Goal: Task Accomplishment & Management: Use online tool/utility

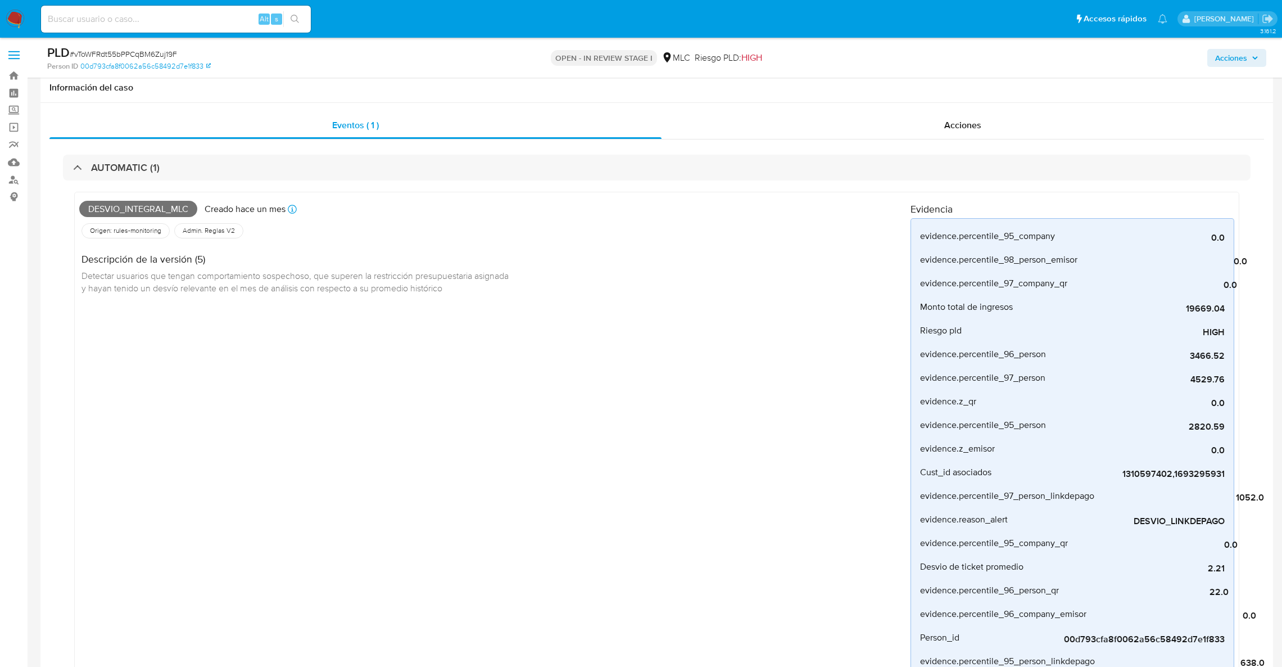
select select "10"
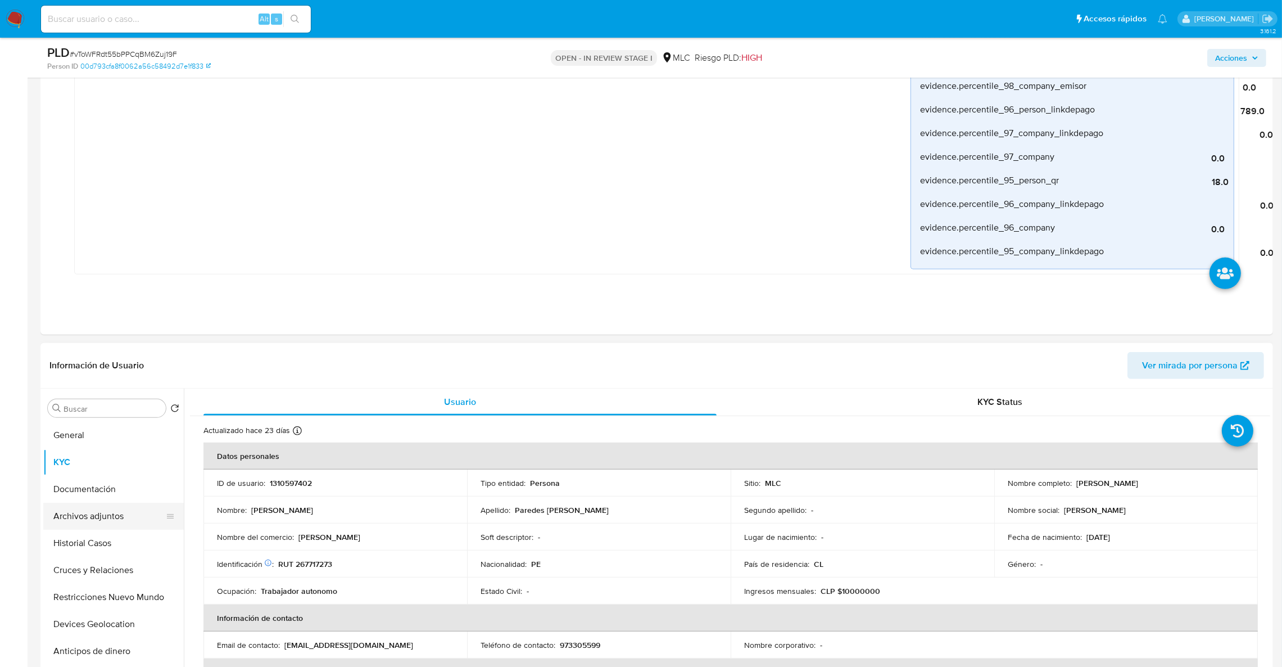
click at [111, 518] on button "Archivos adjuntos" at bounding box center [109, 516] width 132 height 27
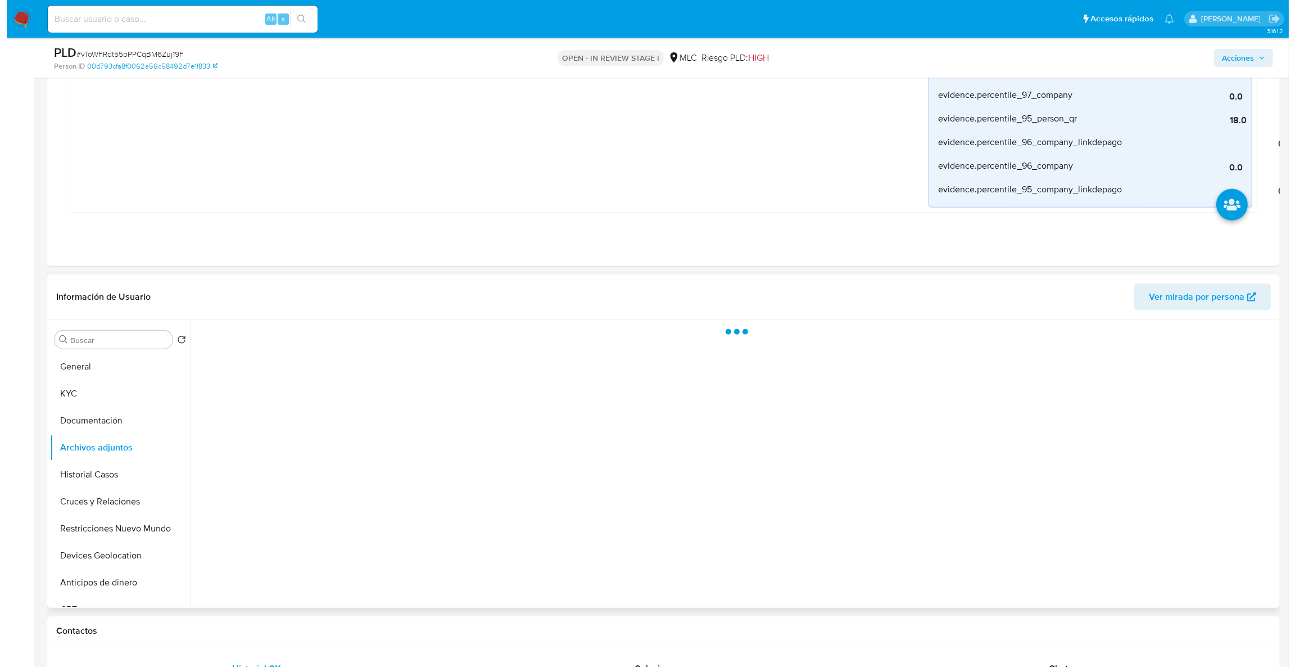
scroll to position [872, 0]
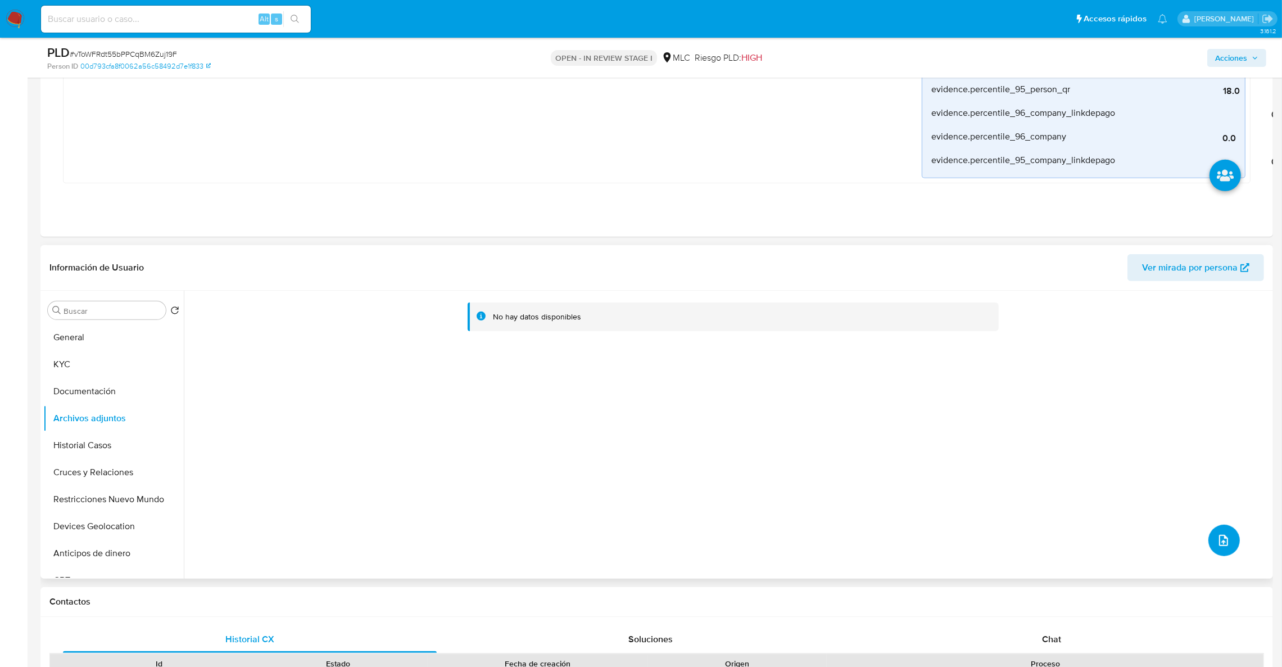
click at [1225, 529] on button "upload-file" at bounding box center [1224, 540] width 31 height 31
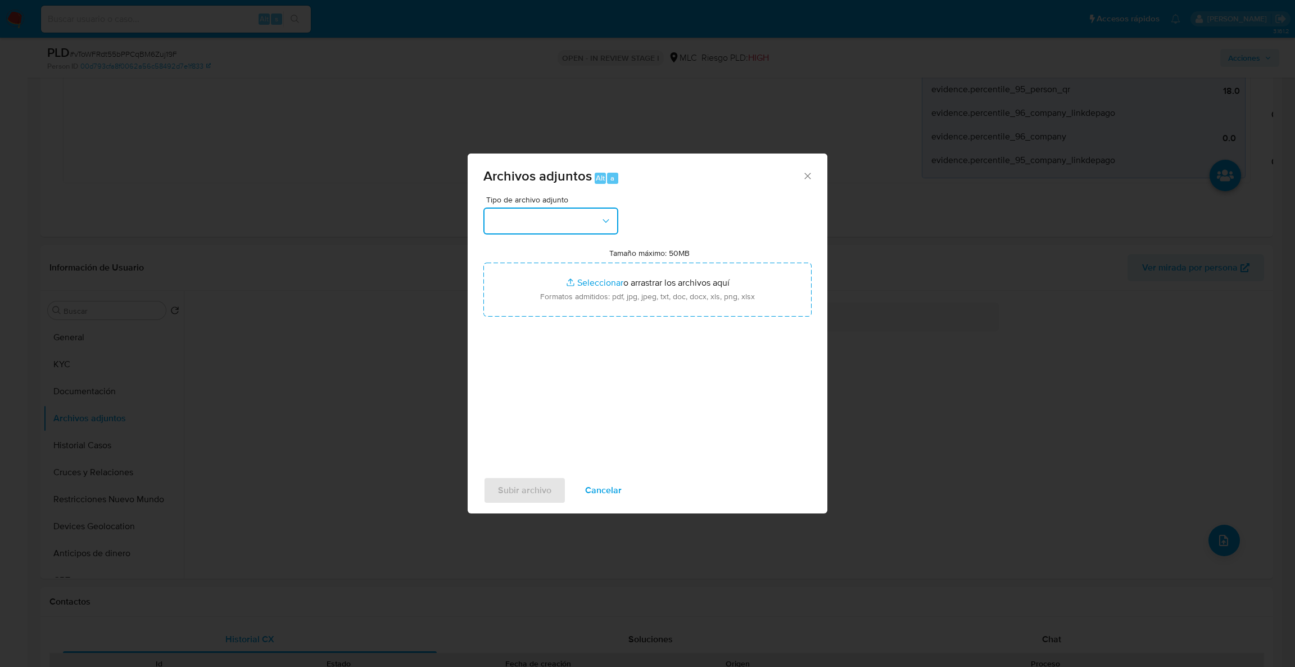
click at [562, 224] on button "button" at bounding box center [550, 220] width 135 height 27
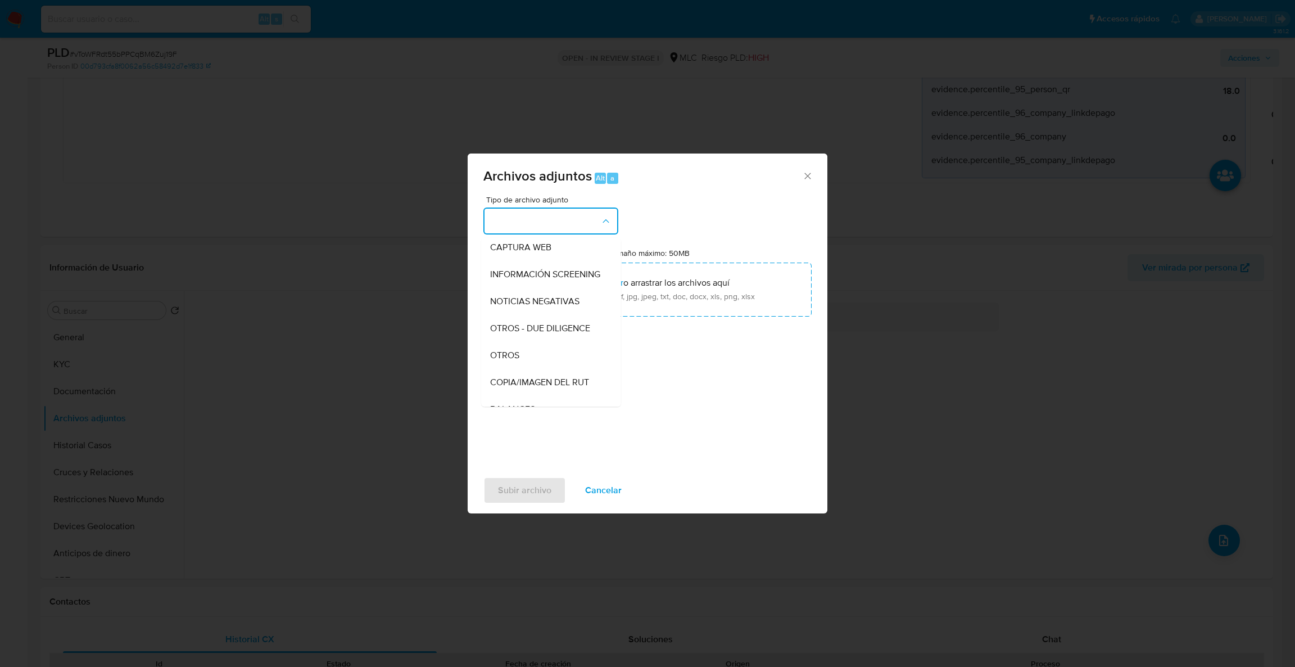
scroll to position [91, 0]
click at [525, 359] on div "OTROS" at bounding box center [547, 349] width 115 height 27
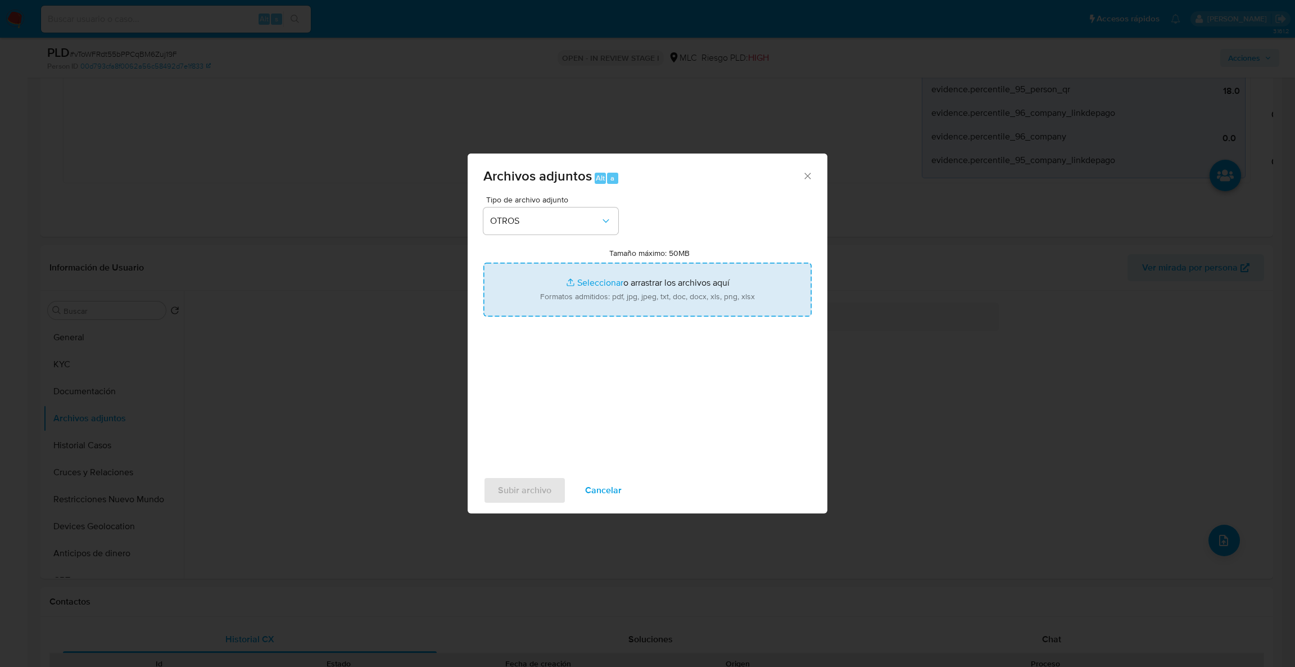
click at [662, 310] on input "Tamaño máximo: 50MB Seleccionar archivos" at bounding box center [647, 290] width 328 height 54
type input "C:\fakepath\1310597402Movimientos.xlsx"
click at [659, 279] on input "Tamaño máximo: 50MB Seleccionar archivos" at bounding box center [647, 290] width 328 height 54
click at [696, 276] on input "Tamaño máximo: 50MB Seleccionar archivos" at bounding box center [647, 290] width 328 height 54
click at [617, 292] on input "Tamaño máximo: 50MB Seleccionar archivos" at bounding box center [647, 290] width 328 height 54
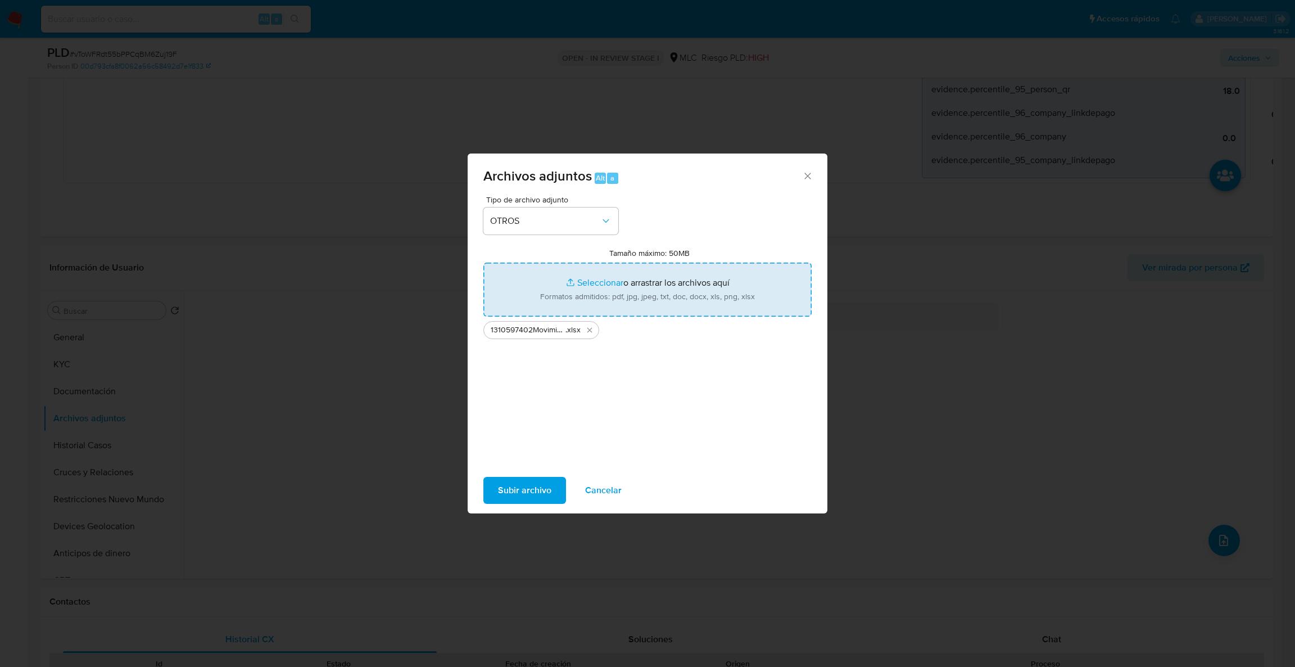
type input "C:\fakepath\Case Log - 1310597402.pdf"
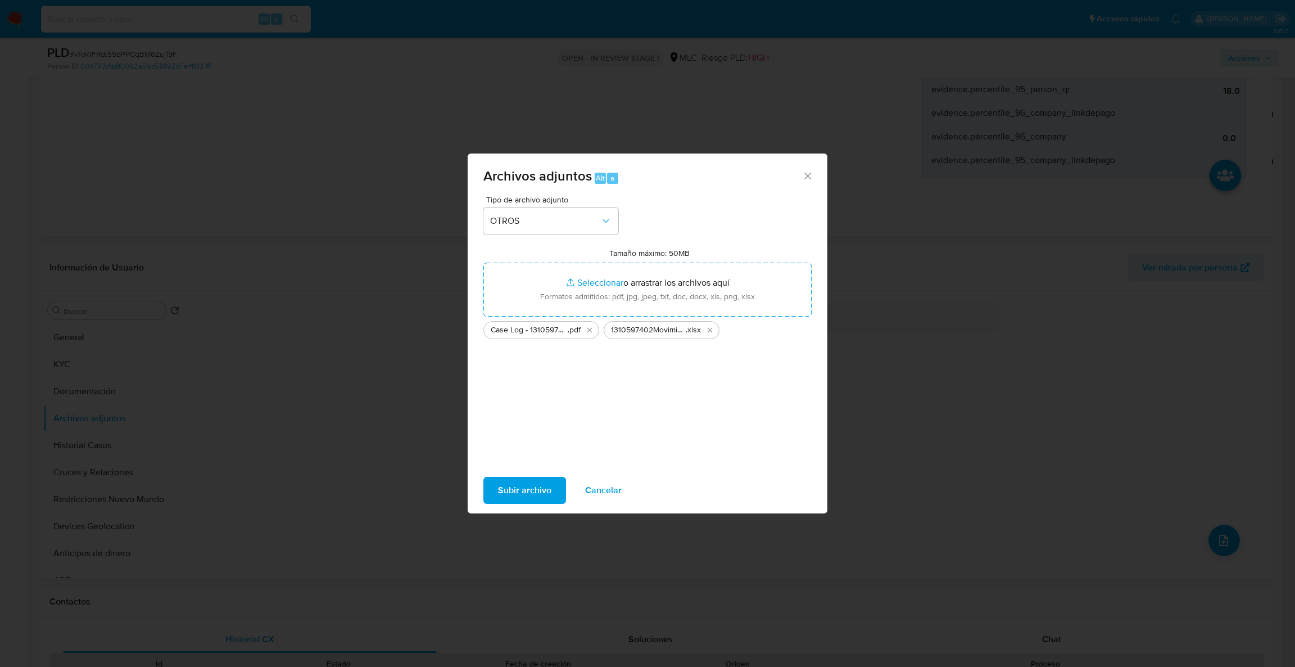
click at [545, 490] on span "Subir archivo" at bounding box center [524, 490] width 53 height 25
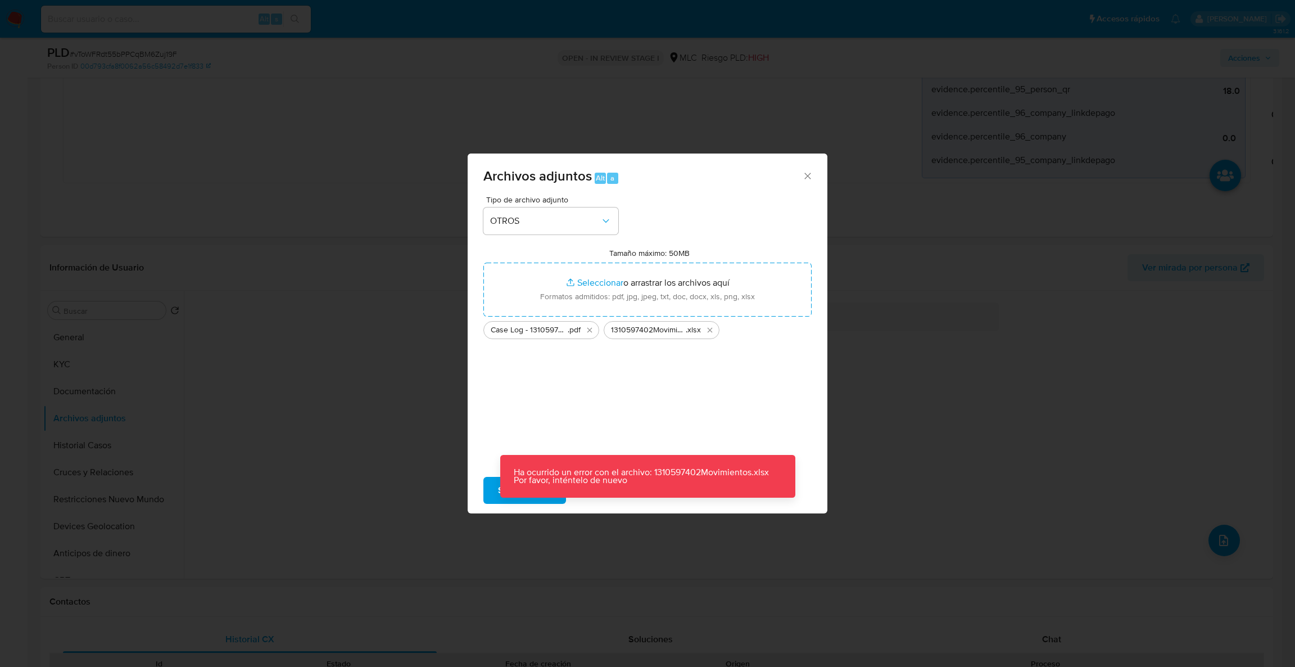
click at [579, 422] on div "Tipo de archivo adjunto OTROS Tamaño máximo: 50MB Seleccionar archivos Seleccio…" at bounding box center [647, 328] width 328 height 265
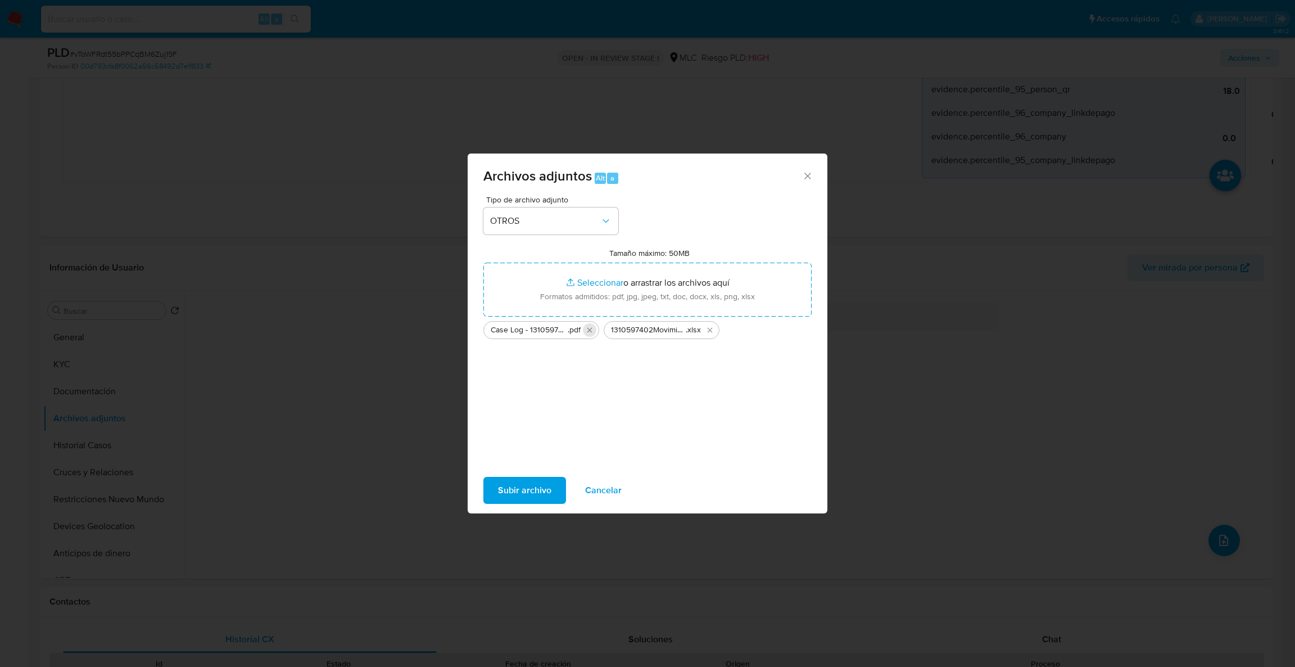
click at [589, 332] on icon "Eliminar Case Log - 1310597402.pdf" at bounding box center [589, 329] width 9 height 9
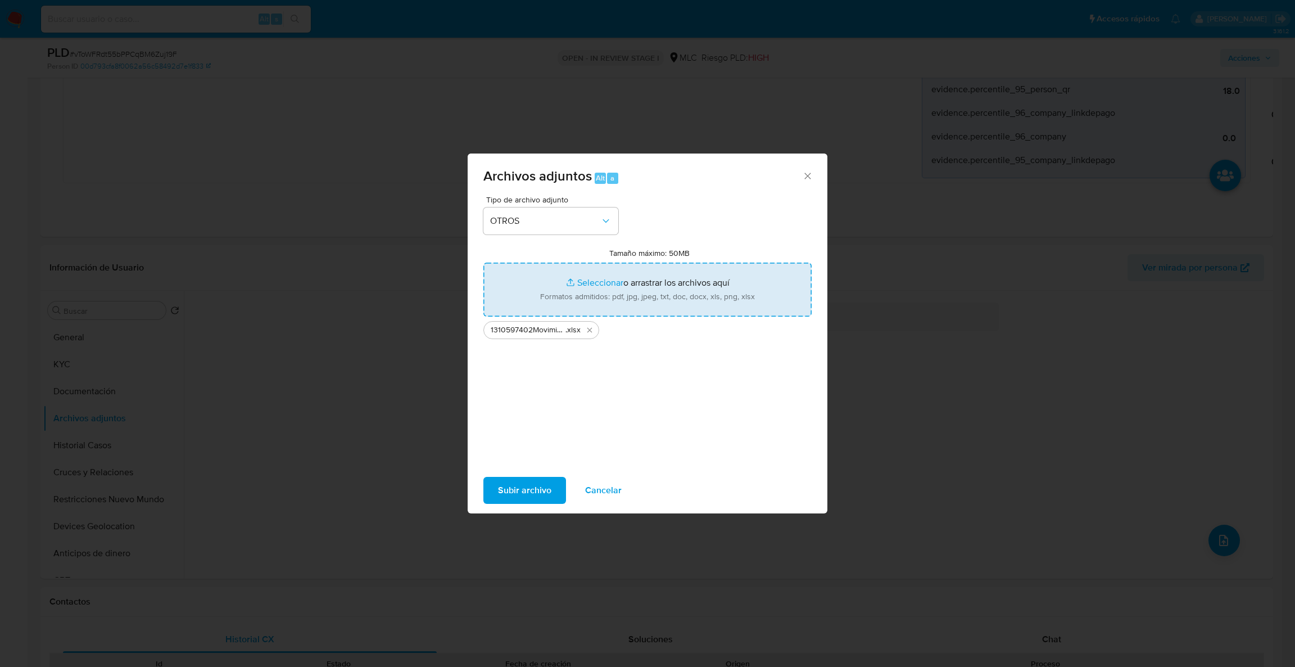
click at [593, 303] on input "Tamaño máximo: 50MB Seleccionar archivos" at bounding box center [647, 290] width 328 height 54
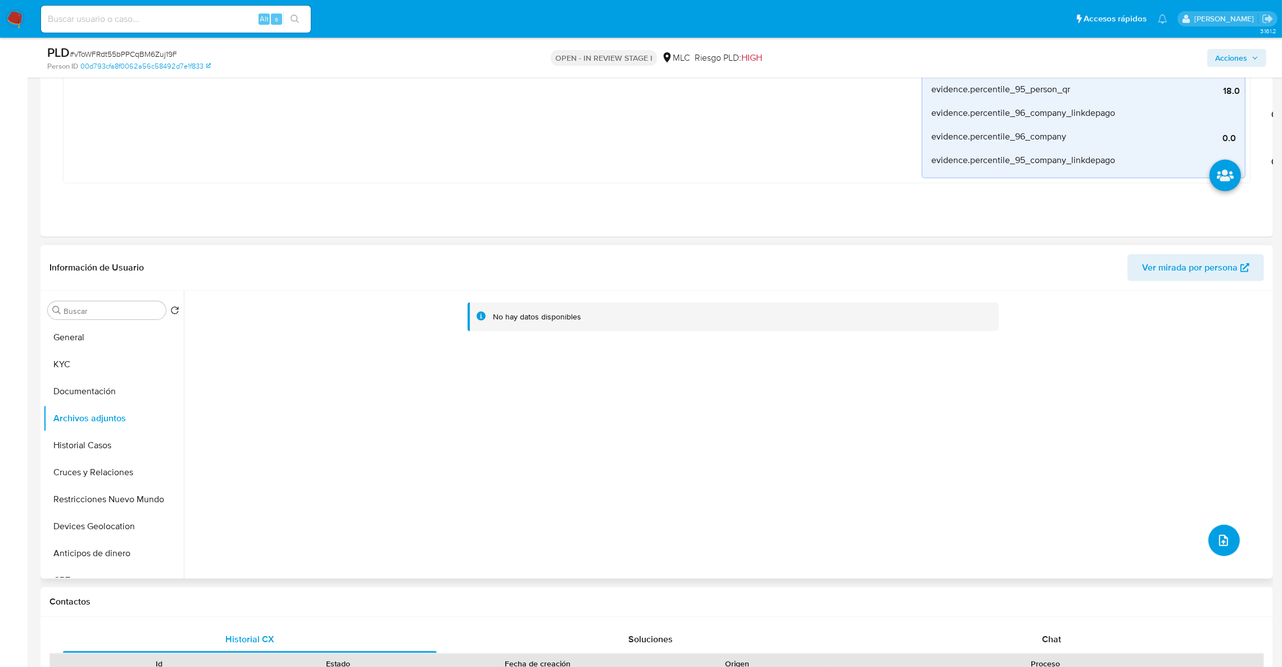
click at [1211, 543] on button "upload-file" at bounding box center [1224, 540] width 31 height 31
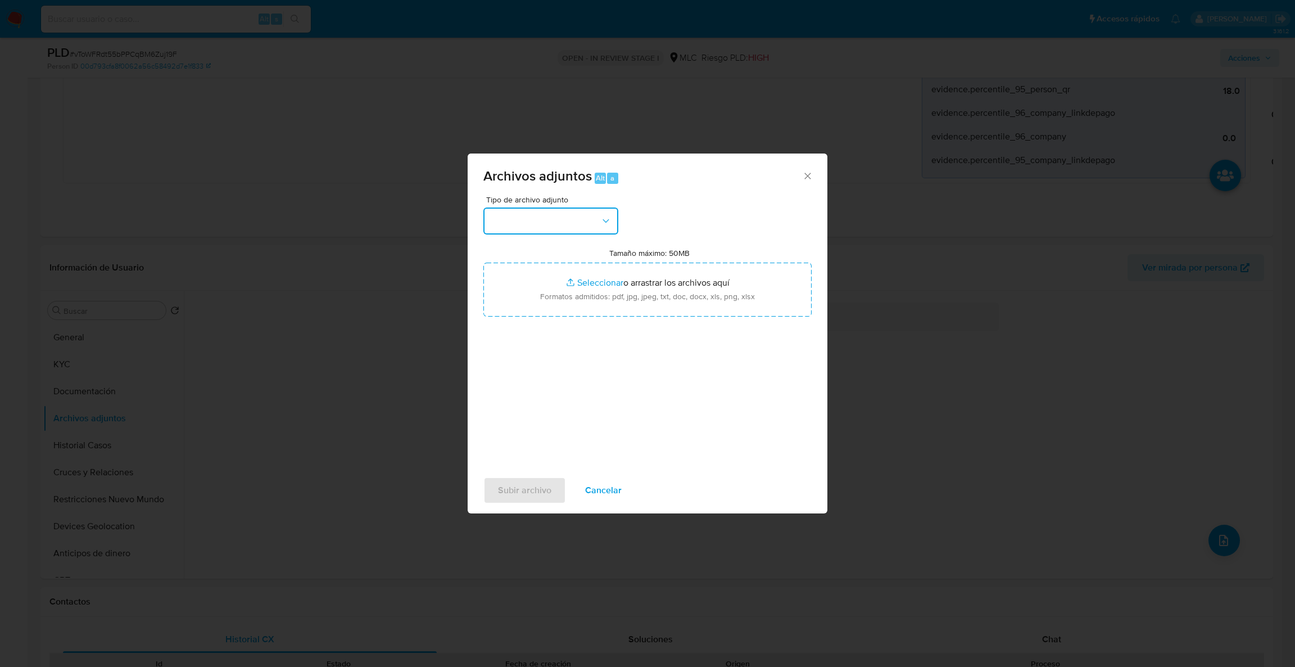
click at [559, 224] on button "button" at bounding box center [550, 220] width 135 height 27
click at [553, 349] on ul "CAPTURA BUREAU CAPTURA DOWJONES CAPTURA GOOGLE CAPTURA WEB INFORMACIÓN SCREENIN…" at bounding box center [550, 448] width 139 height 603
click at [550, 352] on div "OTROS" at bounding box center [547, 349] width 115 height 27
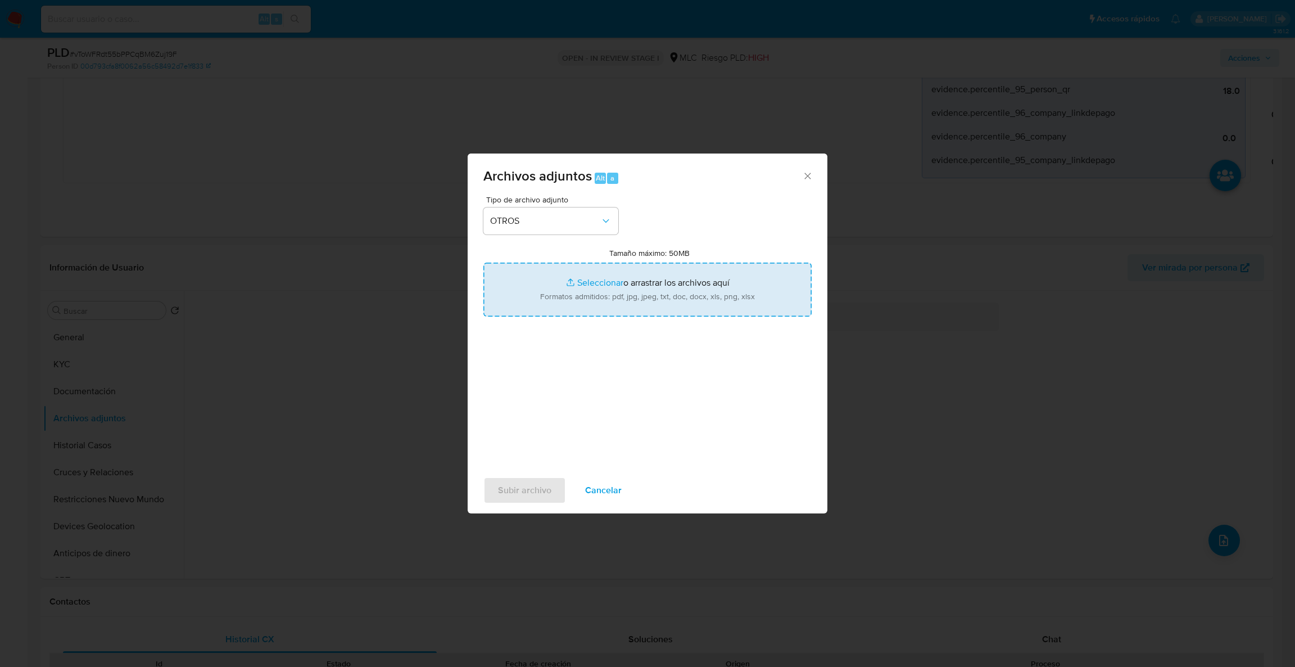
click at [575, 290] on input "Tamaño máximo: 50MB Seleccionar archivos" at bounding box center [647, 290] width 328 height 54
type input "C:\fakepath\Case Log - 1310597402.pdf"
click at [581, 278] on input "Tamaño máximo: 50MB Seleccionar archivos" at bounding box center [647, 290] width 328 height 54
type input "C:\fakepath\1310597402Movimientos.xlsx"
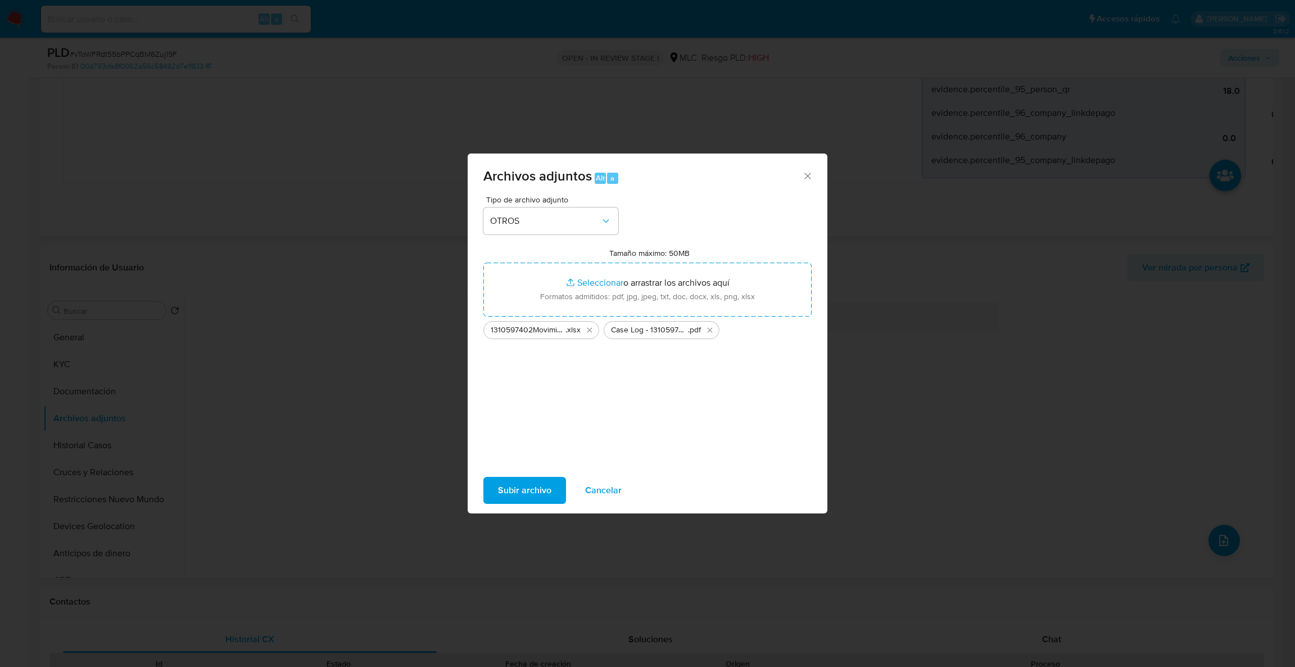
click at [525, 487] on span "Subir archivo" at bounding box center [524, 490] width 53 height 25
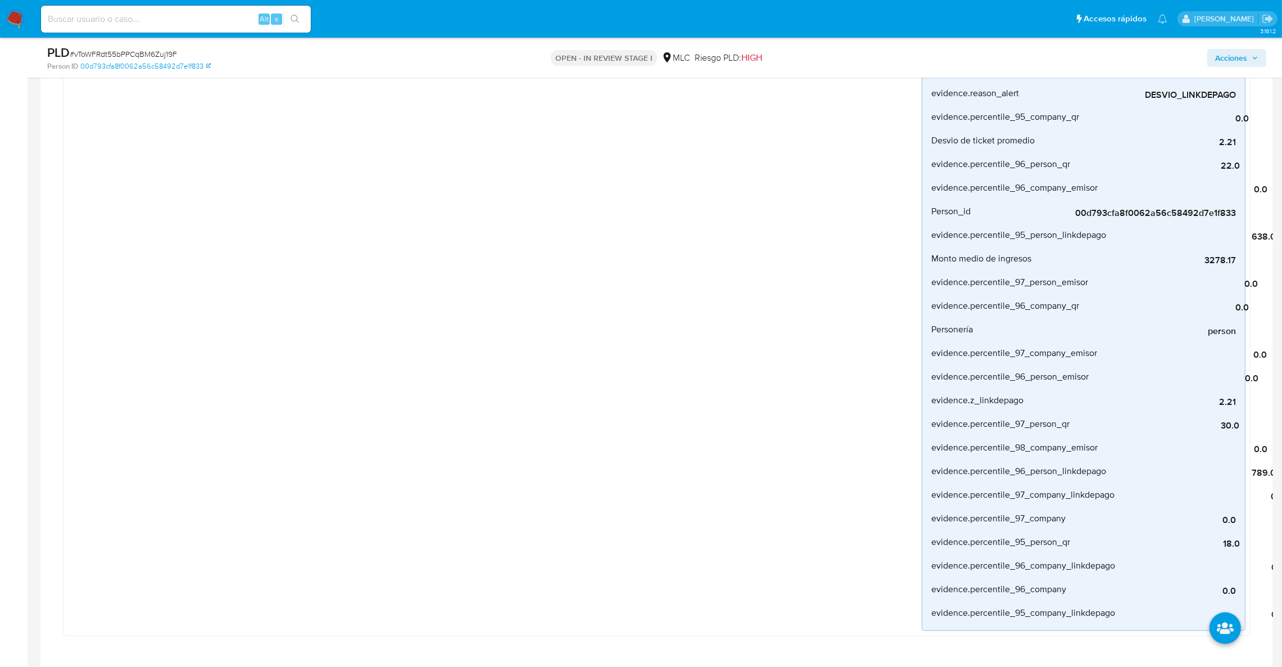
scroll to position [366, 0]
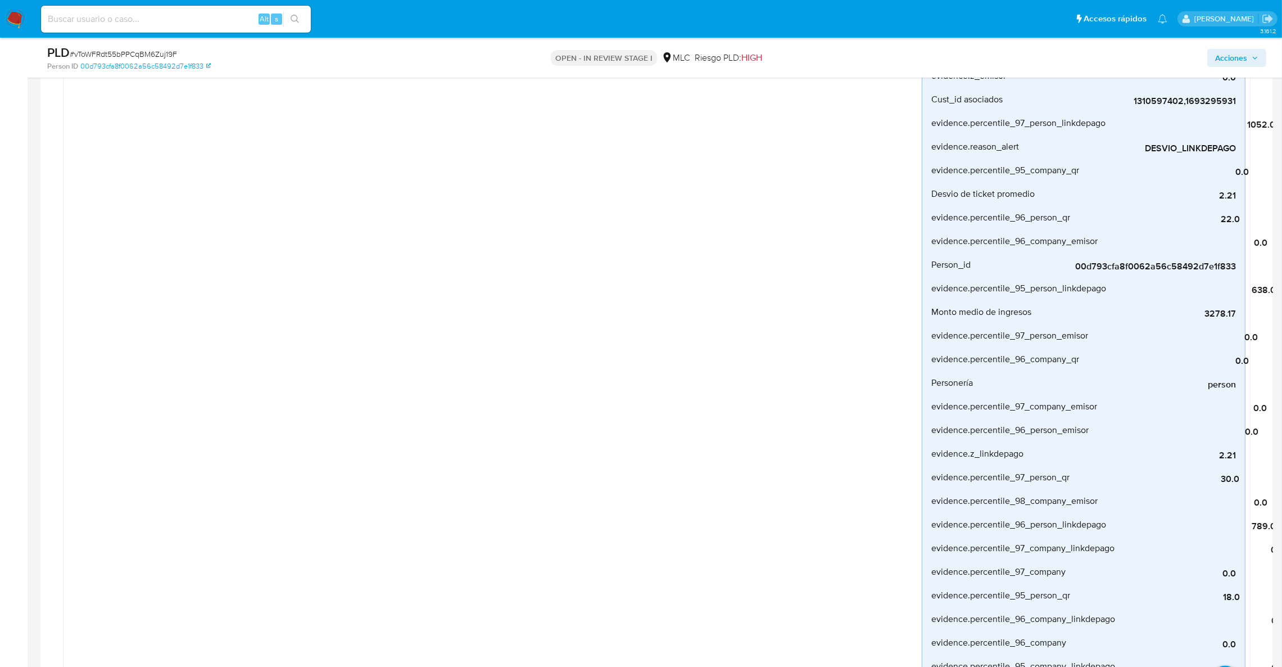
click at [1263, 67] on div "Acciones" at bounding box center [1065, 57] width 404 height 26
click at [1242, 55] on span "Acciones" at bounding box center [1231, 58] width 32 height 18
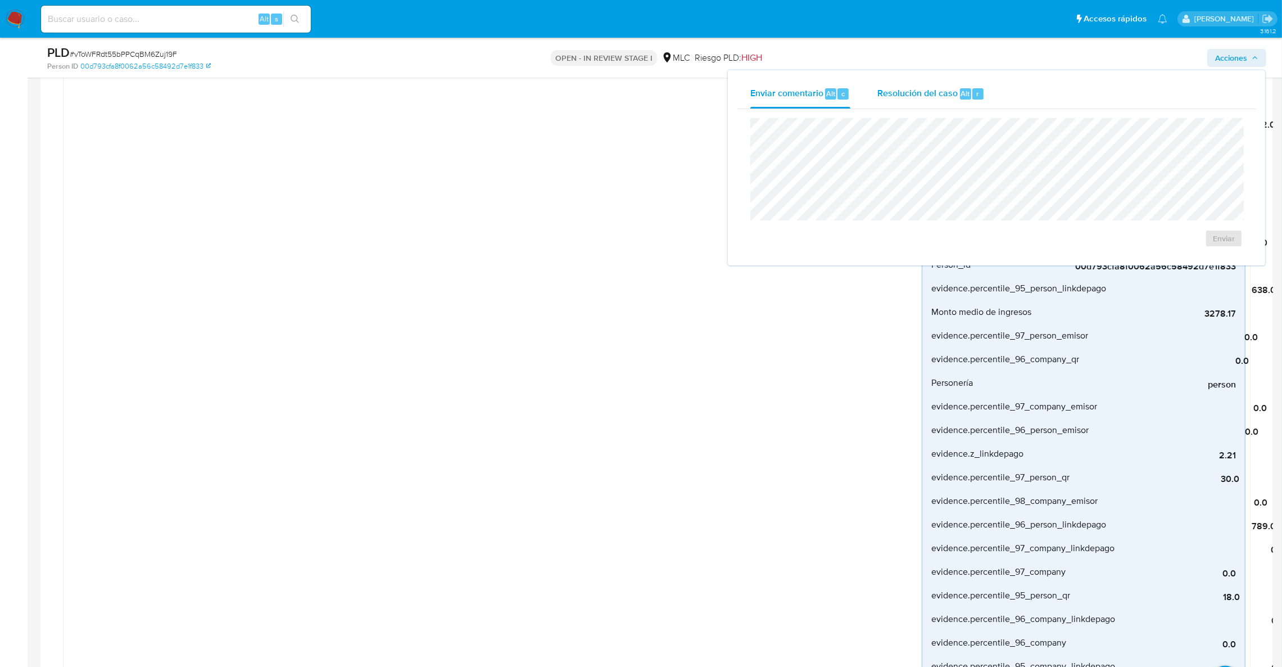
drag, startPoint x: 912, startPoint y: 81, endPoint x: 912, endPoint y: 96, distance: 15.2
click at [912, 82] on div "Enviar comentario Alt c Resolución del caso Alt r Enviar" at bounding box center [996, 167] width 537 height 195
click at [912, 96] on span "Resolución del caso" at bounding box center [918, 93] width 80 height 13
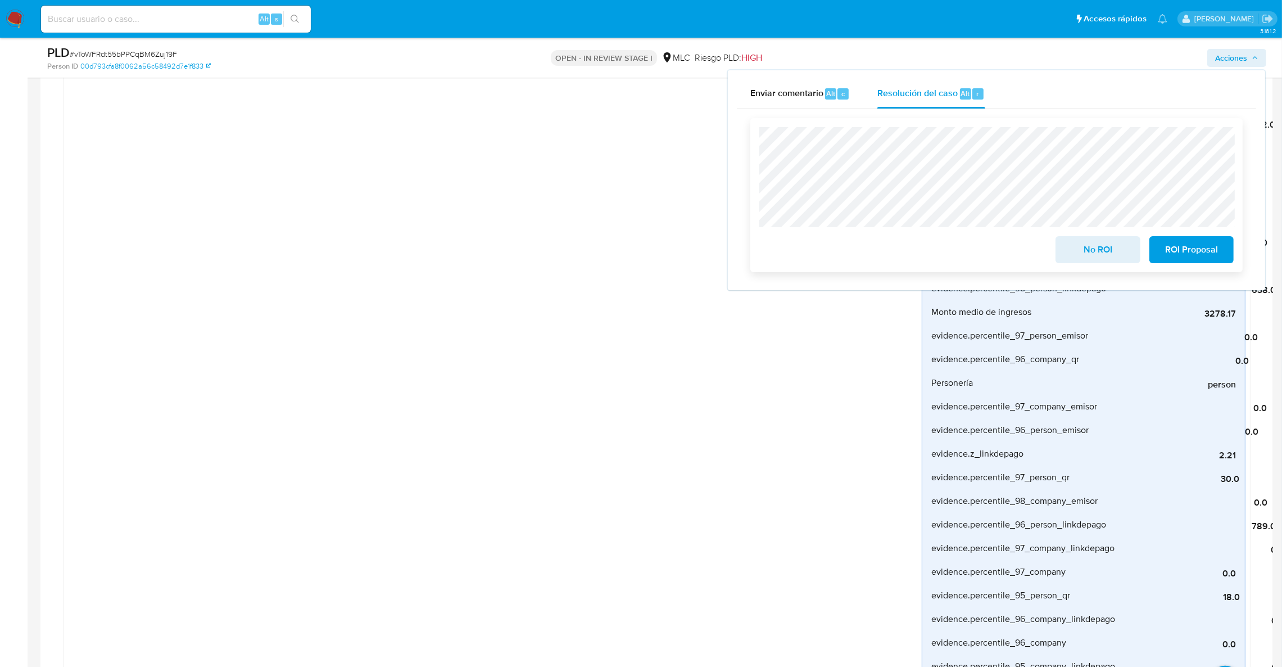
click at [1074, 259] on span "No ROI" at bounding box center [1097, 249] width 55 height 25
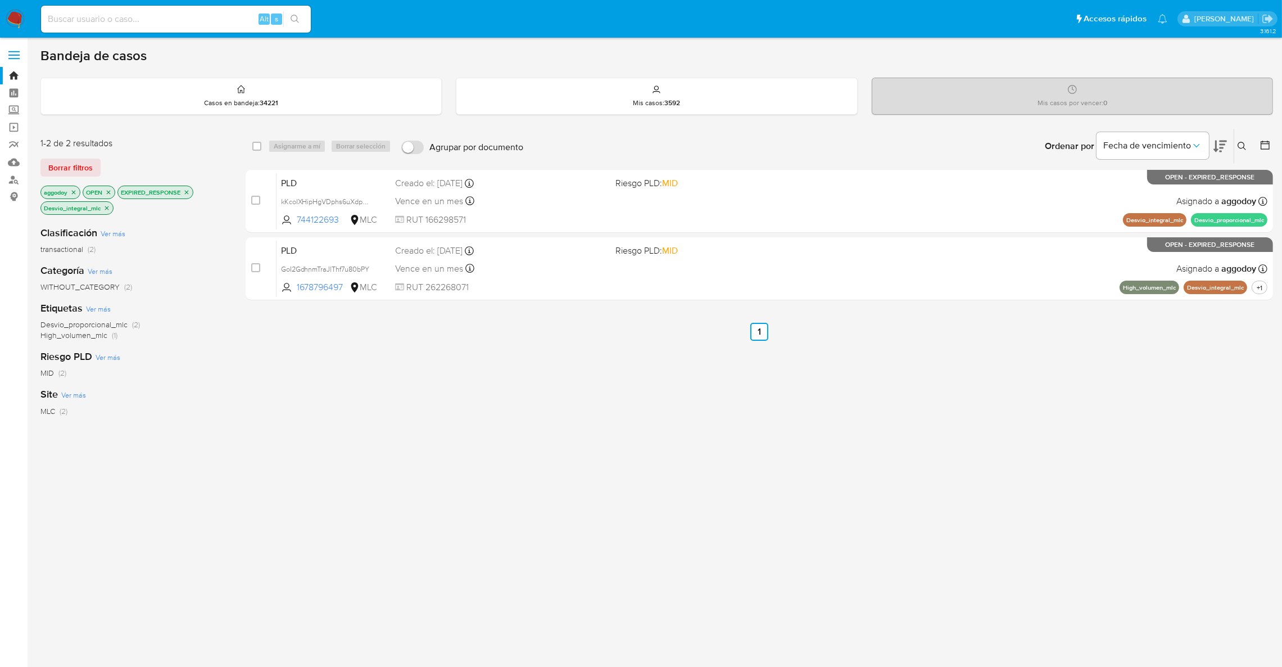
click at [76, 191] on icon "close-filter" at bounding box center [73, 192] width 7 height 7
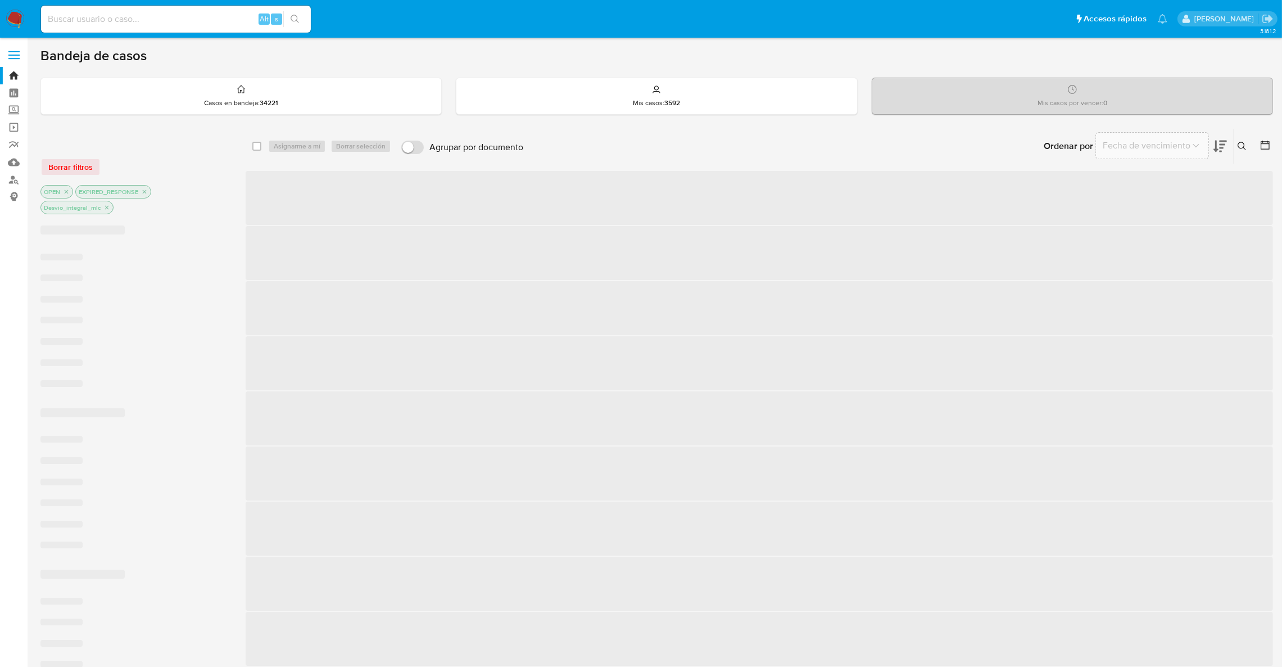
click at [147, 192] on icon "close-filter" at bounding box center [144, 191] width 7 height 7
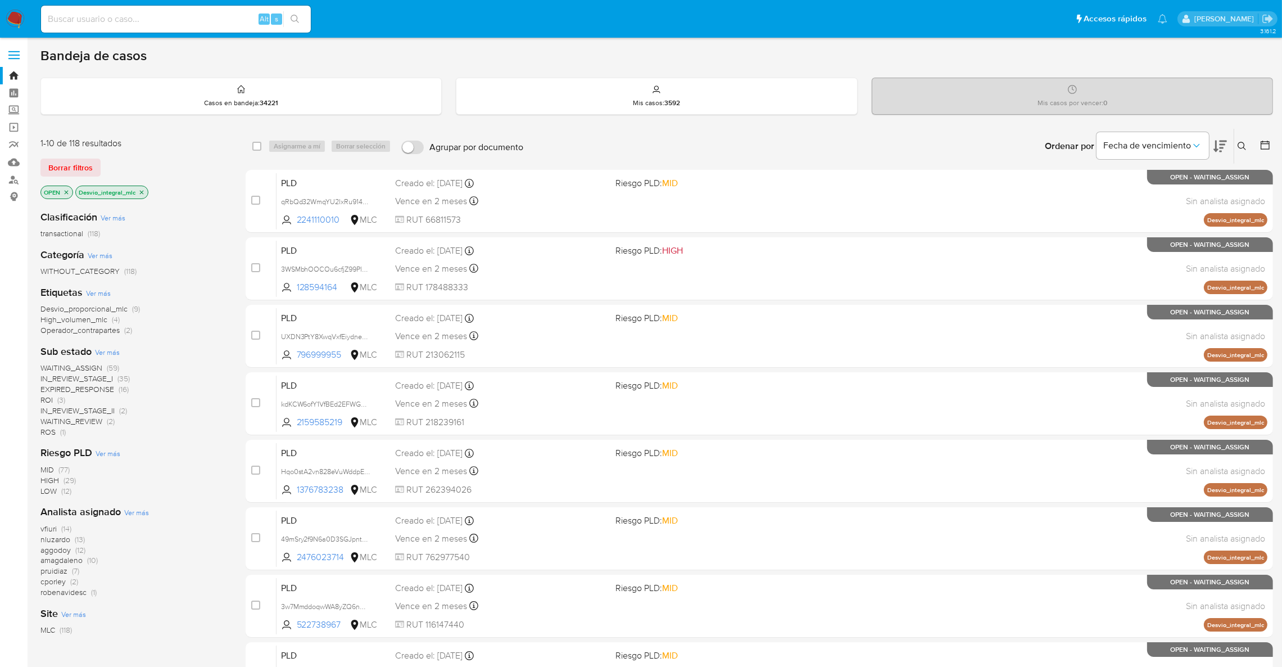
click at [141, 194] on icon "close-filter" at bounding box center [141, 192] width 7 height 7
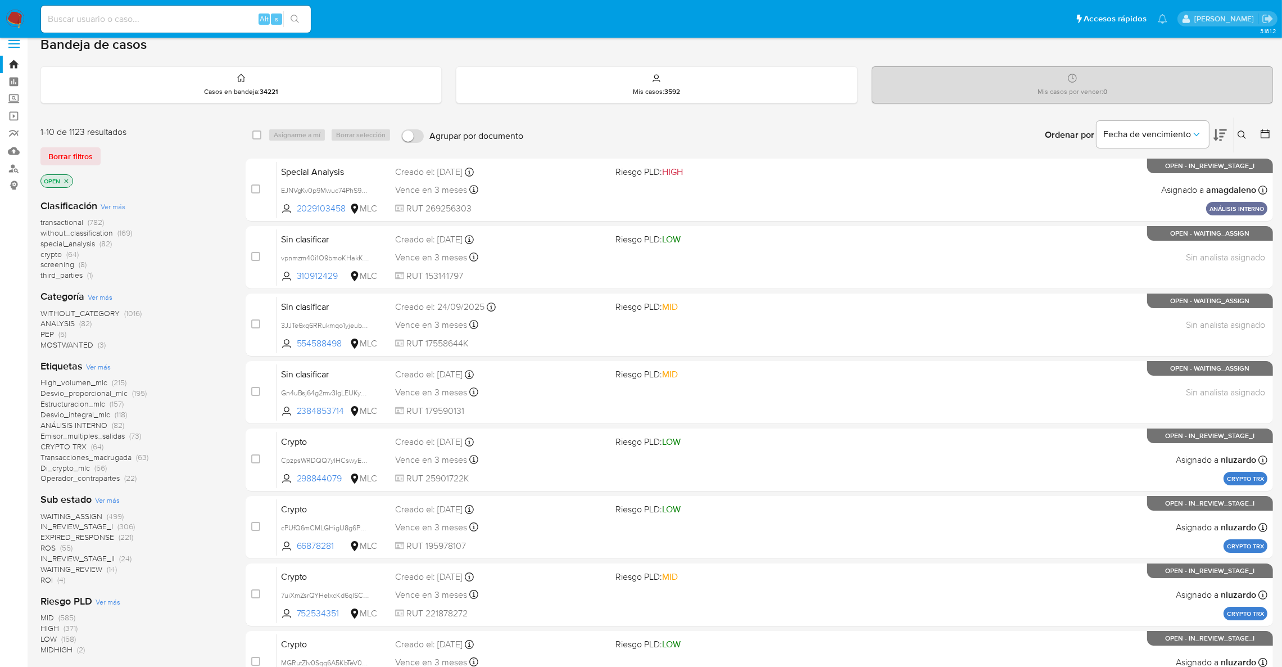
scroll to position [84, 0]
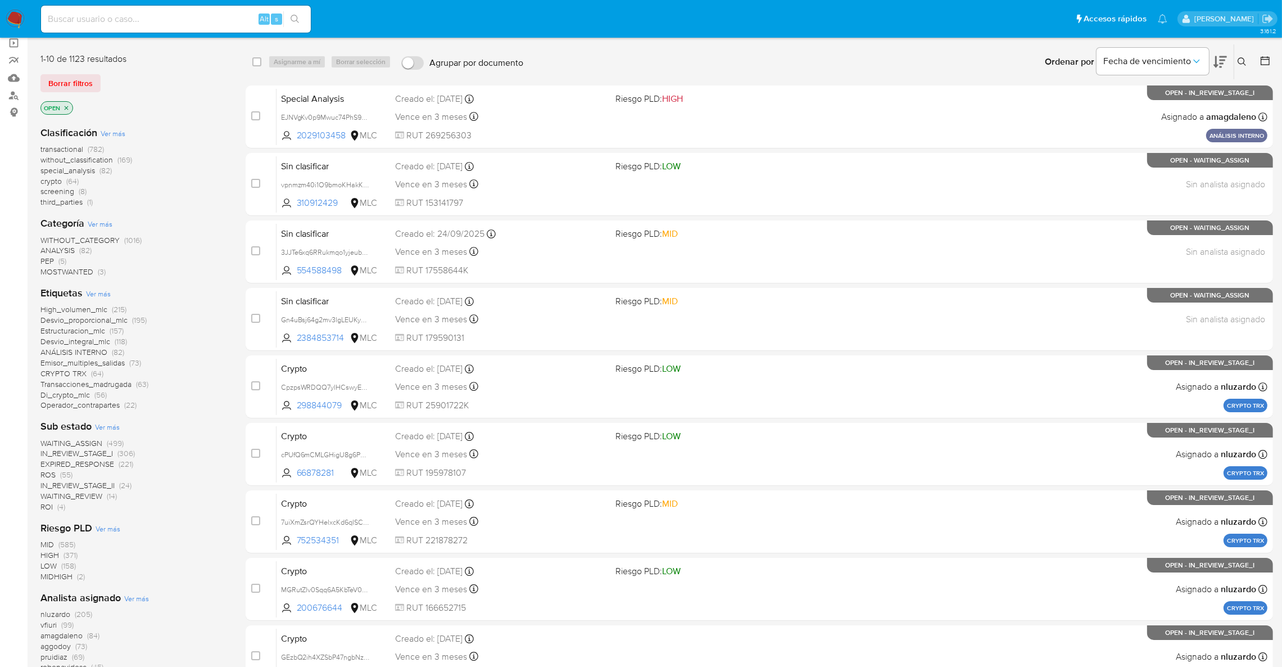
click at [57, 509] on span "(4)" at bounding box center [61, 506] width 8 height 11
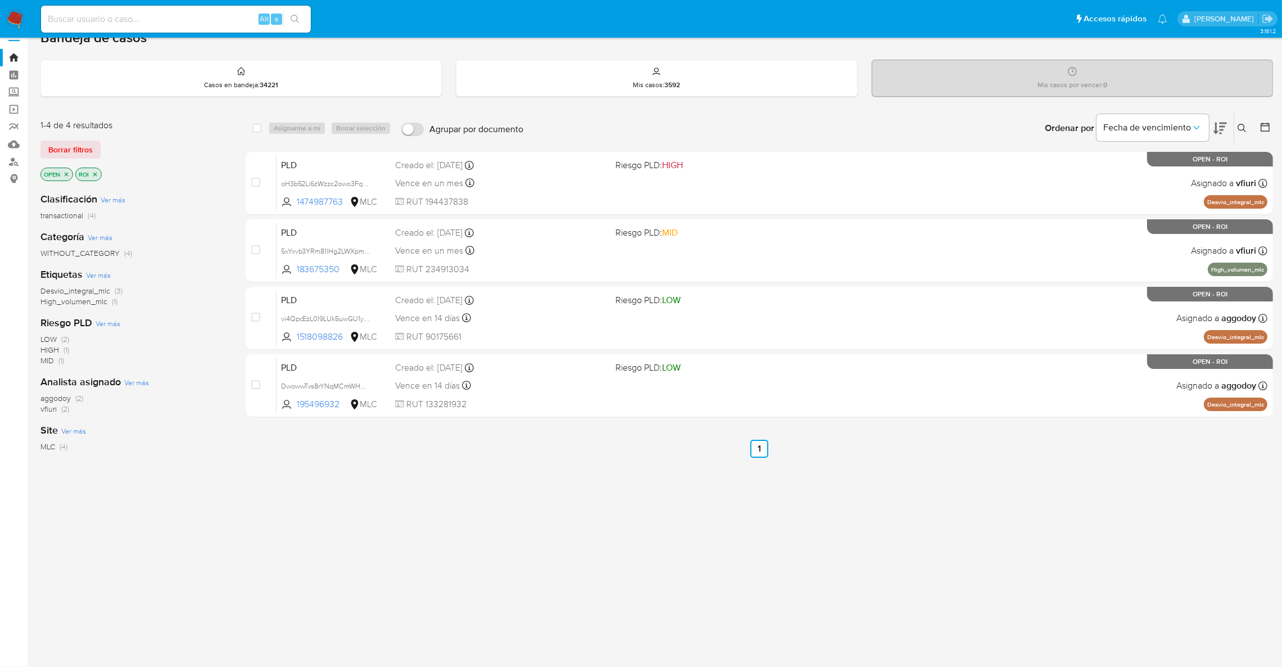
scroll to position [17, 0]
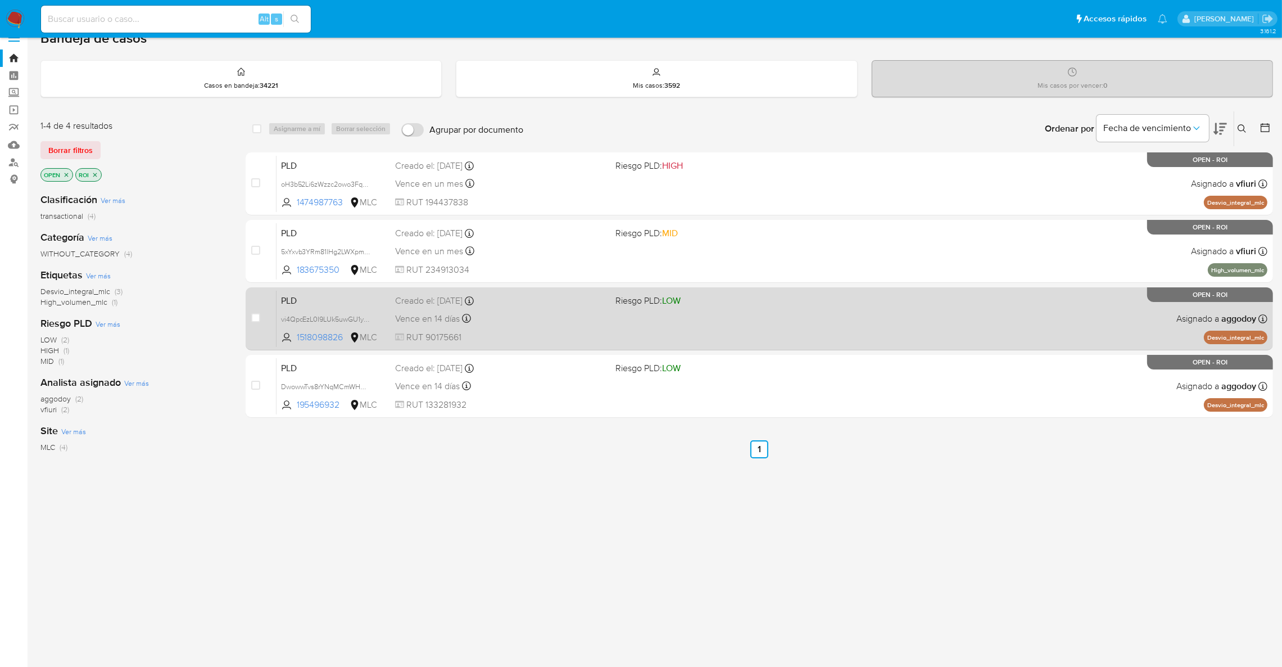
click at [507, 312] on div "Vence en 14 días Vence el 10/10/2025 16:08:38" at bounding box center [500, 318] width 211 height 15
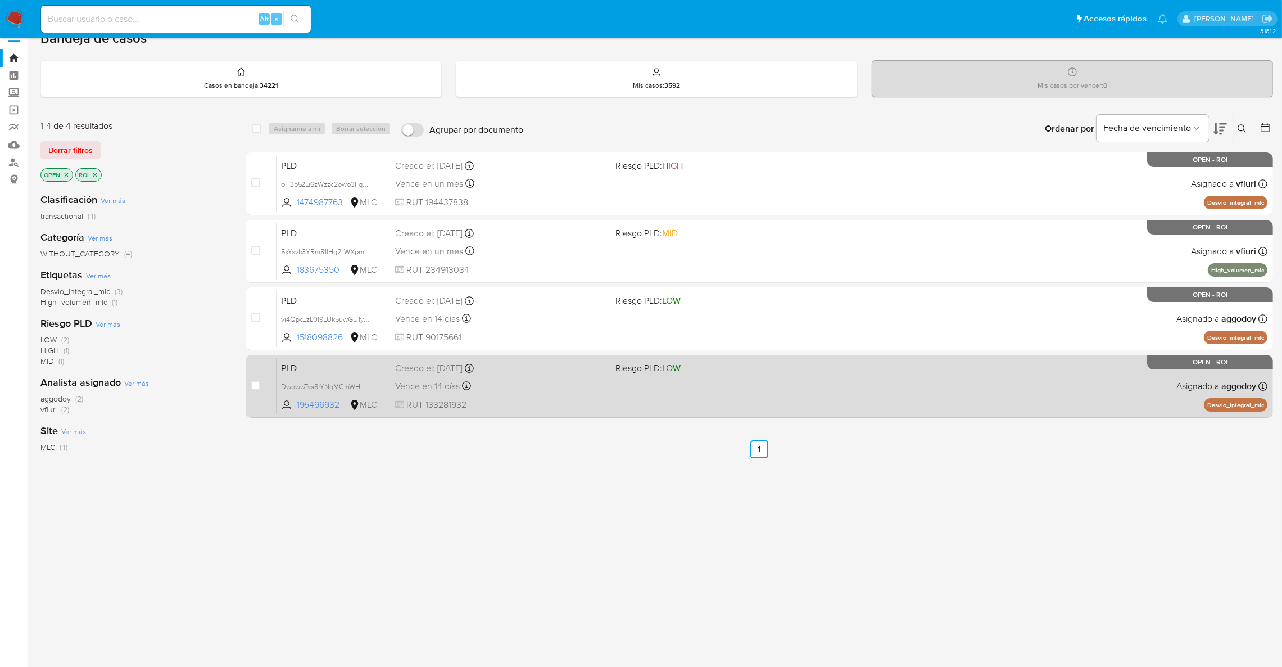
click at [562, 376] on div "PLD DwowwTvs8rYNqMCmWHHkwpgG 195496932 MLC Riesgo PLD: LOW Creado el: 12/07/202…" at bounding box center [772, 386] width 991 height 57
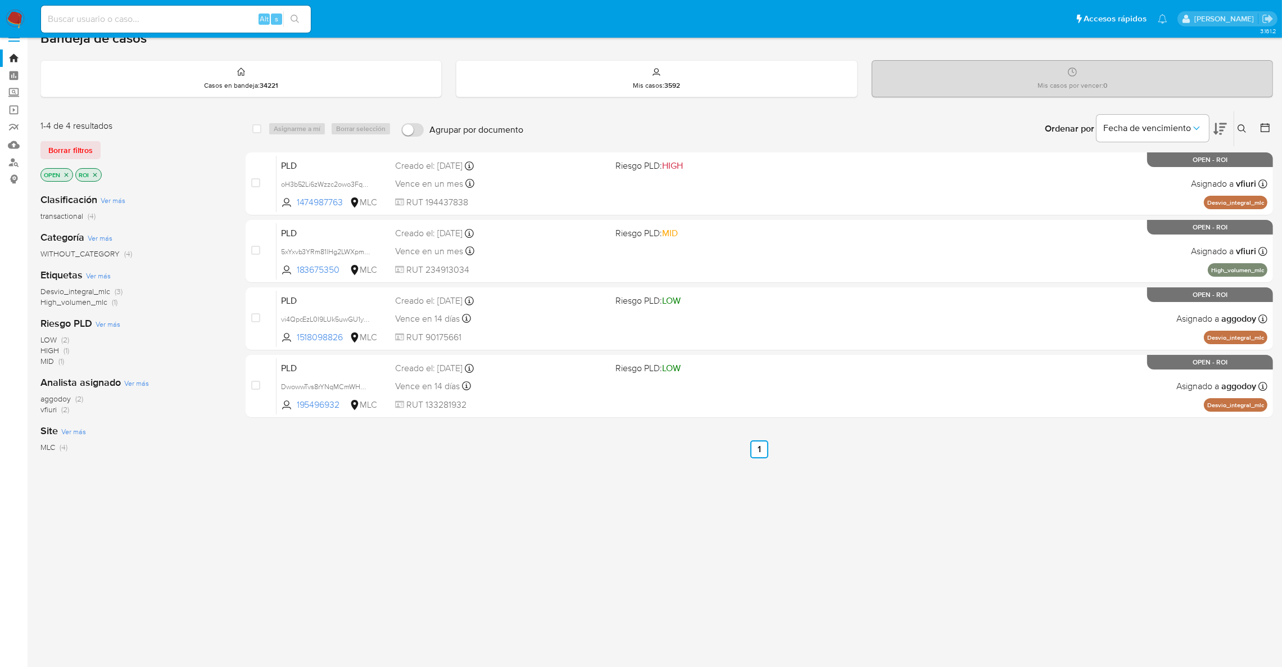
click at [124, 26] on div "Alt s" at bounding box center [176, 19] width 270 height 27
click at [123, 23] on input at bounding box center [176, 19] width 270 height 15
paste input "2233235451"
type input "2233235451"
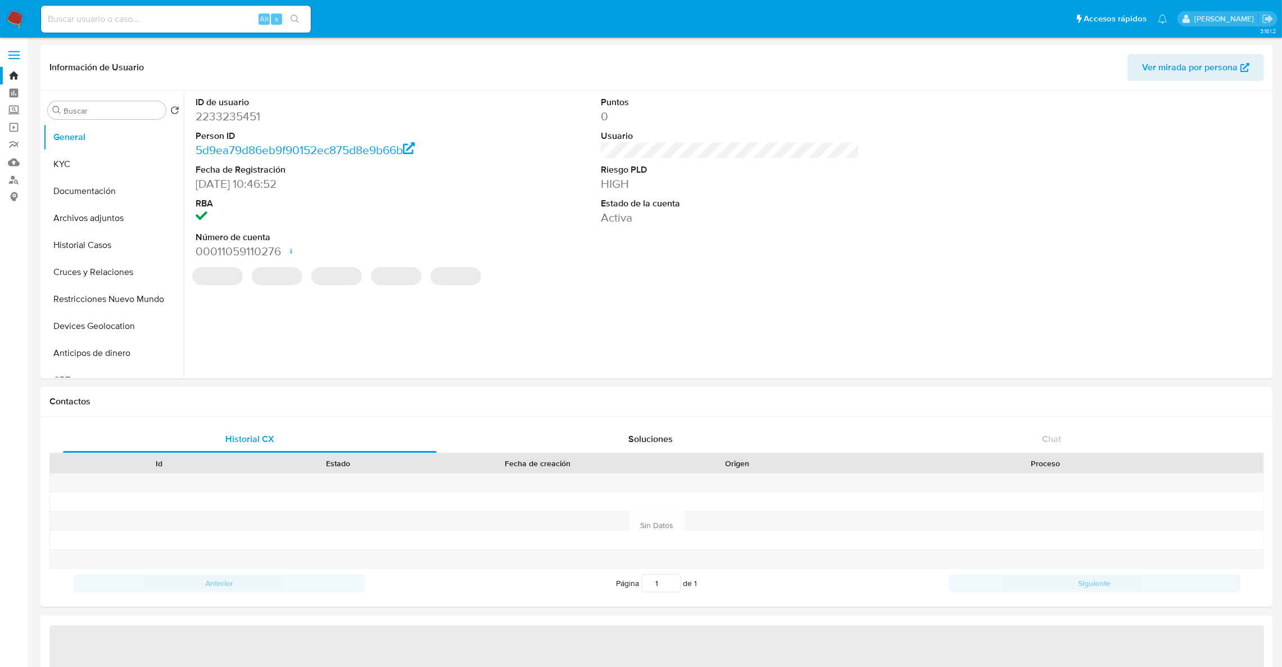
select select "10"
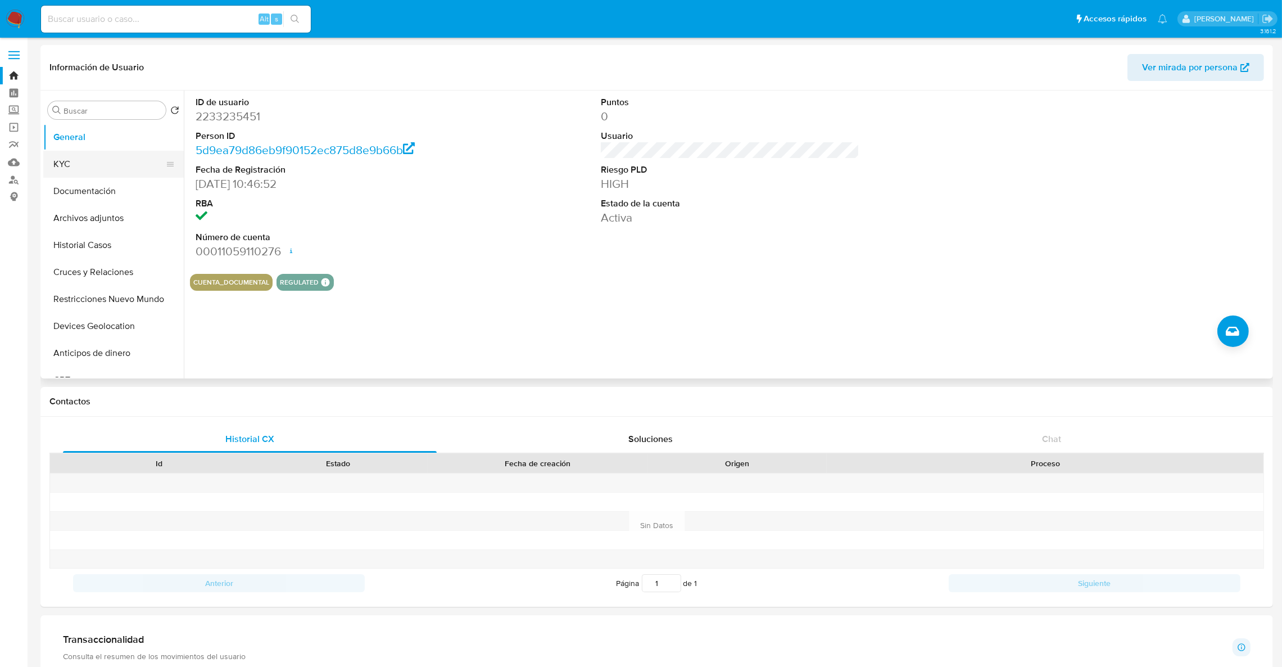
click at [126, 161] on button "KYC" at bounding box center [109, 164] width 132 height 27
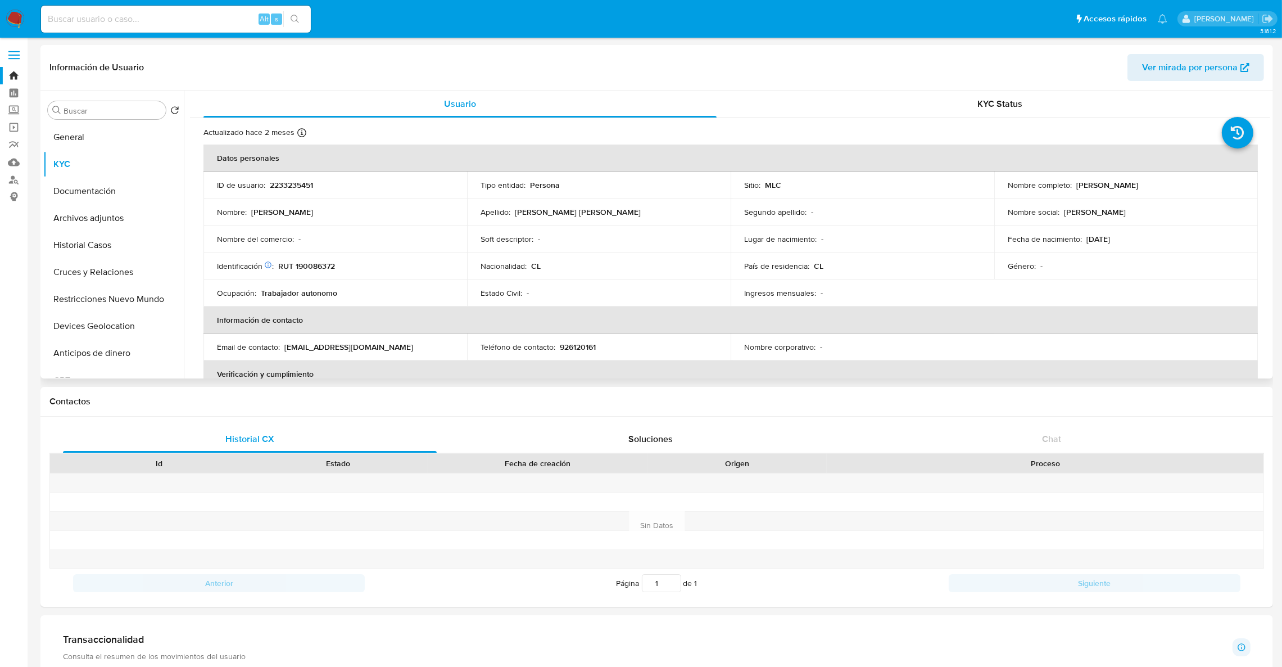
drag, startPoint x: 1065, startPoint y: 182, endPoint x: 1204, endPoint y: 184, distance: 138.3
click at [1205, 184] on div "Nombre completo : Bastián Alejandro Garrido Pavez" at bounding box center [1126, 185] width 237 height 10
copy div ": Bastián Alejandro Garrido Pavez"
click at [94, 250] on button "Historial Casos" at bounding box center [109, 245] width 132 height 27
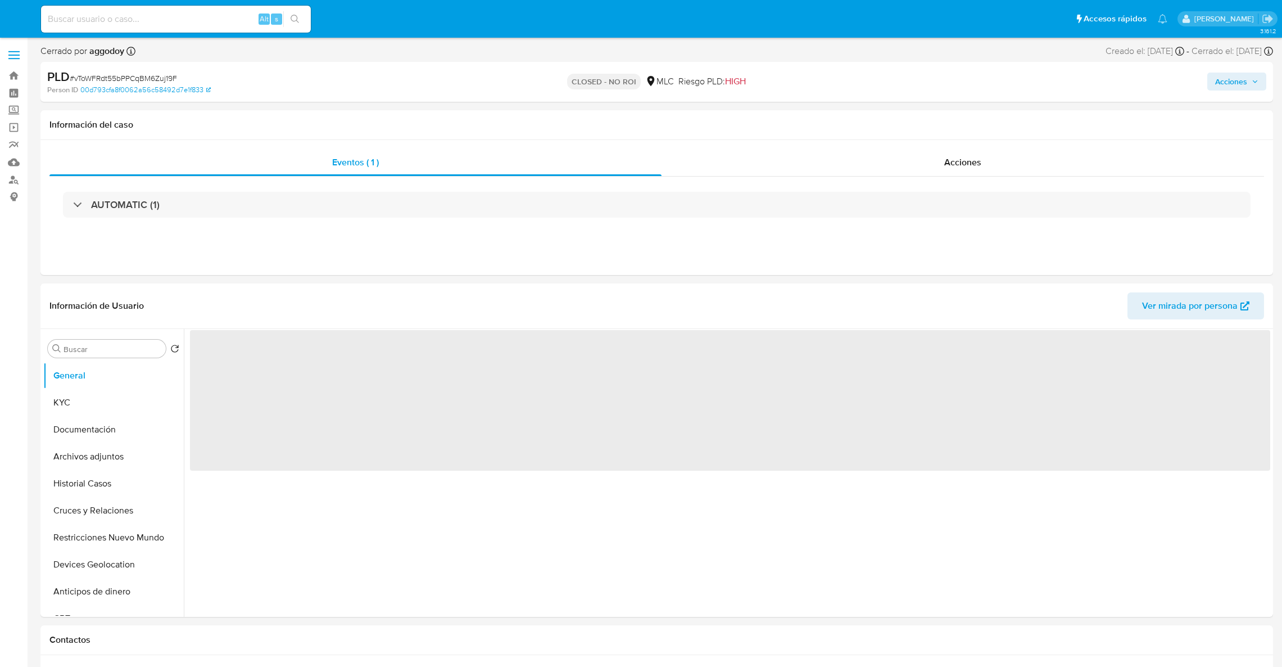
select select "10"
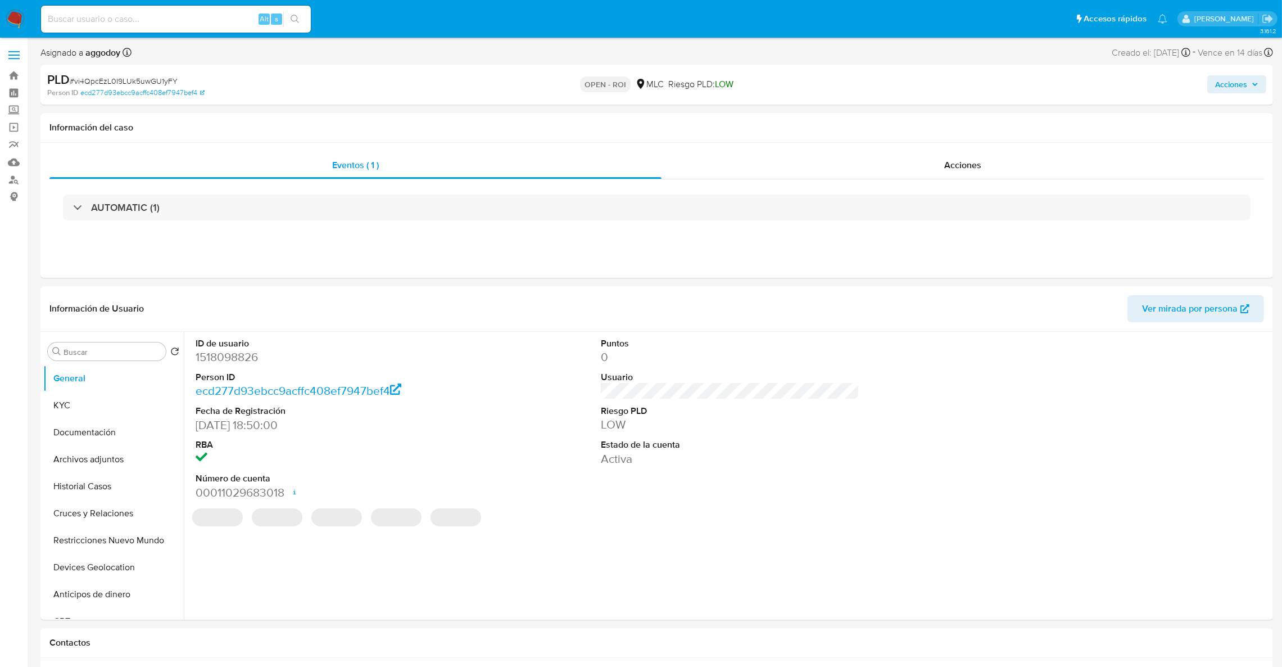
select select "10"
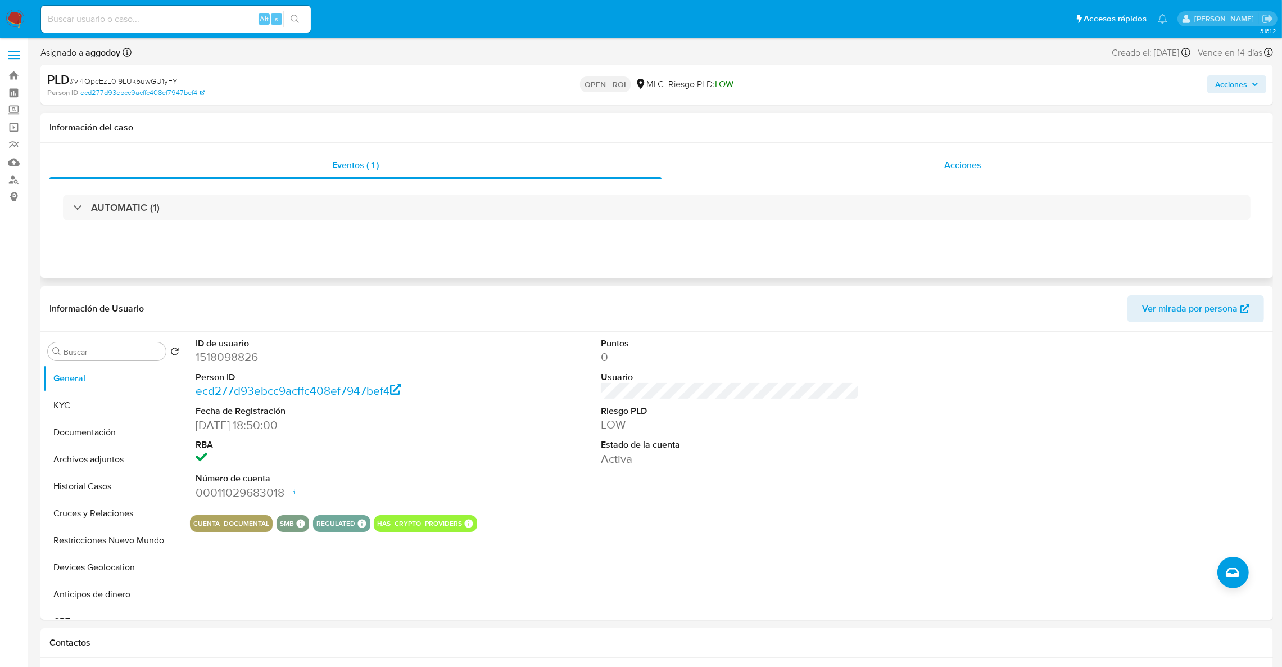
click at [1003, 167] on div "Acciones" at bounding box center [963, 165] width 603 height 27
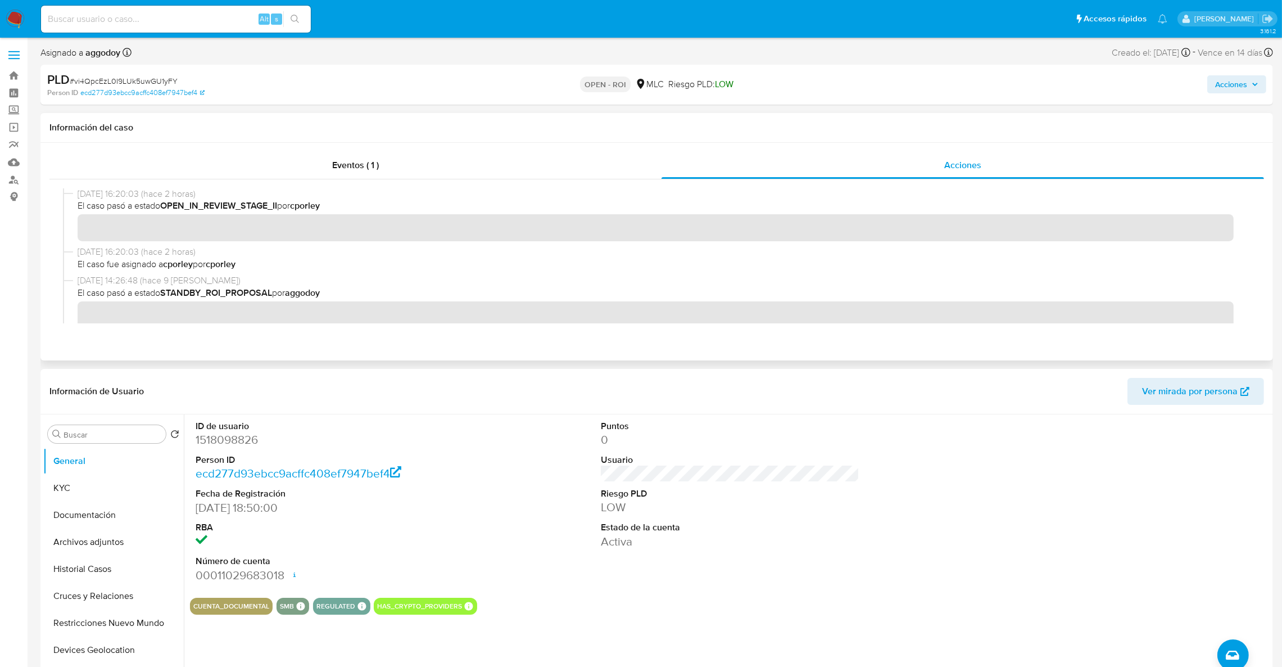
scroll to position [156, 0]
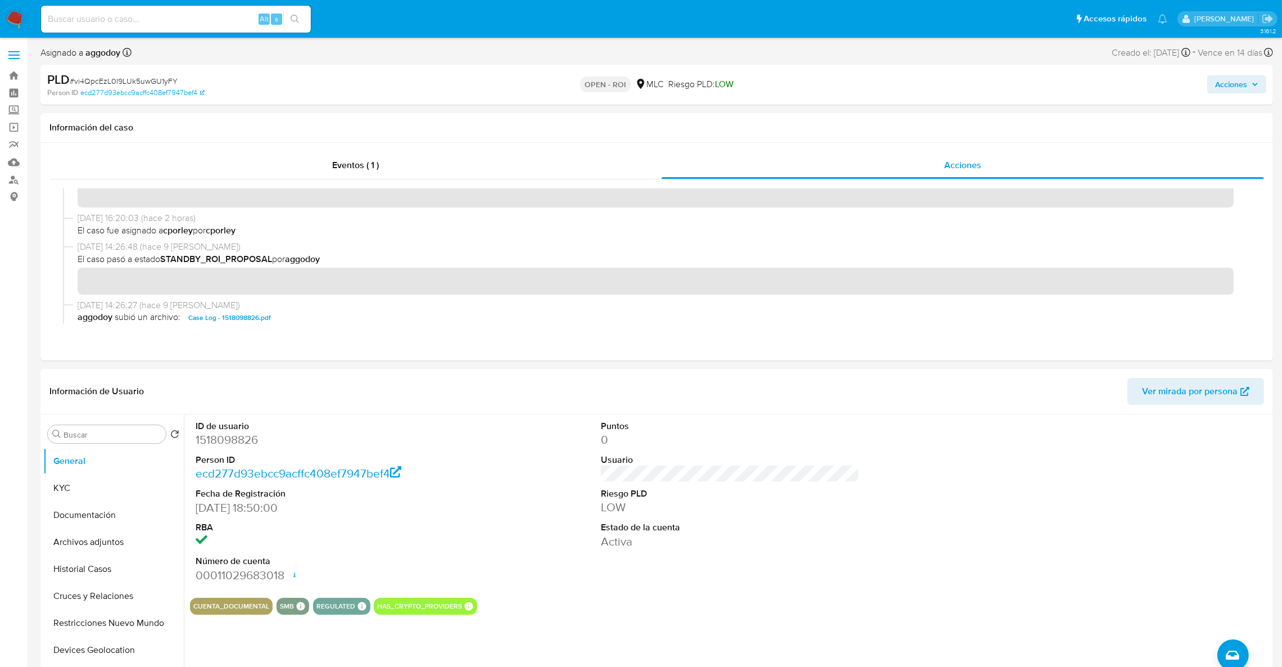
click at [1253, 91] on span "Acciones" at bounding box center [1236, 84] width 43 height 16
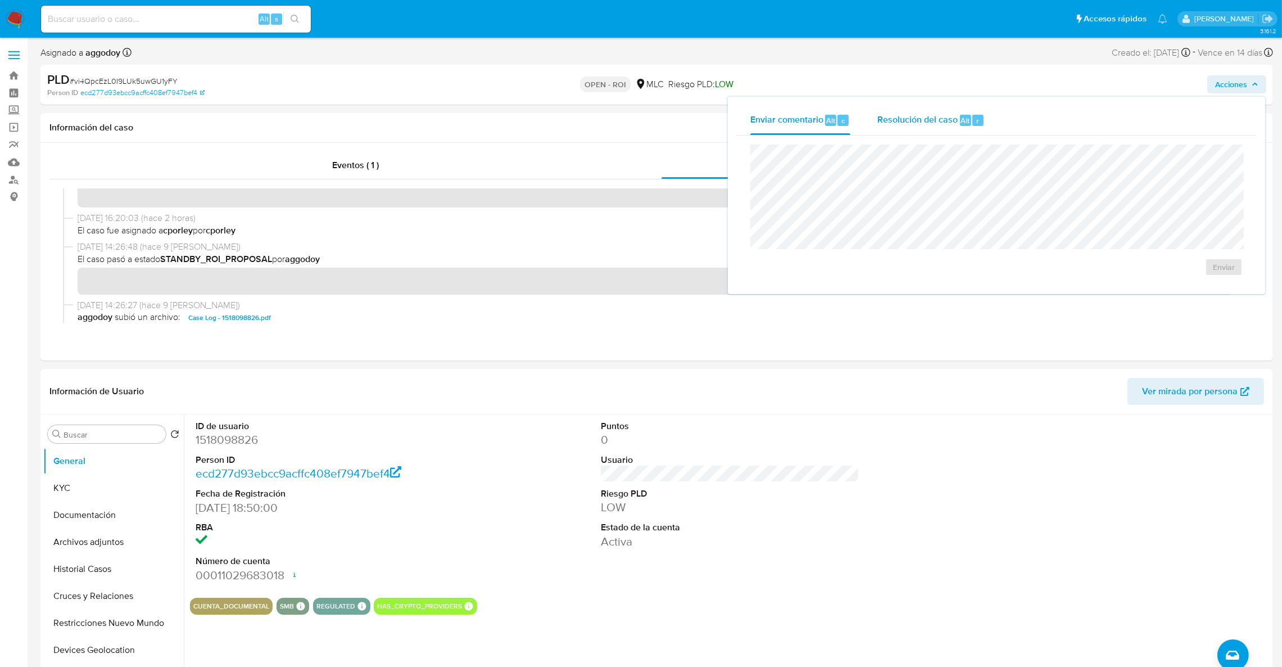
click at [908, 126] on span "Resolución del caso" at bounding box center [918, 120] width 80 height 13
click at [1183, 278] on span "ROI" at bounding box center [1191, 278] width 55 height 25
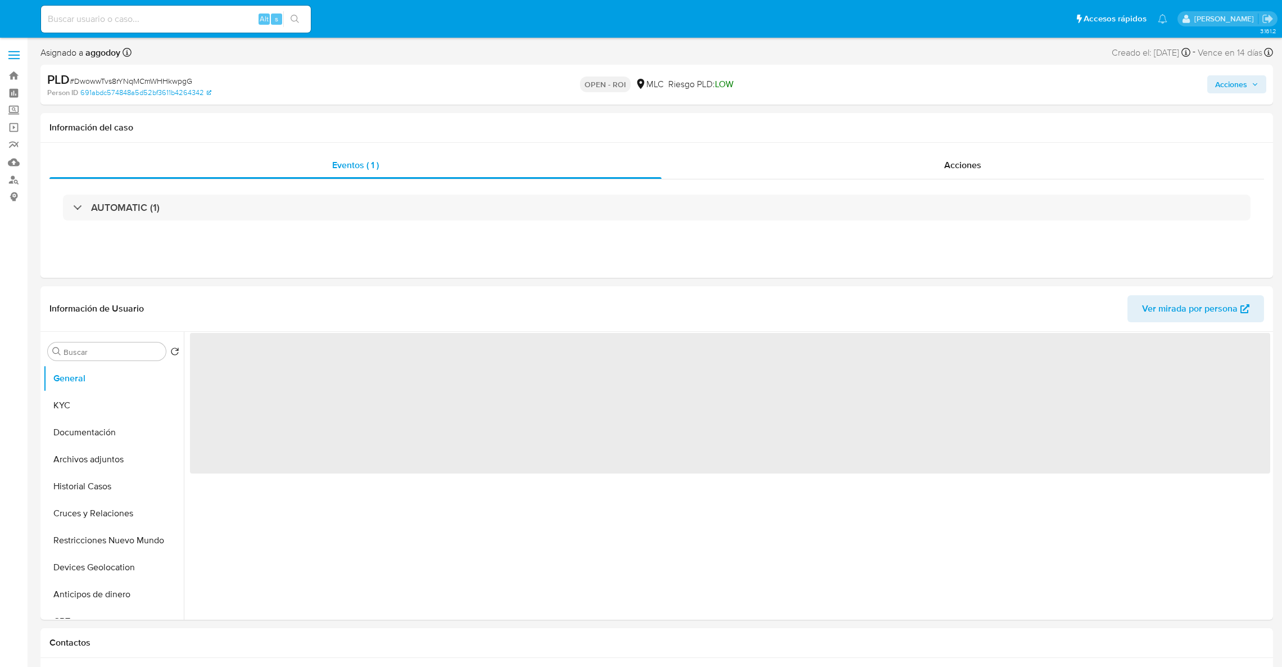
select select "10"
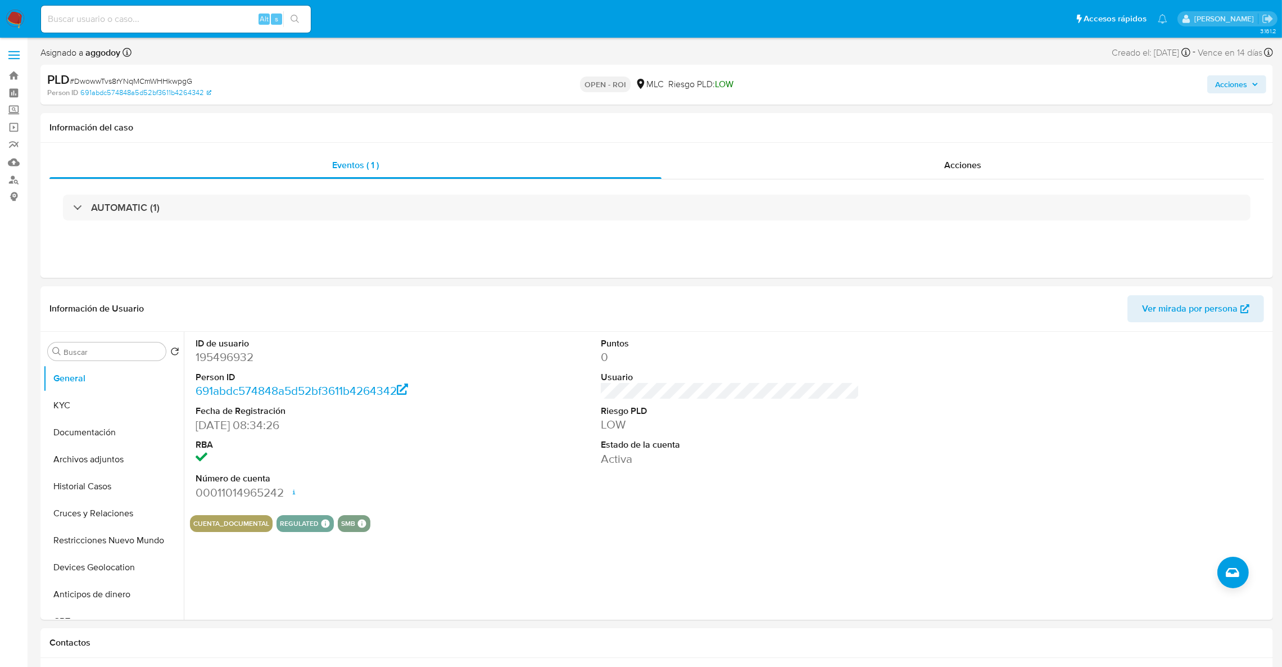
click at [1244, 85] on span "Acciones" at bounding box center [1231, 84] width 32 height 18
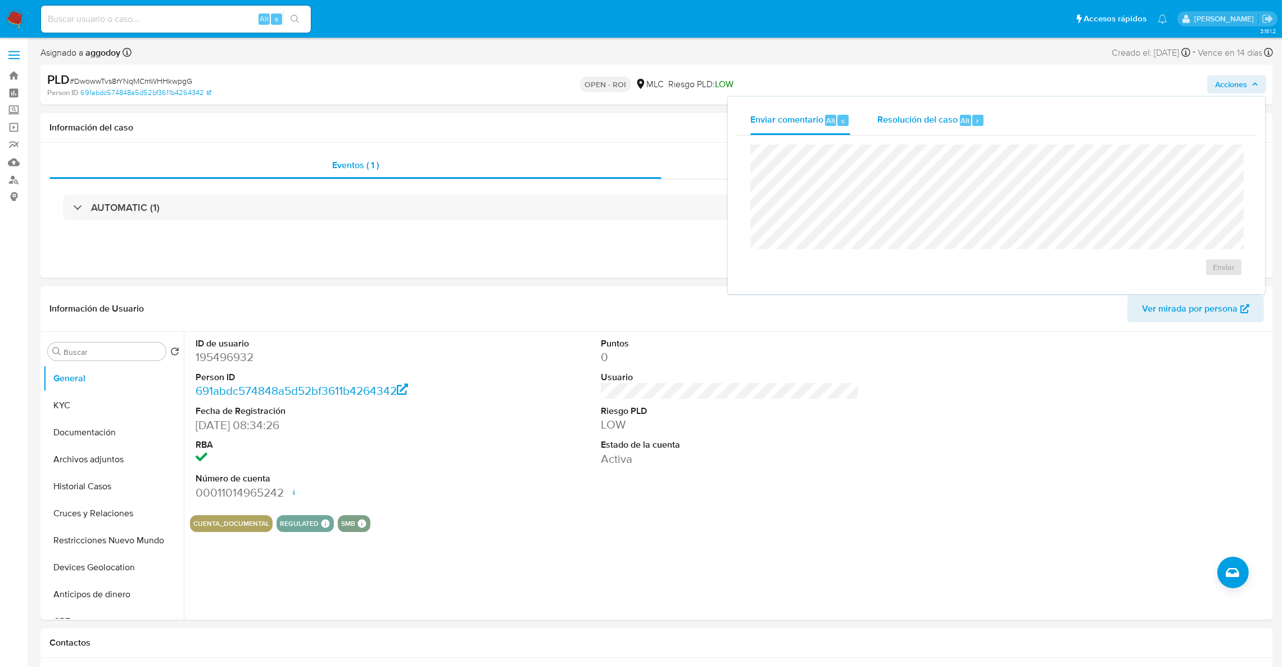
drag, startPoint x: 982, startPoint y: 108, endPoint x: 976, endPoint y: 133, distance: 26.0
click at [980, 110] on div "Resolución del caso Alt r" at bounding box center [931, 120] width 107 height 29
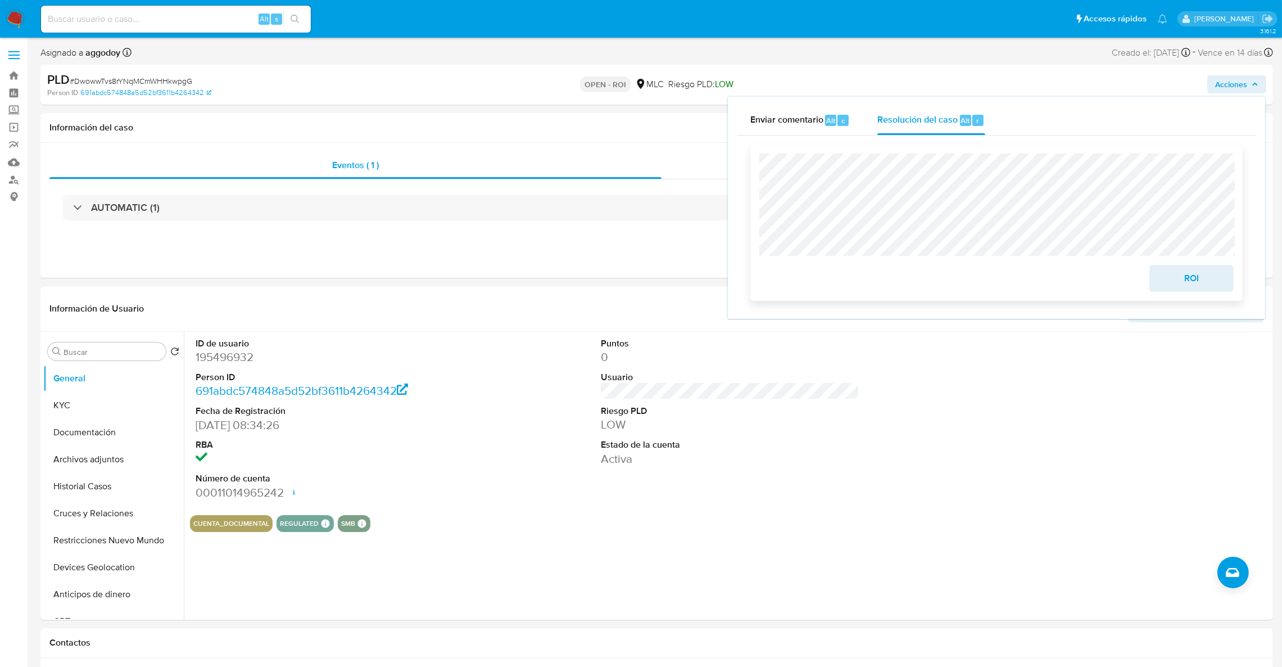
click at [1199, 287] on span "ROI" at bounding box center [1191, 278] width 55 height 25
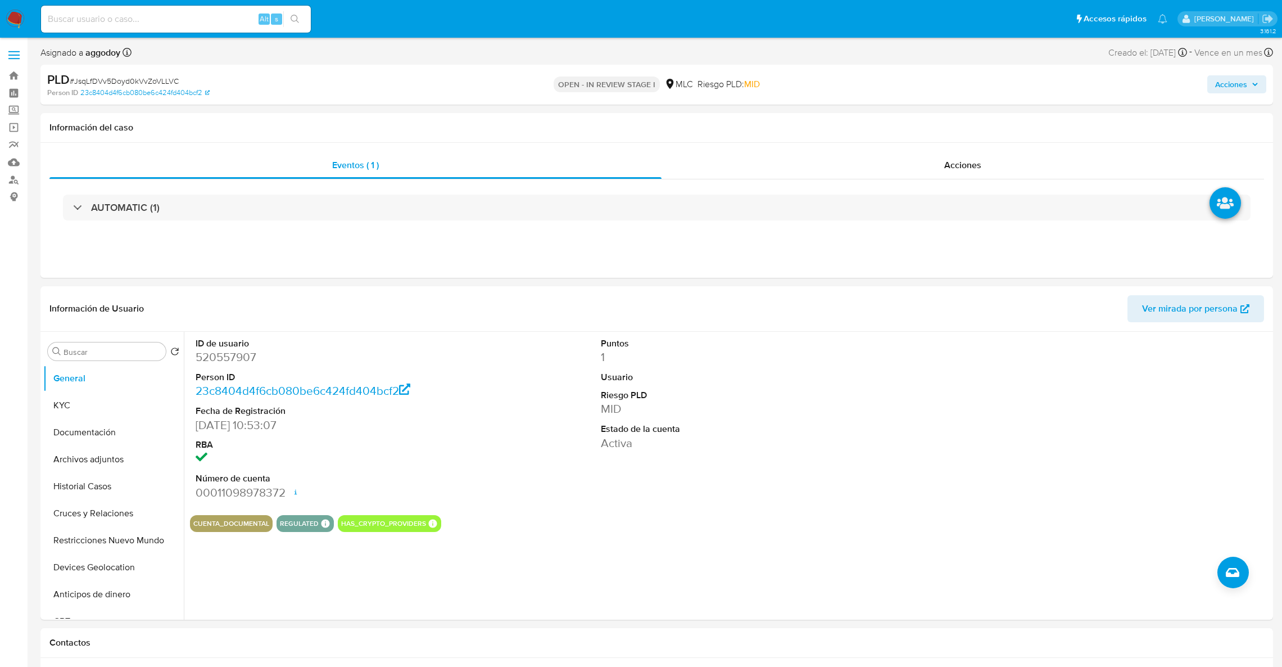
select select "10"
click at [87, 408] on button "KYC" at bounding box center [109, 405] width 132 height 27
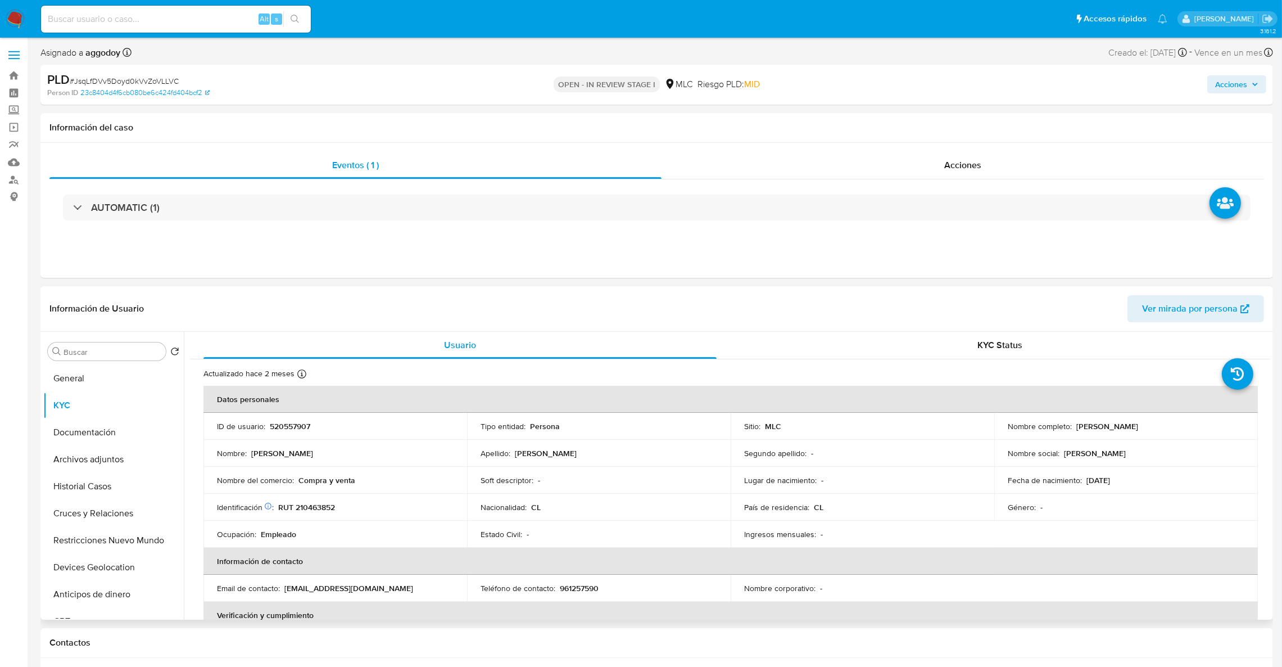
click at [319, 505] on p "RUT 210463852" at bounding box center [306, 507] width 57 height 10
copy p "210463852"
click at [1077, 427] on p "[PERSON_NAME]" at bounding box center [1108, 426] width 62 height 10
drag, startPoint x: 1073, startPoint y: 427, endPoint x: 1199, endPoint y: 424, distance: 125.4
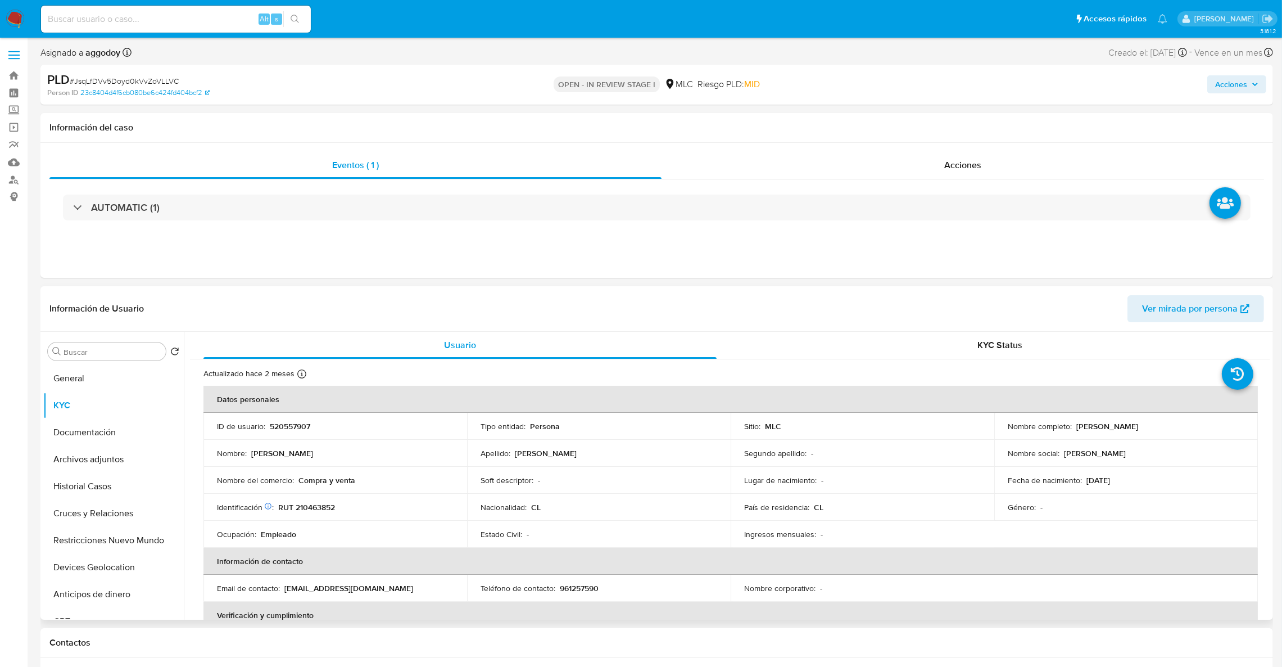
click at [1199, 424] on div "Nombre completo : [PERSON_NAME]" at bounding box center [1126, 426] width 237 height 10
copy p "[PERSON_NAME]"
click at [88, 435] on button "Documentación" at bounding box center [109, 432] width 132 height 27
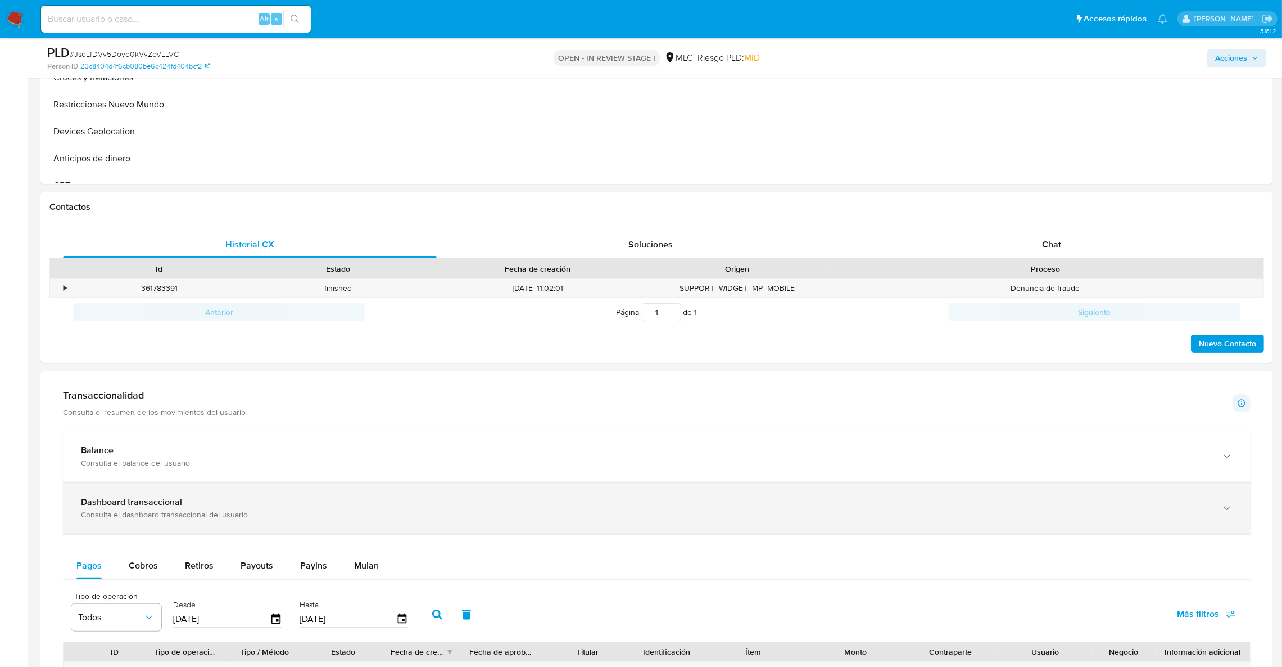
scroll to position [421, 0]
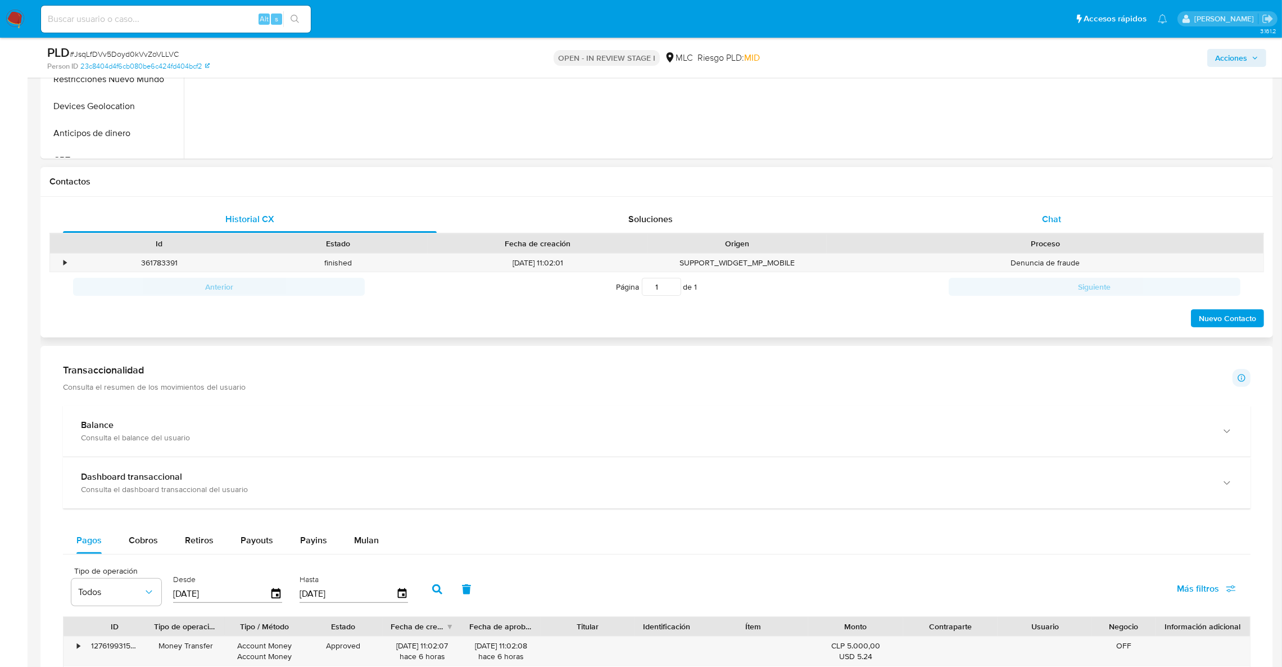
click at [1038, 214] on div "Chat" at bounding box center [1052, 219] width 374 height 27
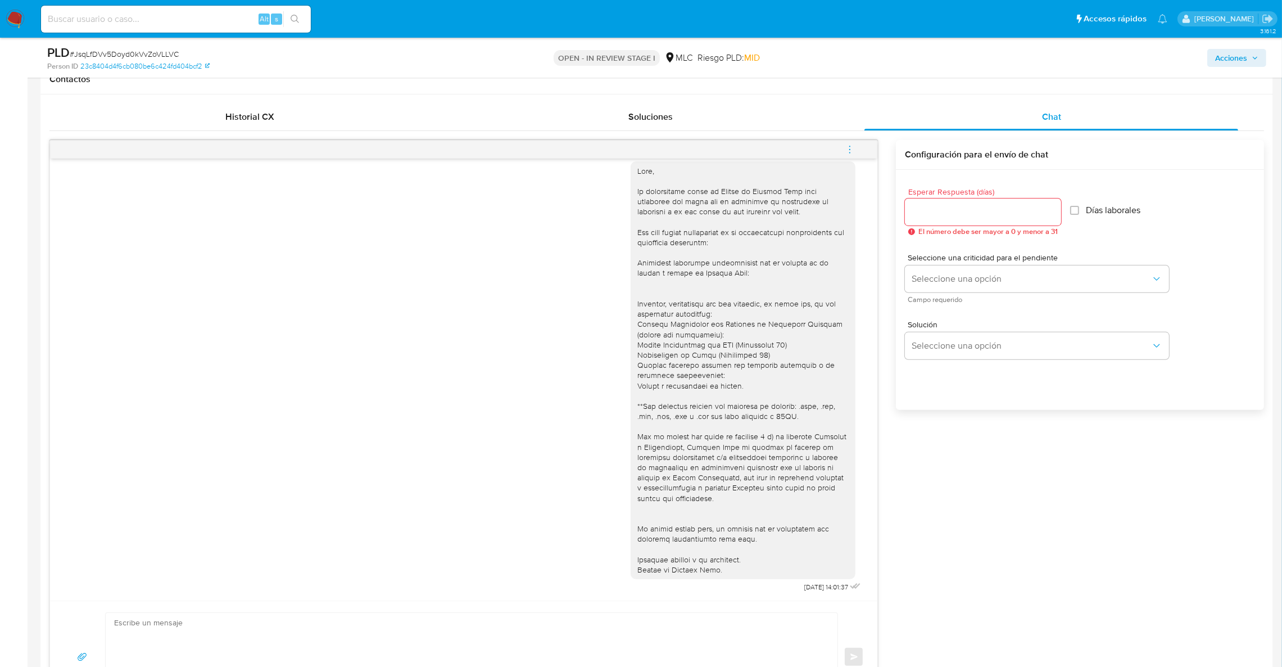
scroll to position [675, 0]
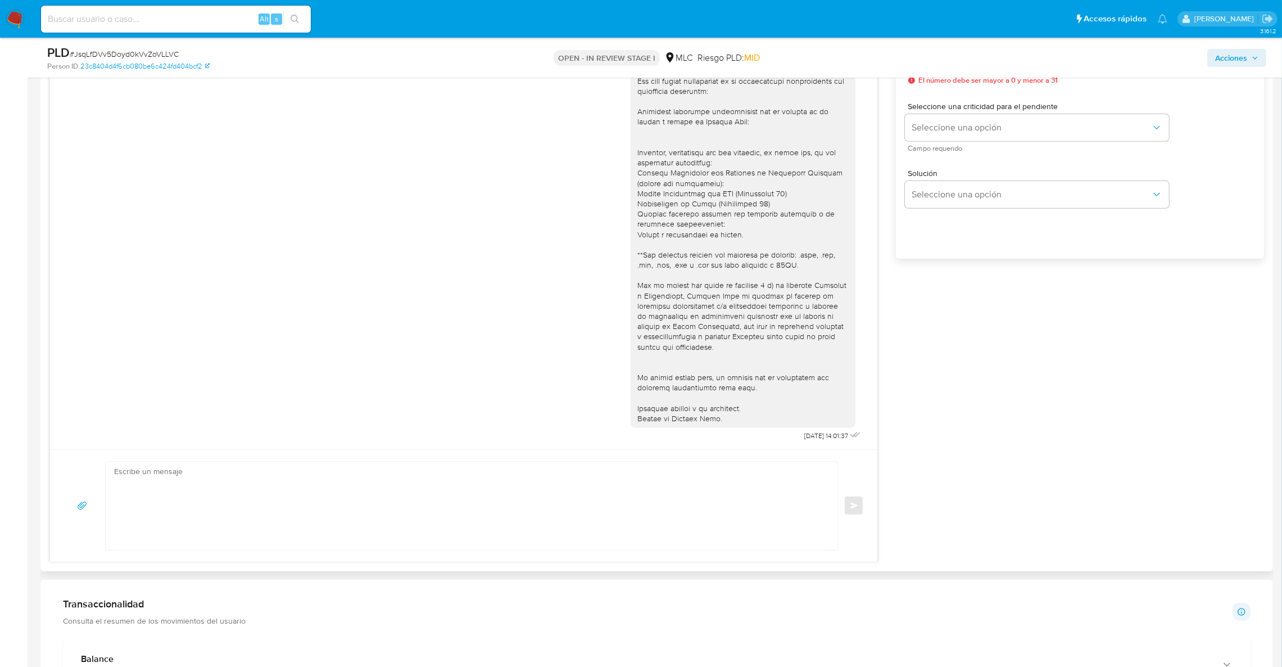
click at [1054, 360] on div "18/08/2025 14:01:37 Enviar Configuración para el envío de chat Esperar Respuest…" at bounding box center [656, 275] width 1215 height 573
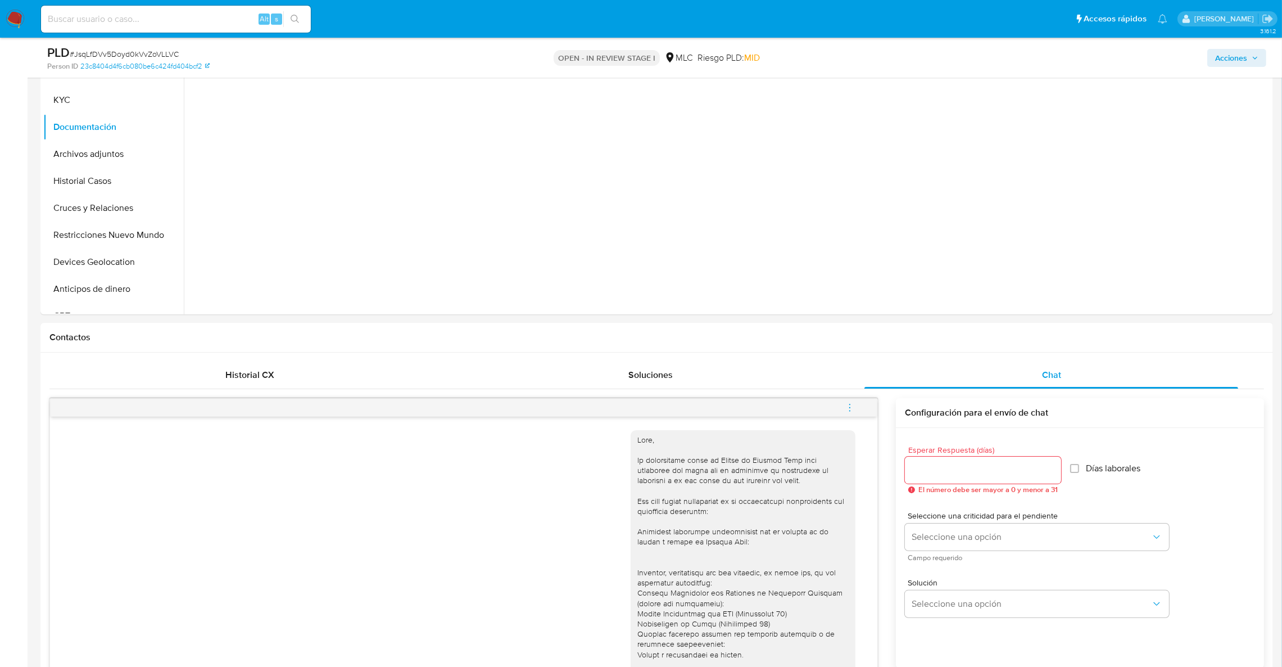
scroll to position [84, 0]
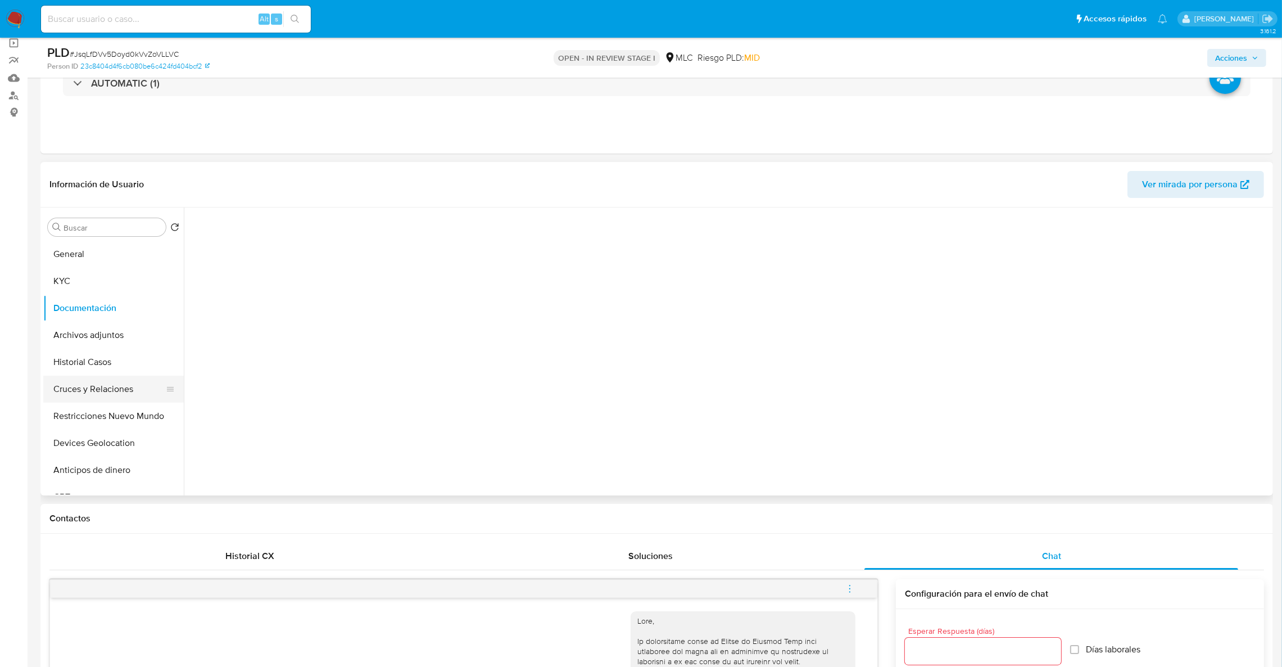
click at [116, 394] on button "Cruces y Relaciones" at bounding box center [109, 389] width 132 height 27
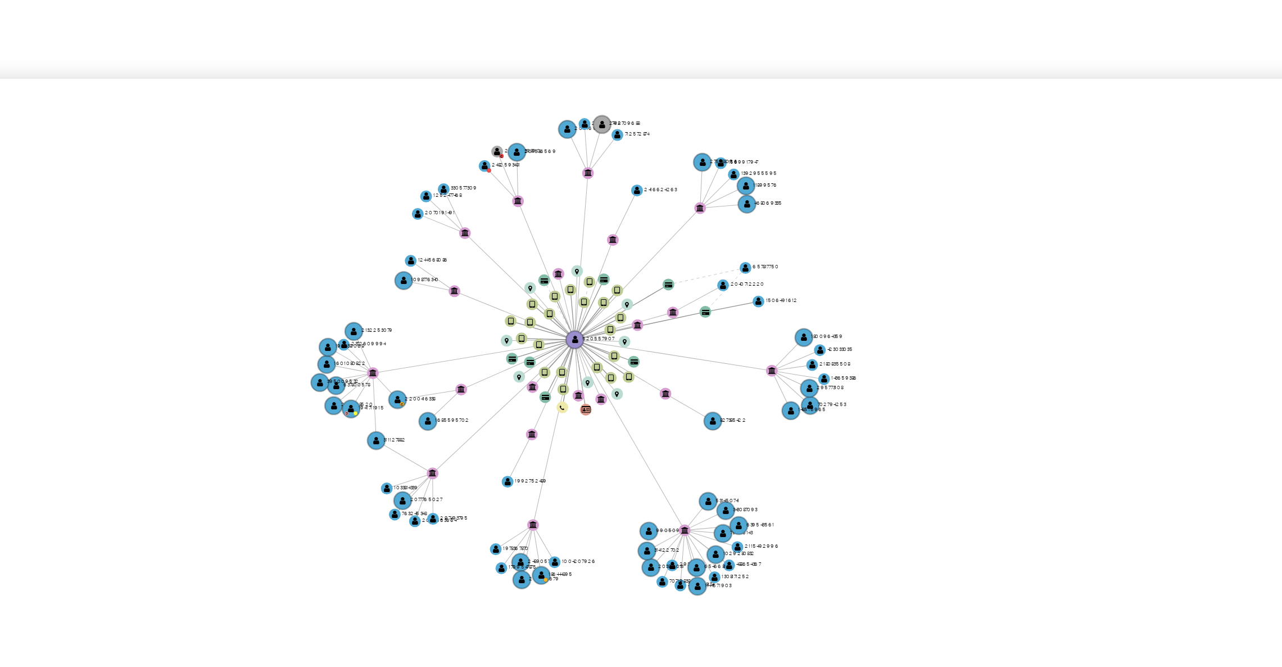
click at [1063, 374] on icon "device-66a282ee37c88da659371c80  user-520557907  520557907 device-6407206f088…" at bounding box center [738, 406] width 1064 height 163
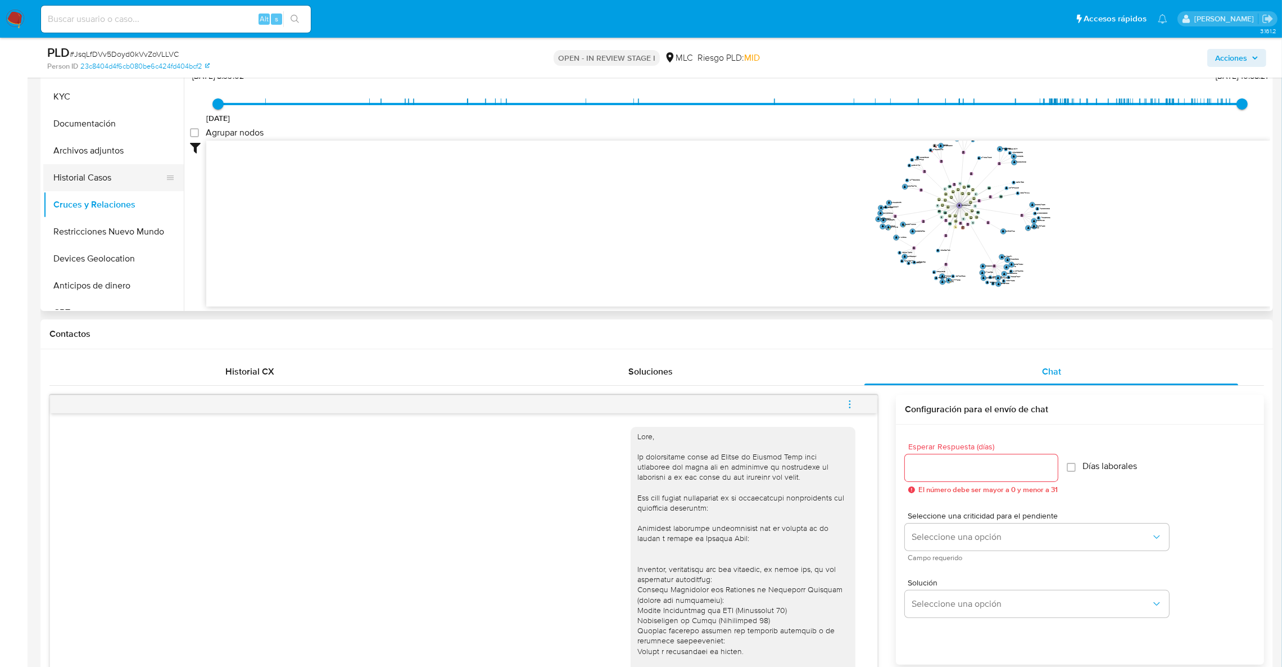
scroll to position [243, 0]
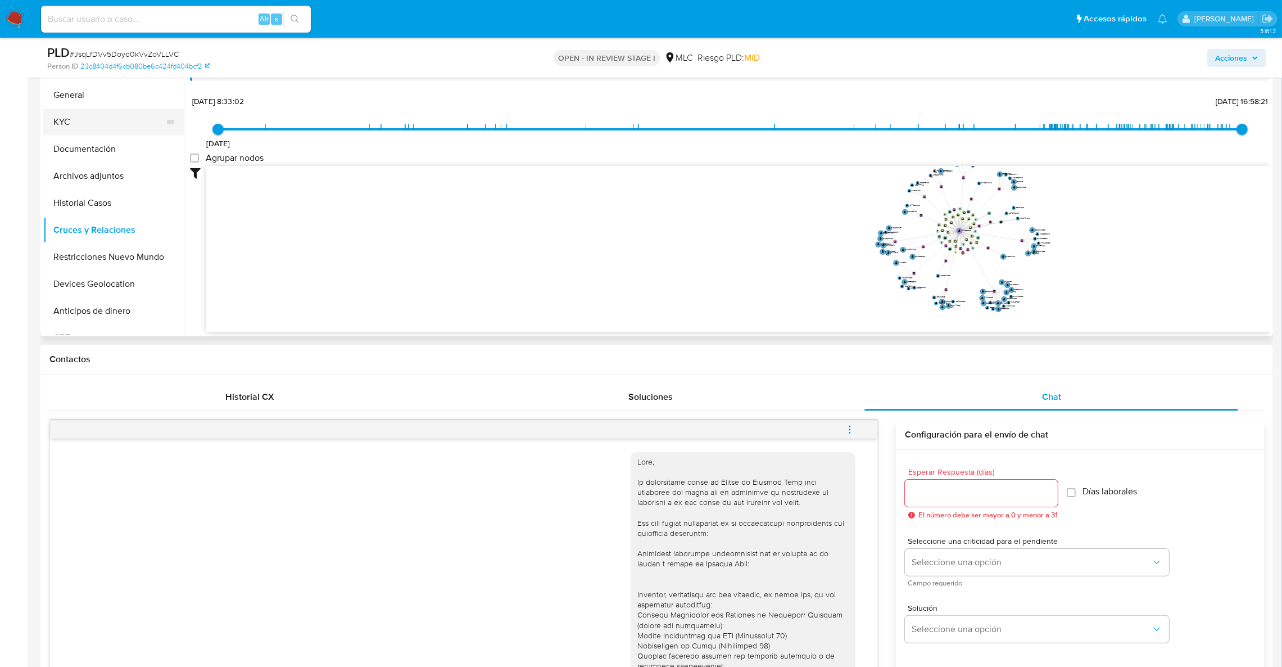
click at [83, 117] on button "KYC" at bounding box center [109, 121] width 132 height 27
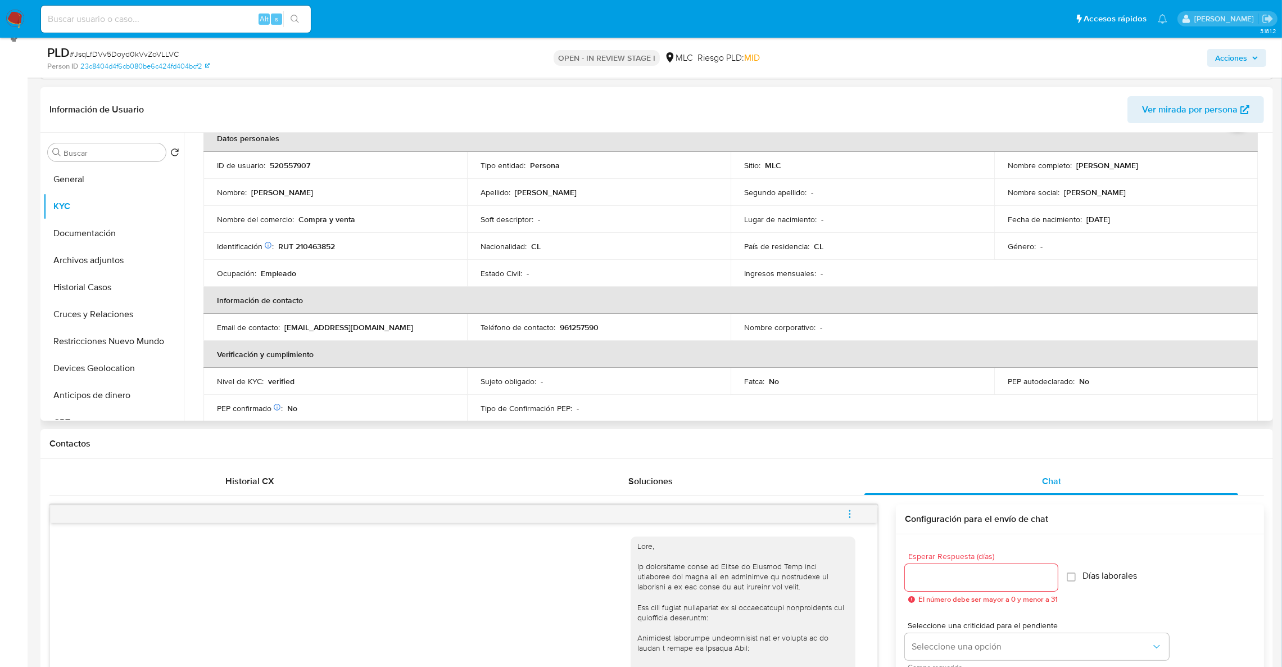
scroll to position [59, 0]
click at [1047, 311] on th "Información de contacto" at bounding box center [731, 302] width 1055 height 27
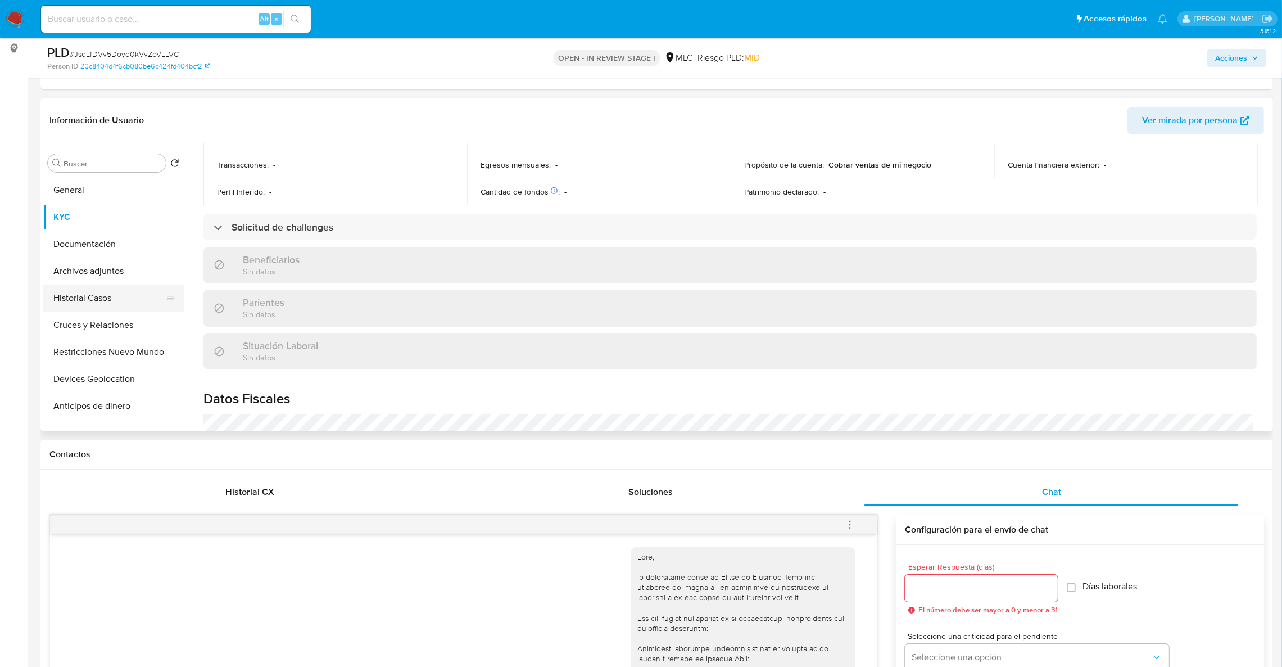
scroll to position [75, 0]
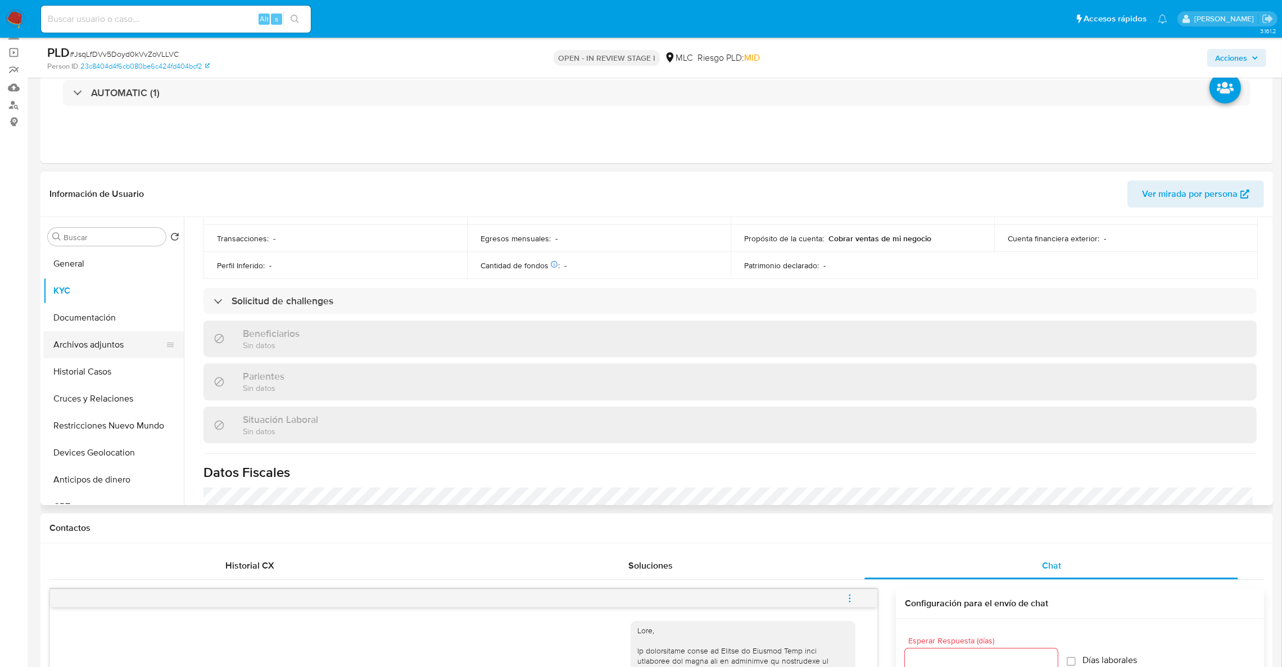
click at [113, 333] on button "Archivos adjuntos" at bounding box center [109, 344] width 132 height 27
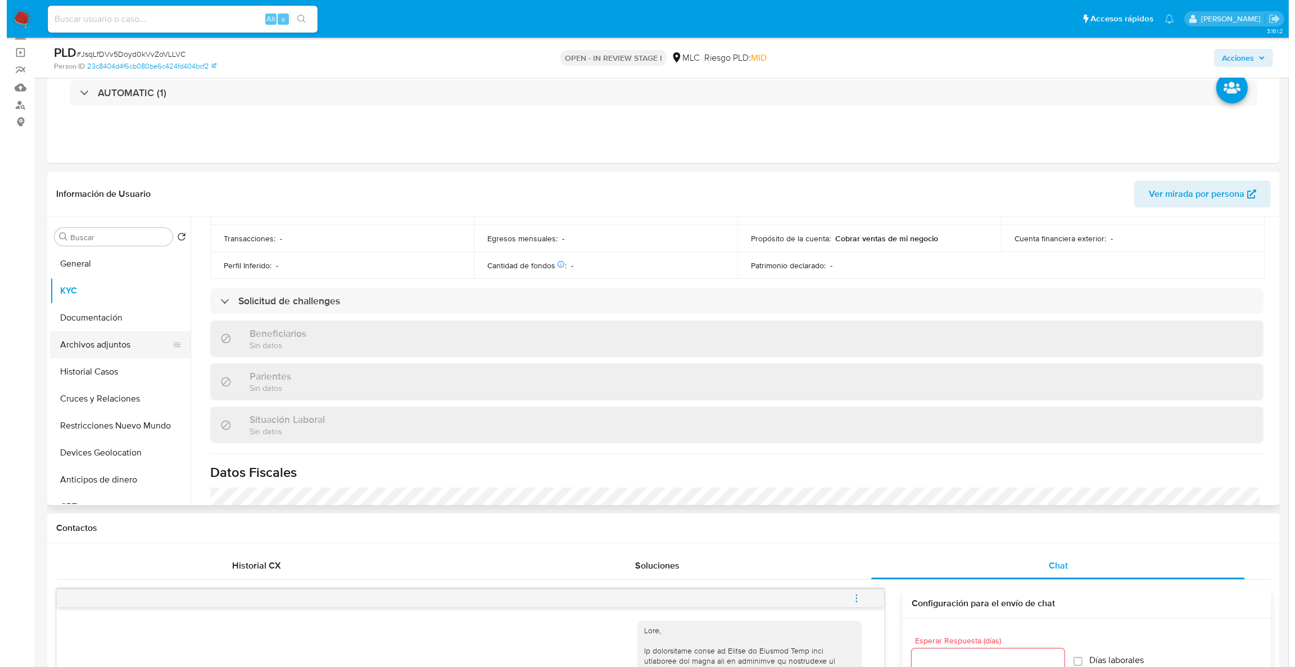
scroll to position [0, 0]
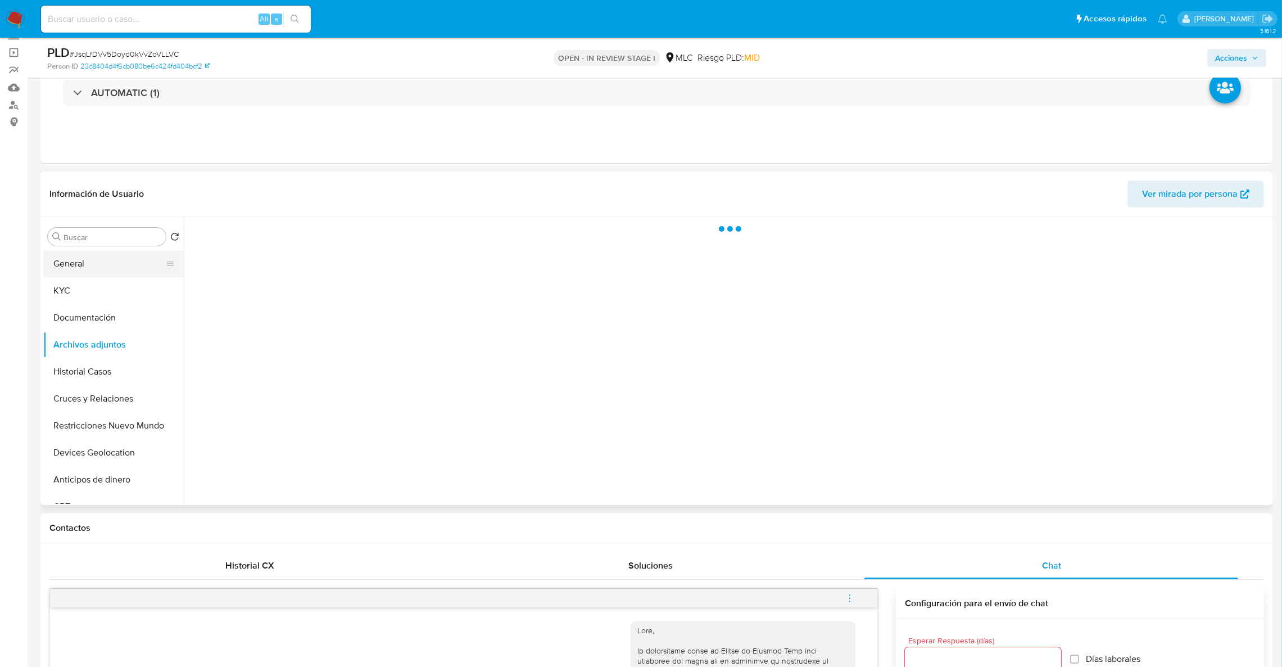
click at [92, 271] on button "General" at bounding box center [109, 263] width 132 height 27
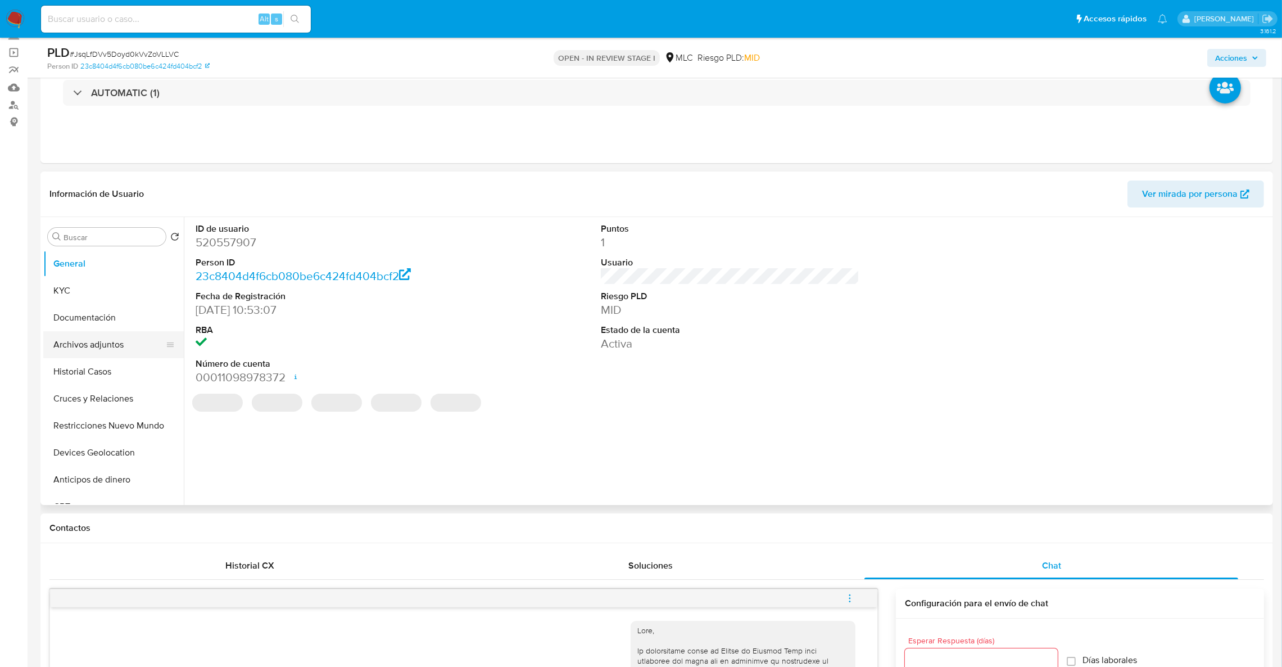
click at [104, 343] on button "Archivos adjuntos" at bounding box center [109, 344] width 132 height 27
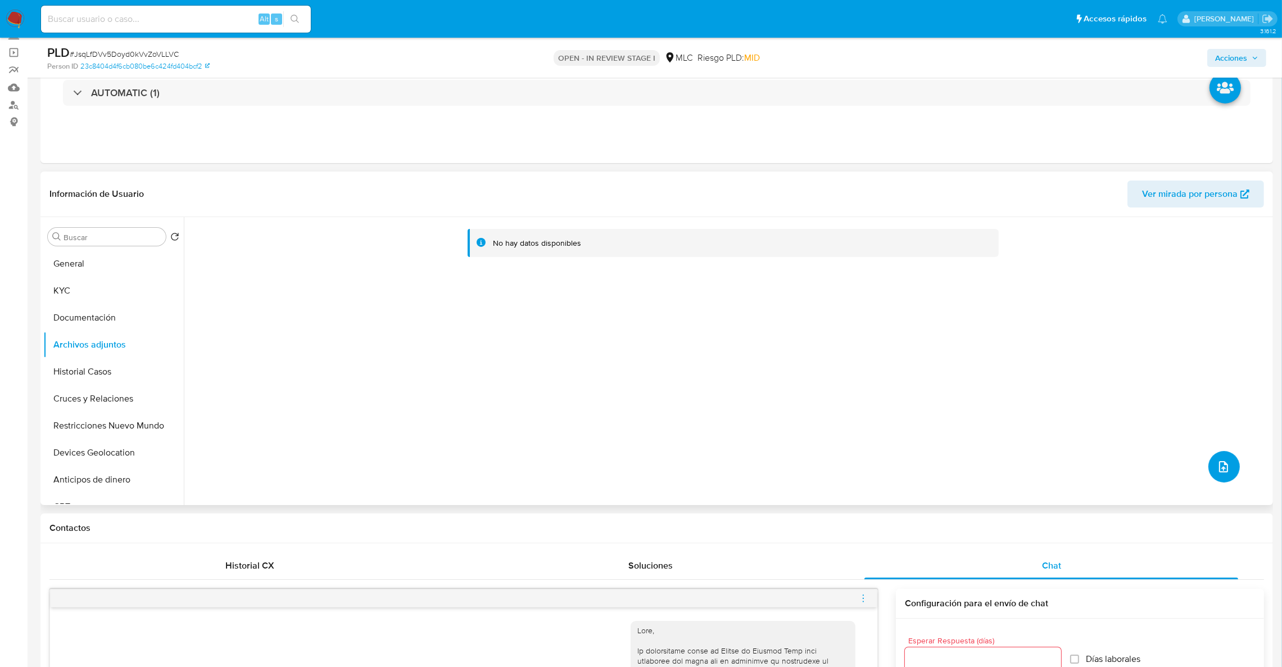
click at [1210, 467] on button "upload-file" at bounding box center [1224, 466] width 31 height 31
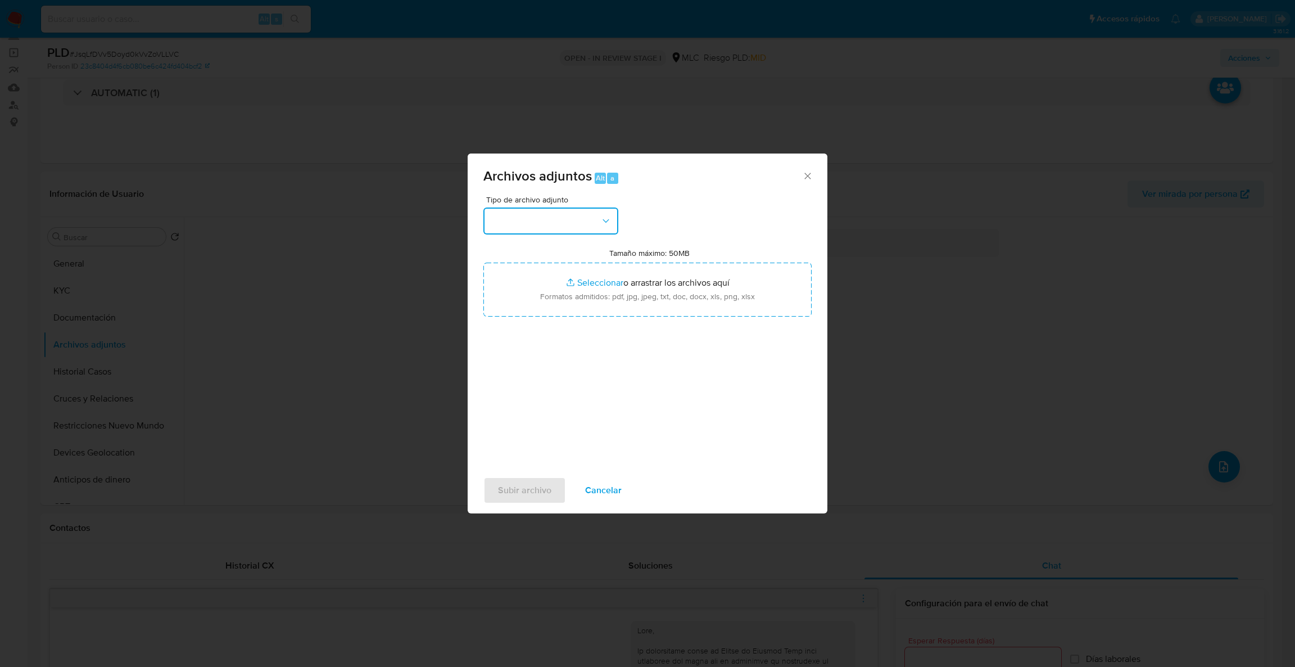
click at [539, 208] on button "button" at bounding box center [550, 220] width 135 height 27
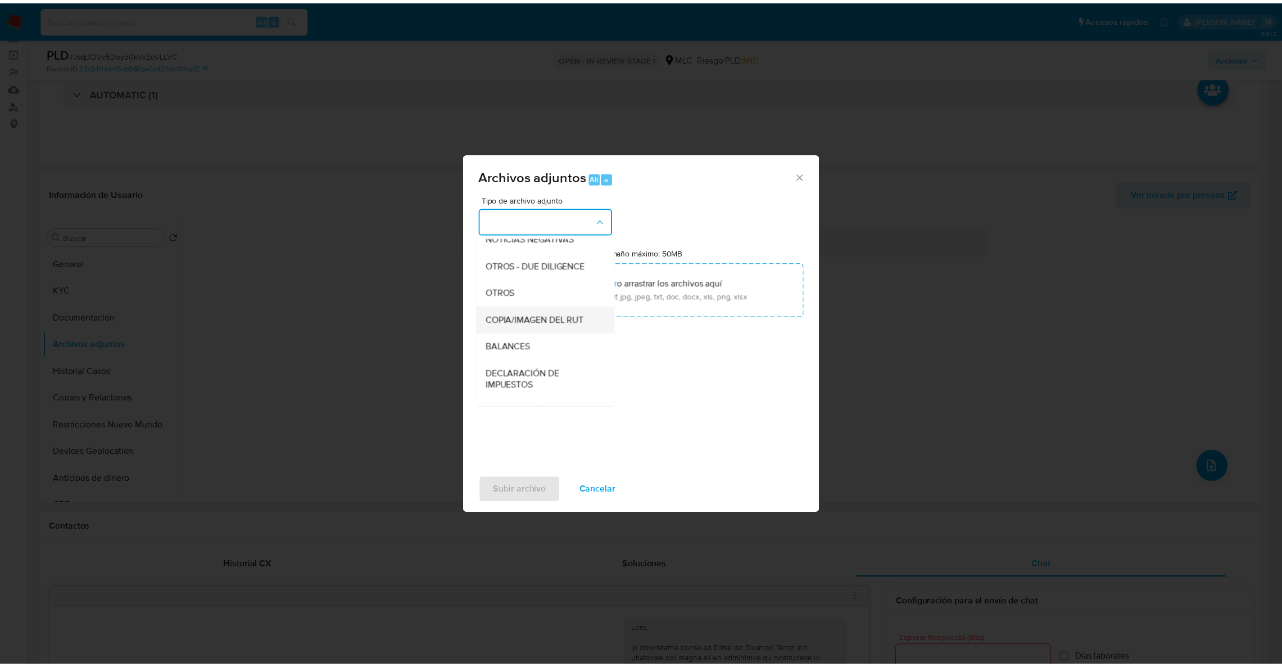
scroll to position [163, 0]
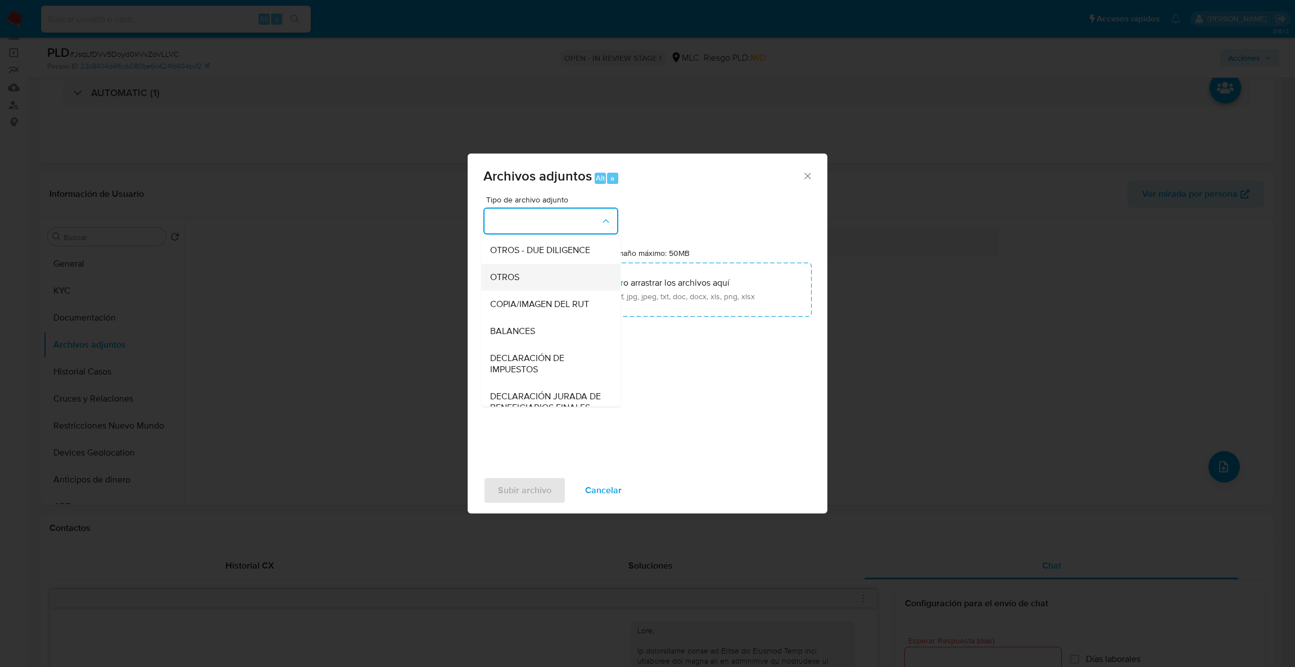
click at [549, 291] on div "OTROS" at bounding box center [547, 277] width 115 height 27
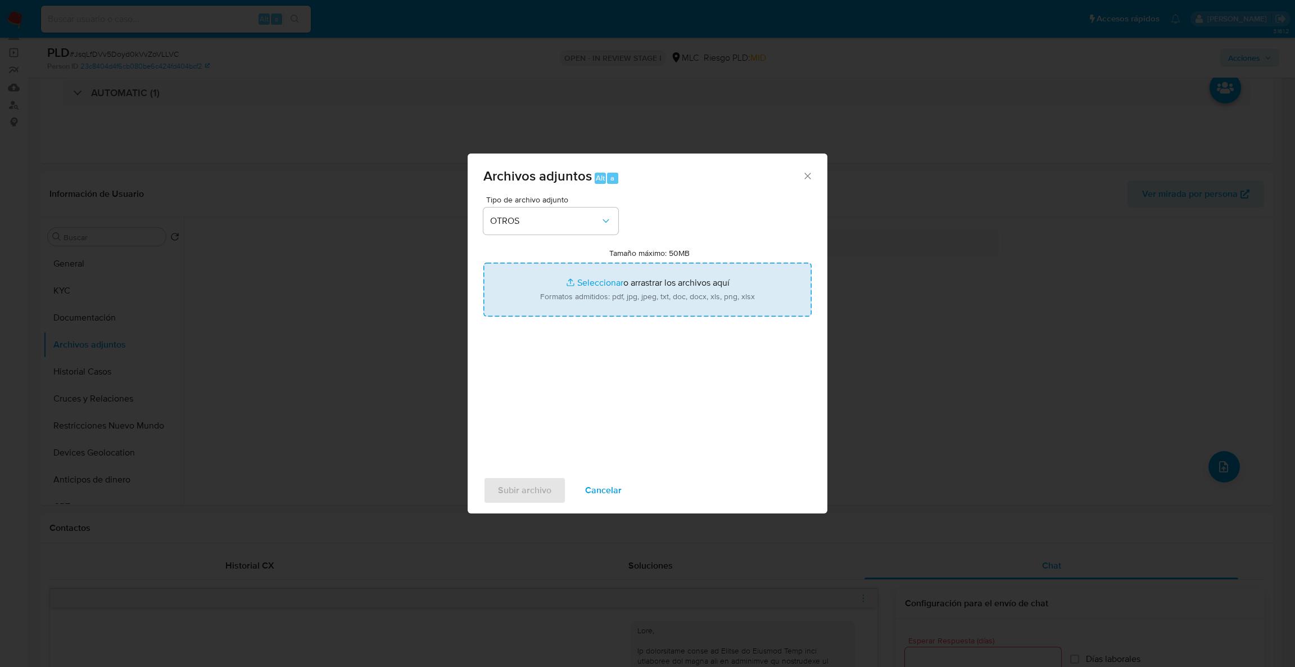
click at [568, 308] on input "Tamaño máximo: 50MB Seleccionar archivos" at bounding box center [647, 290] width 328 height 54
type input "C:\fakepath\520557907Movimientos.xlsx"
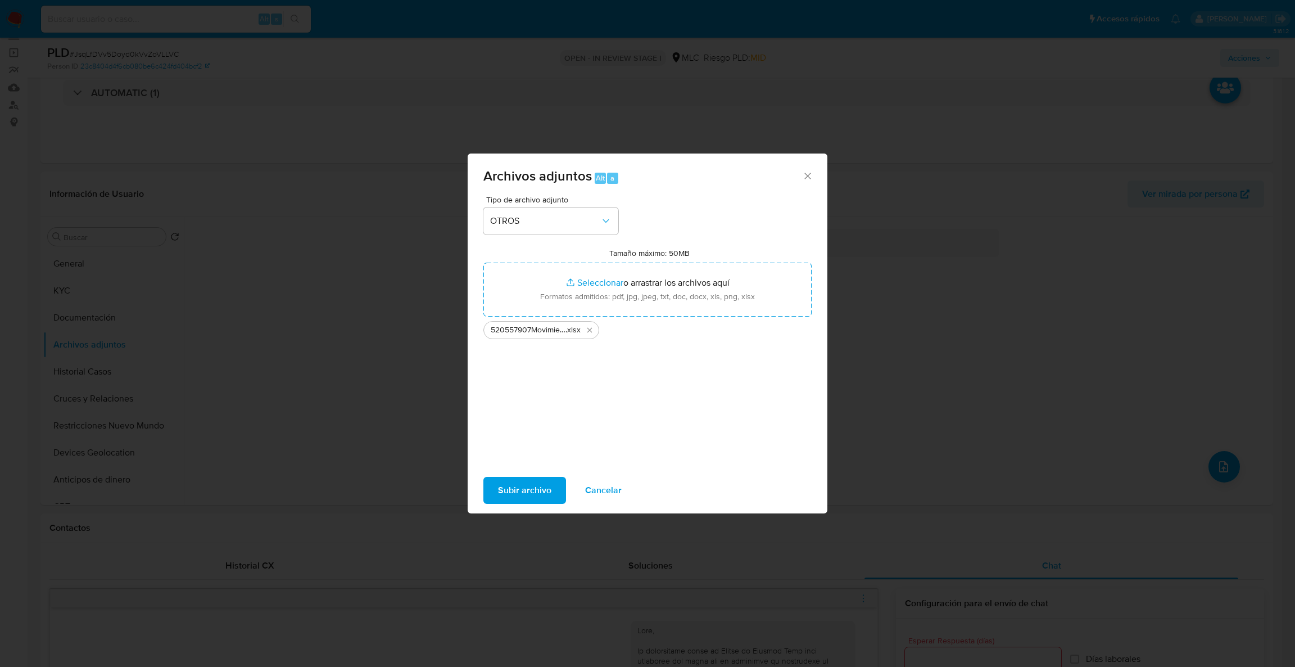
click at [603, 243] on div "Tipo de archivo adjunto OTROS Tamaño máximo: 50MB Seleccionar archivos Seleccio…" at bounding box center [647, 328] width 328 height 265
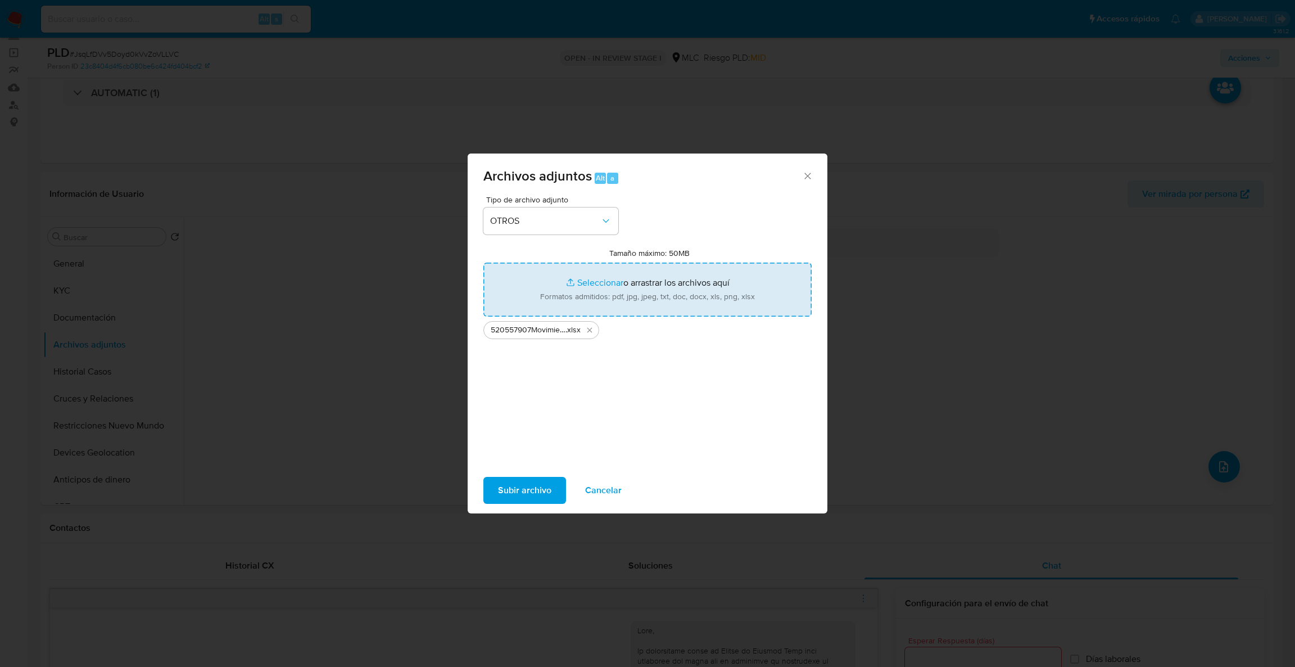
click at [595, 279] on input "Tamaño máximo: 50MB Seleccionar archivos" at bounding box center [647, 290] width 328 height 54
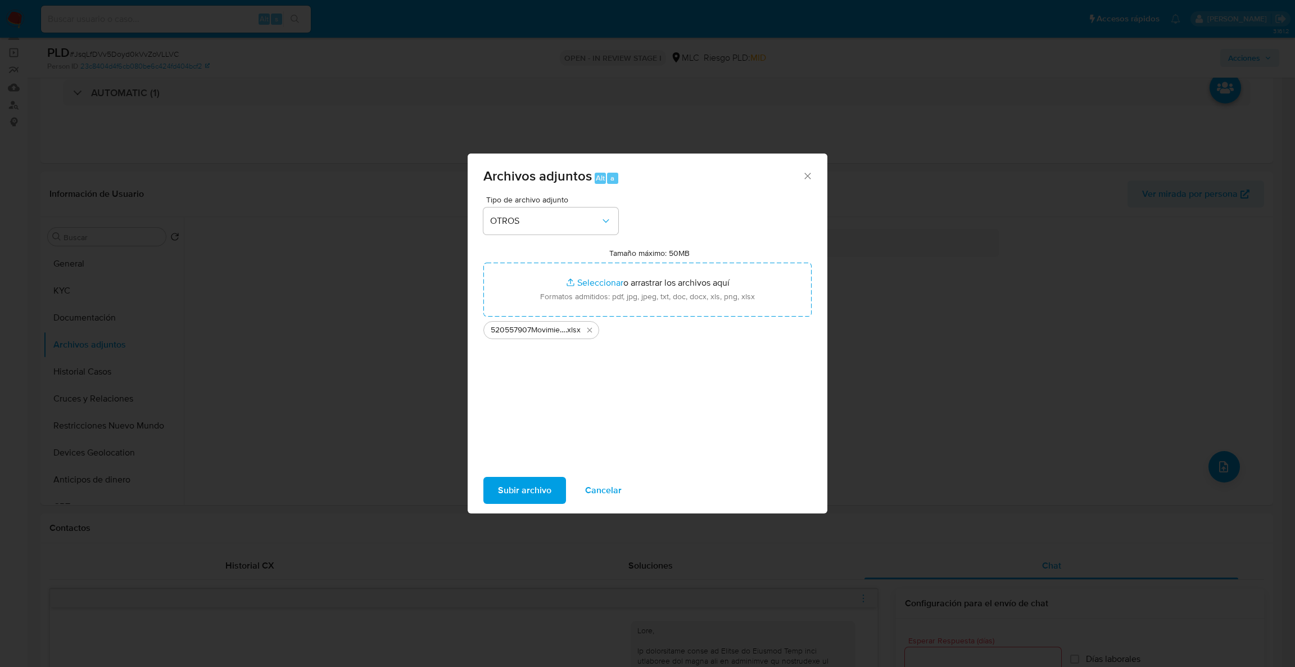
click at [623, 331] on ul "520557907Movimientos .xlsx" at bounding box center [647, 328] width 328 height 22
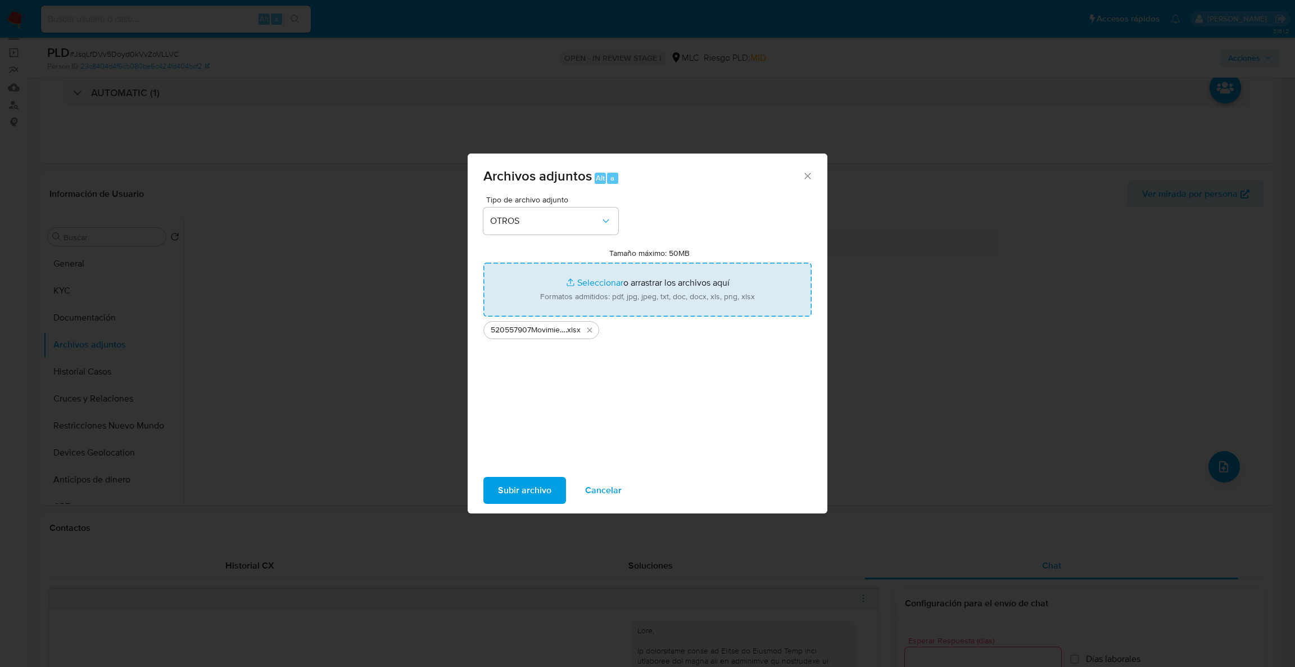
click at [613, 292] on input "Tamaño máximo: 50MB Seleccionar archivos" at bounding box center [647, 290] width 328 height 54
type input "C:\fakepath\Case Log - 520557907.pdf"
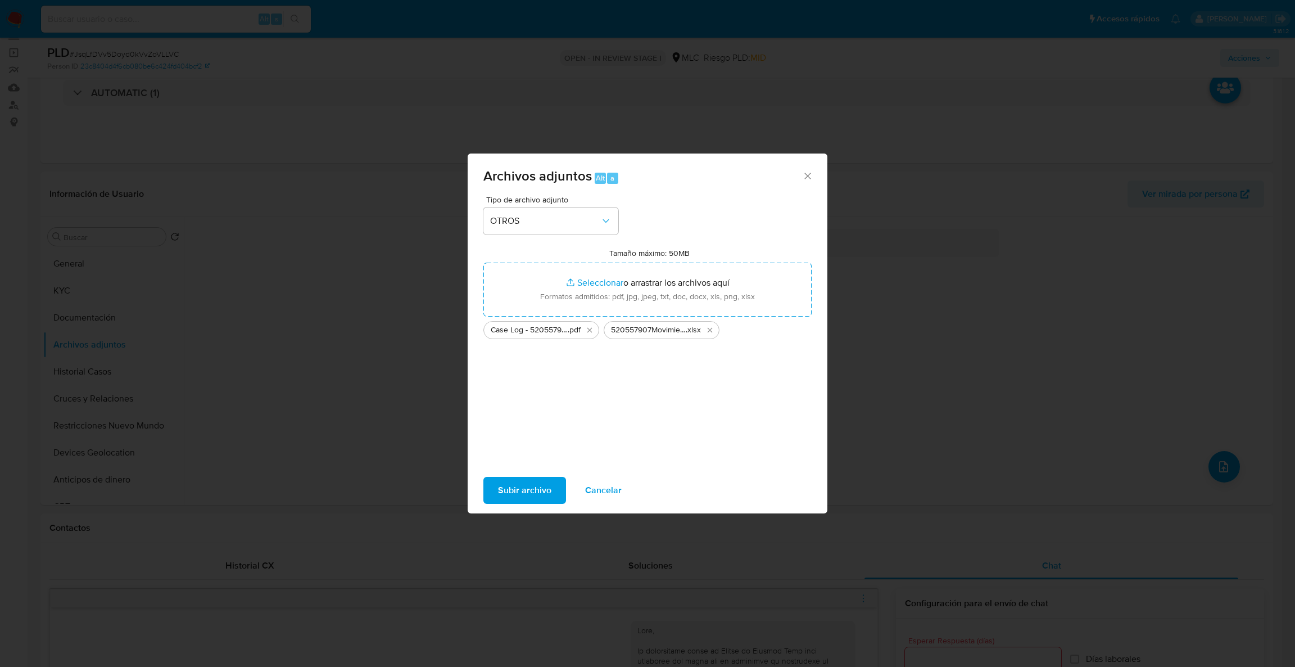
click at [532, 482] on span "Subir archivo" at bounding box center [524, 490] width 53 height 25
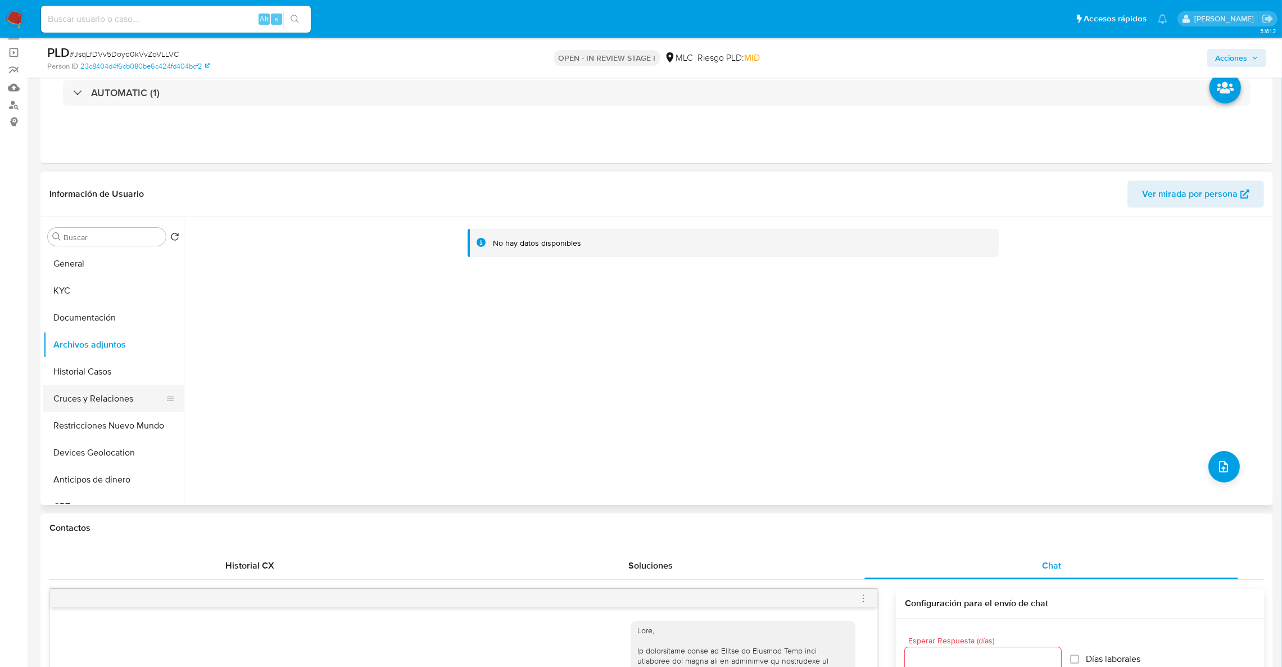
click at [139, 391] on button "Cruces y Relaciones" at bounding box center [109, 398] width 132 height 27
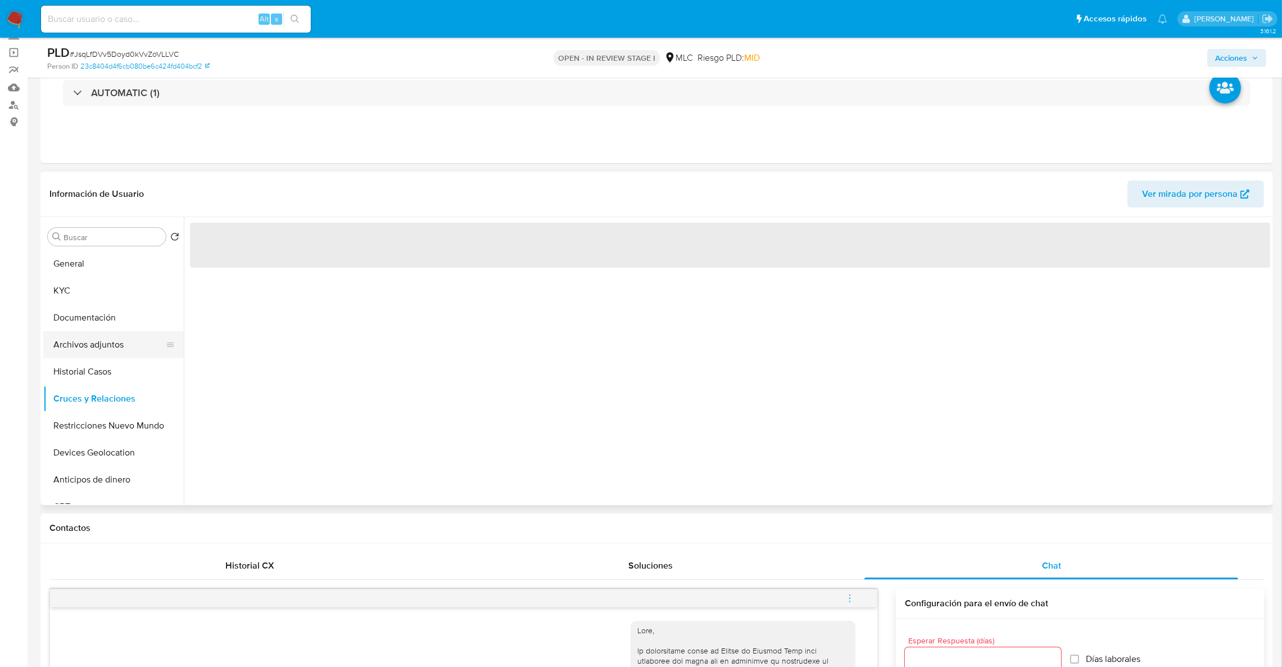
click at [111, 345] on button "Archivos adjuntos" at bounding box center [109, 344] width 132 height 27
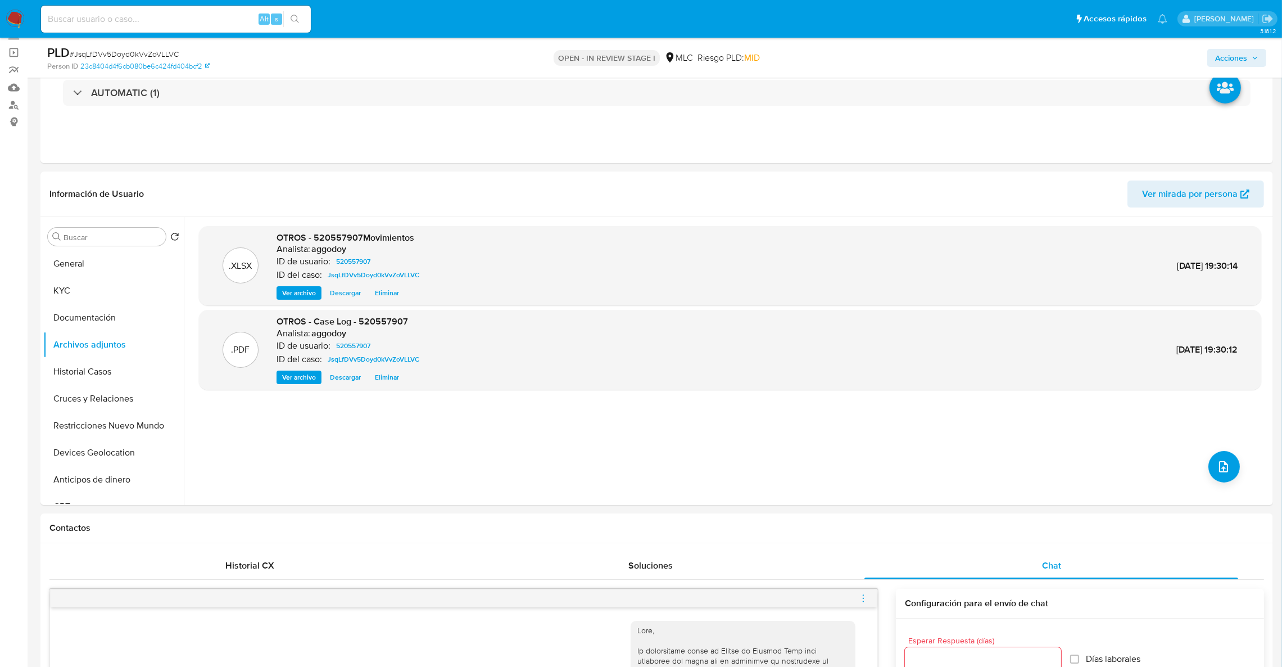
click at [1215, 40] on div "PLD # JsqLfDVv5Doyd0kVvZoVLLVC Person ID 23c8404d4f6cb080be6c424fd404bcf2 OPEN …" at bounding box center [656, 58] width 1233 height 40
click at [1217, 49] on span "Acciones" at bounding box center [1231, 58] width 32 height 18
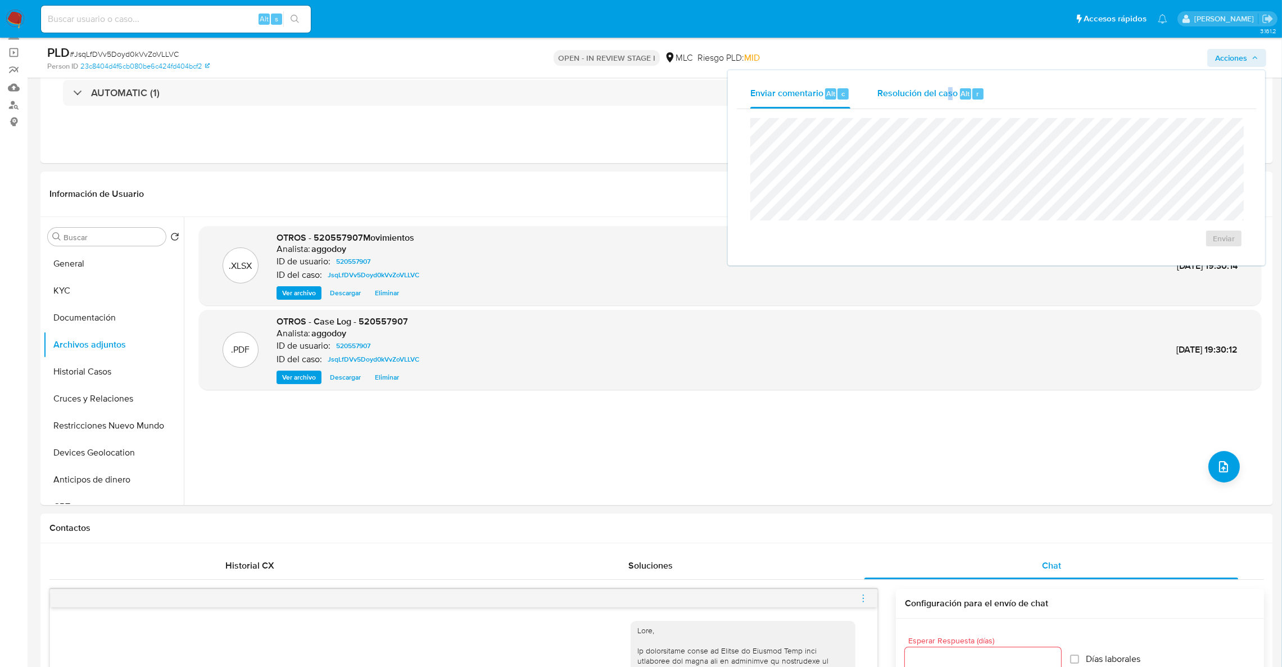
click at [937, 87] on div "Enviar comentario Alt c Resolución del caso Alt r Enviar" at bounding box center [996, 167] width 537 height 195
click at [925, 98] on span "Resolución del caso" at bounding box center [918, 93] width 80 height 13
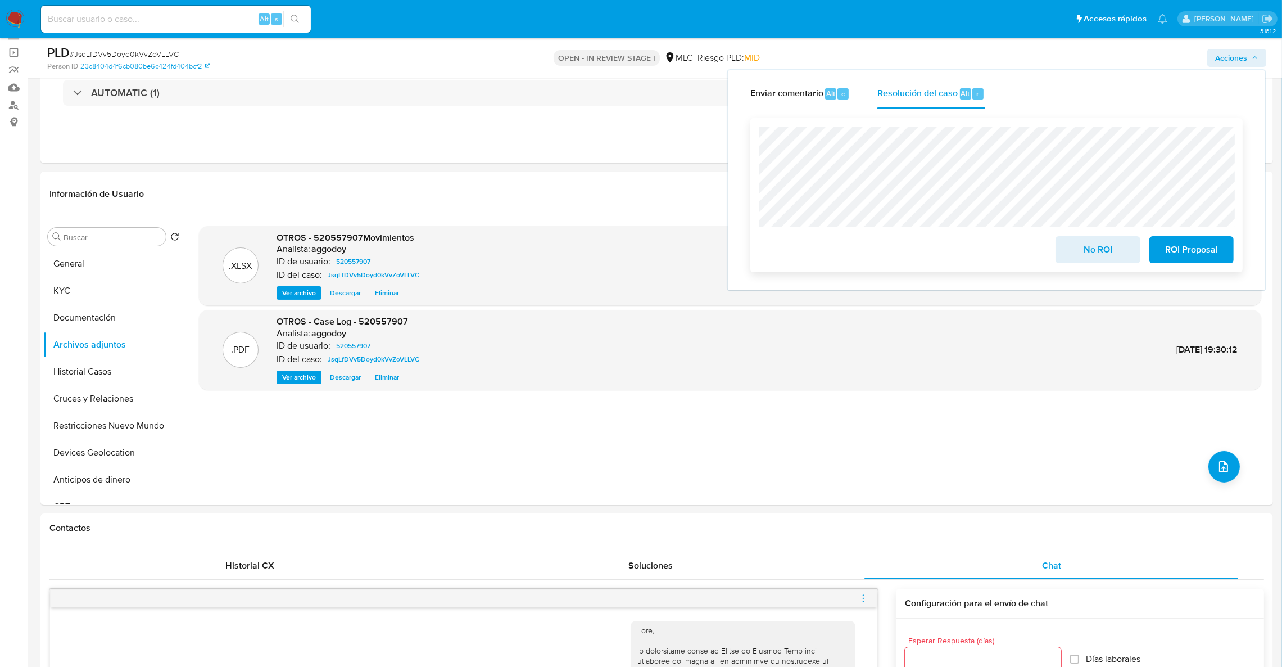
click at [1176, 251] on span "ROI Proposal" at bounding box center [1191, 249] width 55 height 25
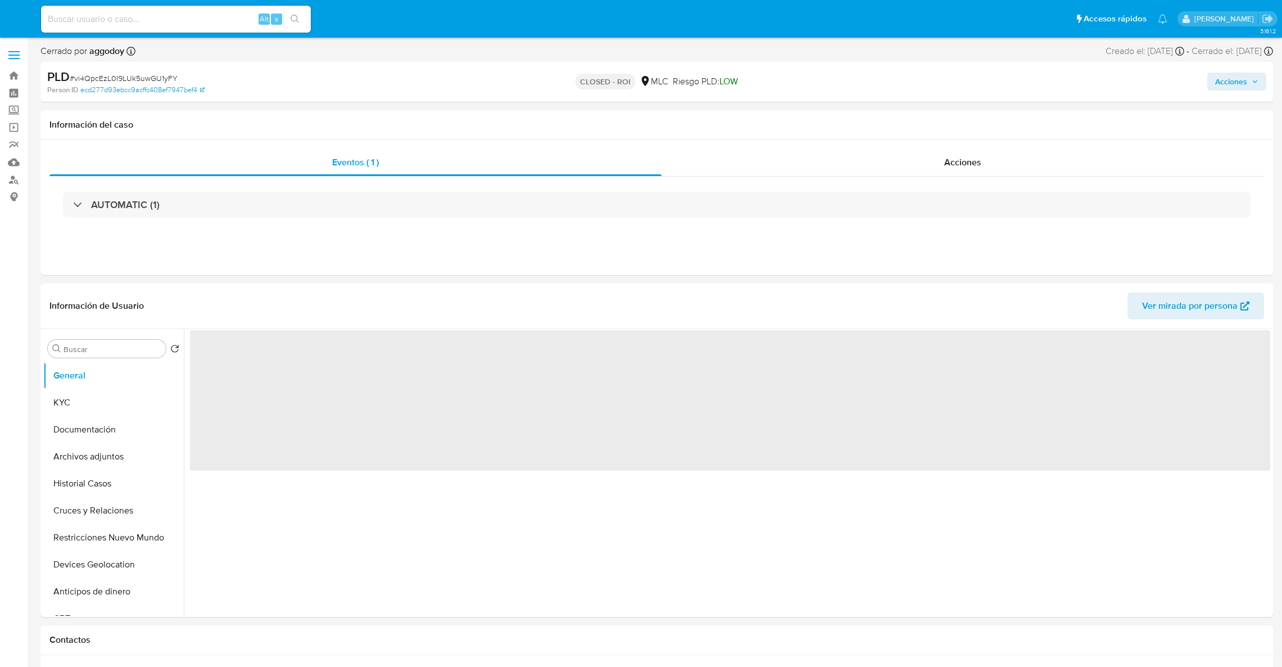
select select "10"
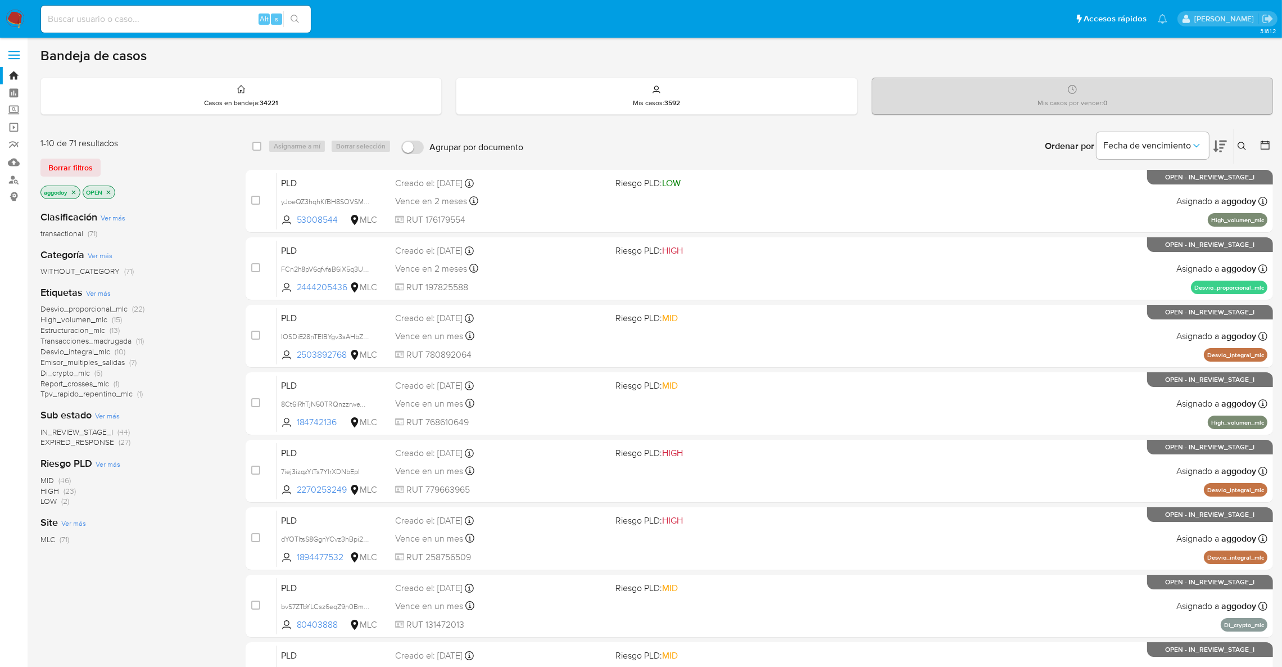
click at [82, 444] on span "EXPIRED_RESPONSE" at bounding box center [77, 441] width 74 height 11
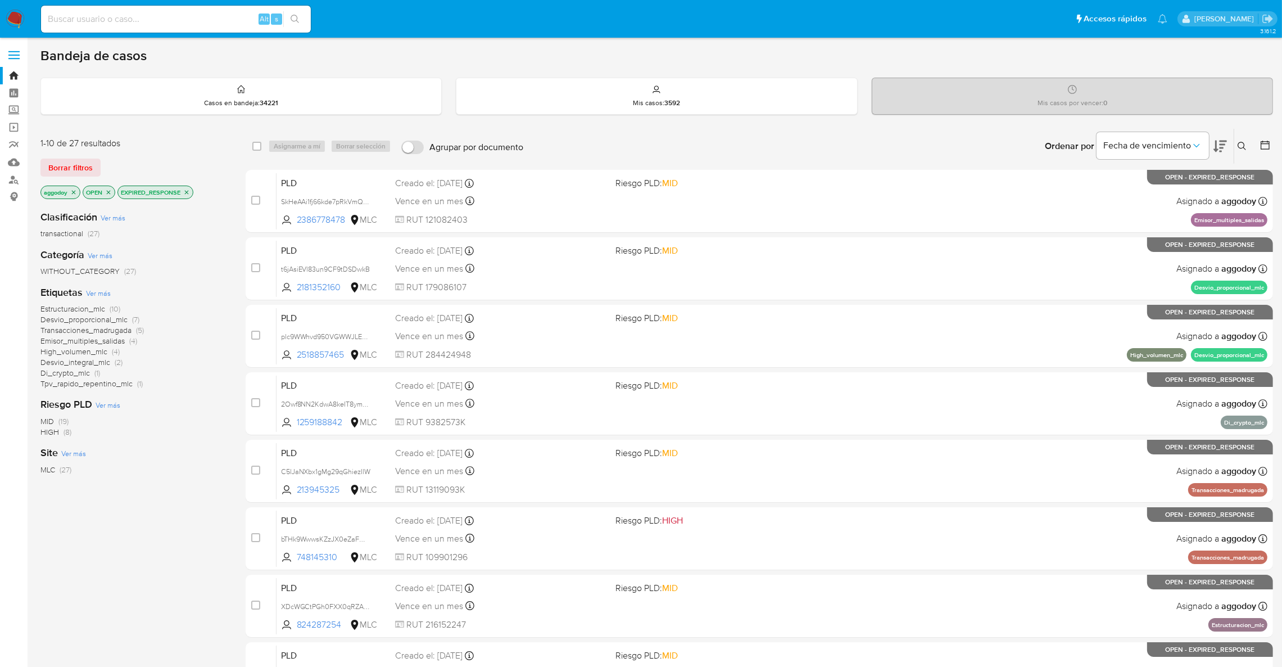
click at [98, 363] on span "Desvio_integral_mlc" at bounding box center [75, 361] width 70 height 11
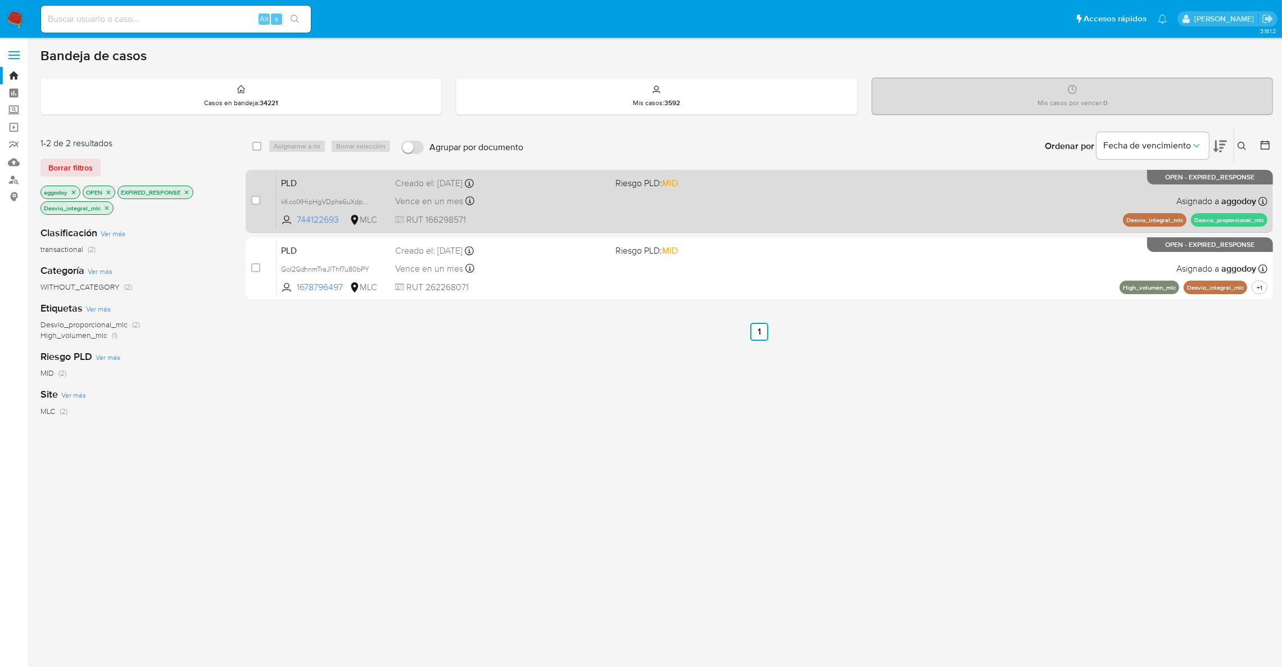
click at [930, 208] on div "PLD kKcoIXHipHgVDphs6uXdp98X 744122693 MLC Riesgo PLD: MID Creado el: 12/08/202…" at bounding box center [772, 201] width 991 height 57
click at [252, 202] on input "checkbox" at bounding box center [255, 200] width 9 height 9
checkbox input "true"
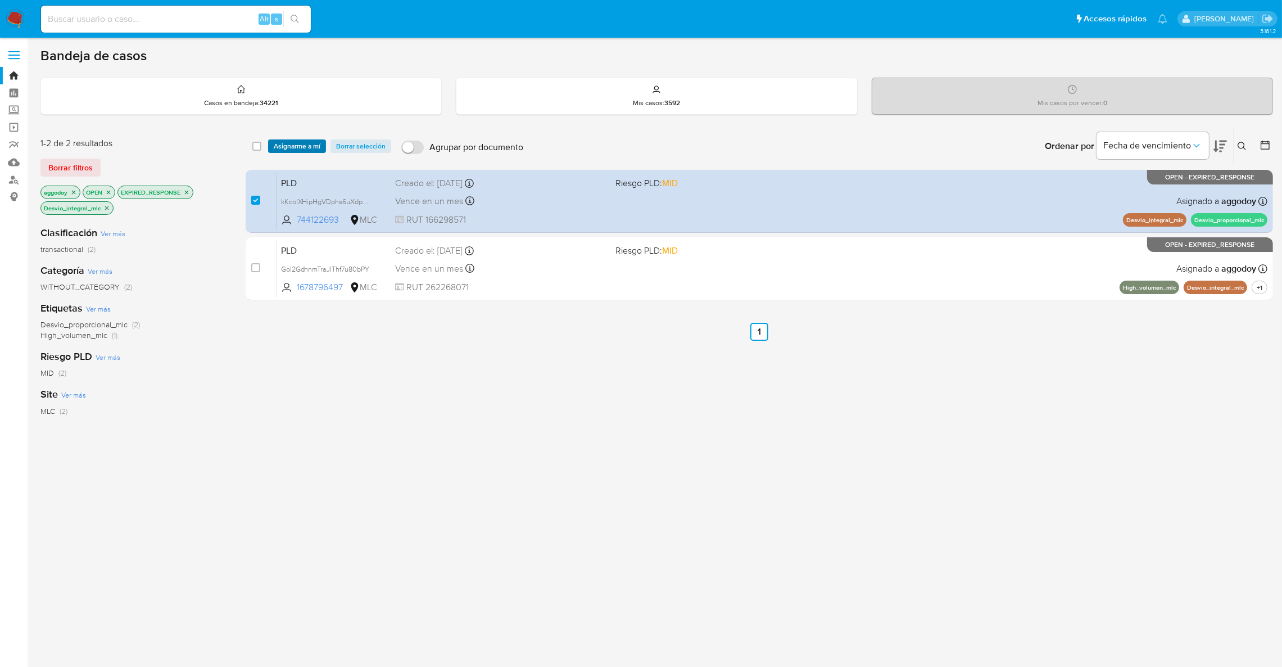
click at [295, 148] on span "Asignarme a mí" at bounding box center [297, 146] width 47 height 11
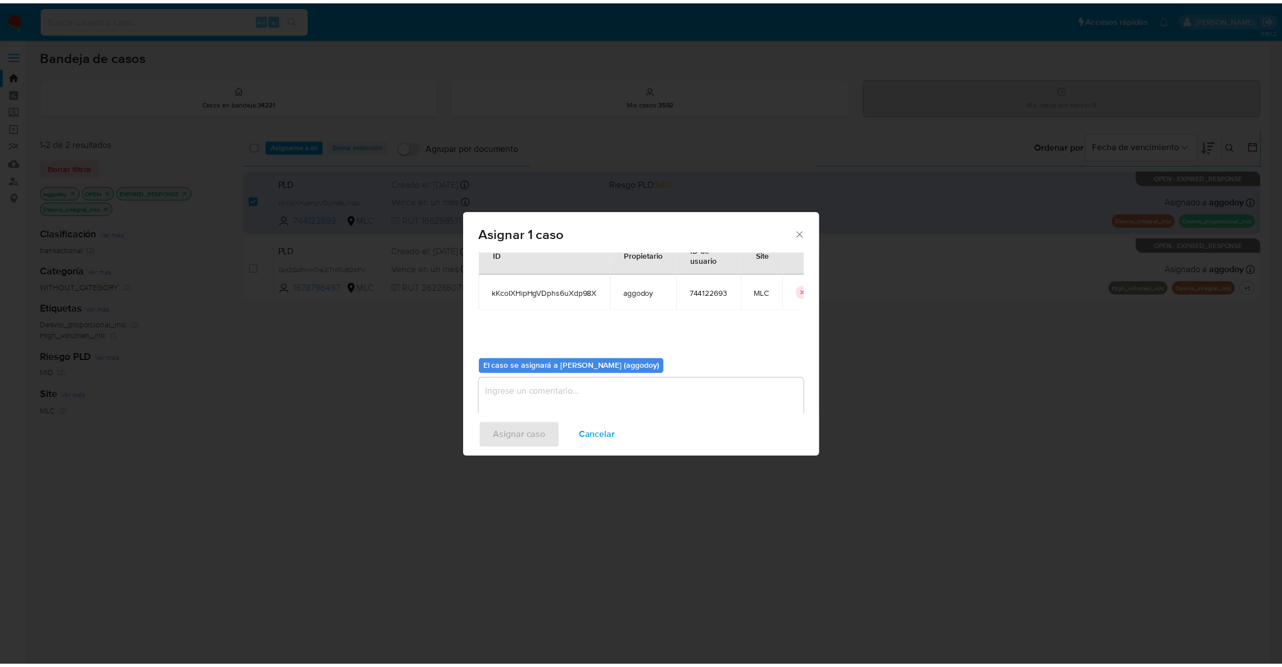
scroll to position [58, 0]
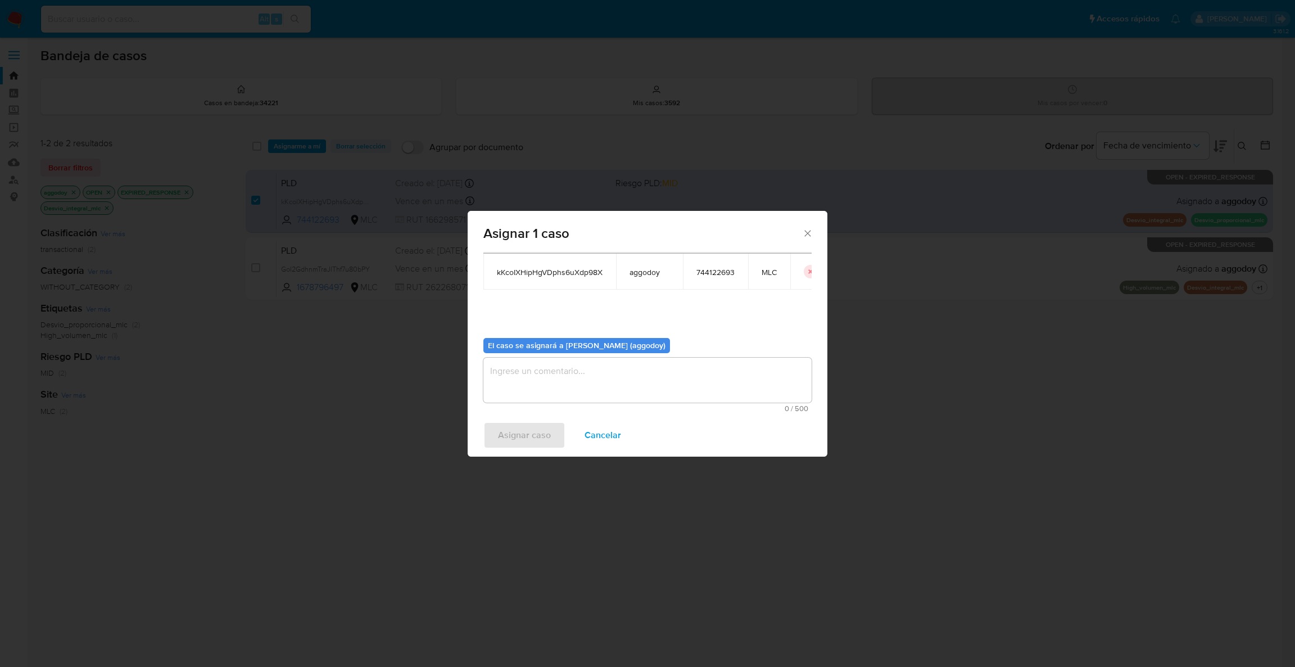
click at [568, 354] on div "El caso se asignará a Agustina Godoy (aggodoy) 0 / 500 500 caracteres restantes" at bounding box center [647, 371] width 328 height 84
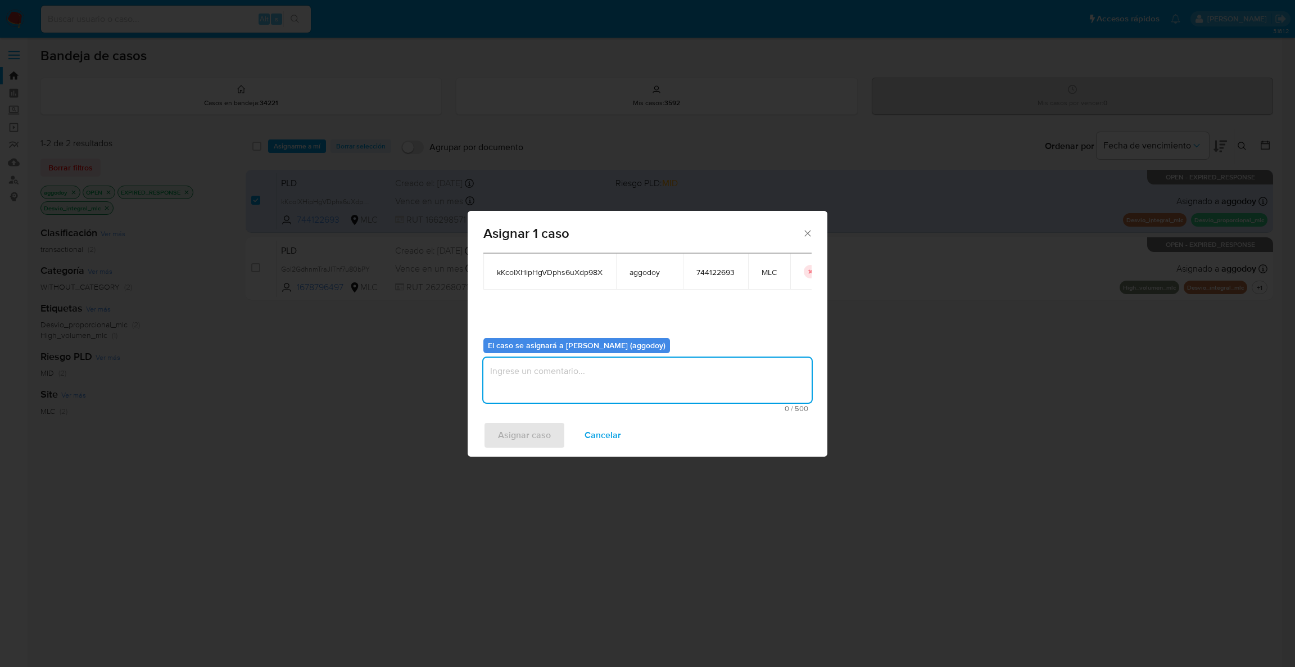
click at [571, 370] on textarea "assign-modal" at bounding box center [647, 380] width 328 height 45
type textarea "."
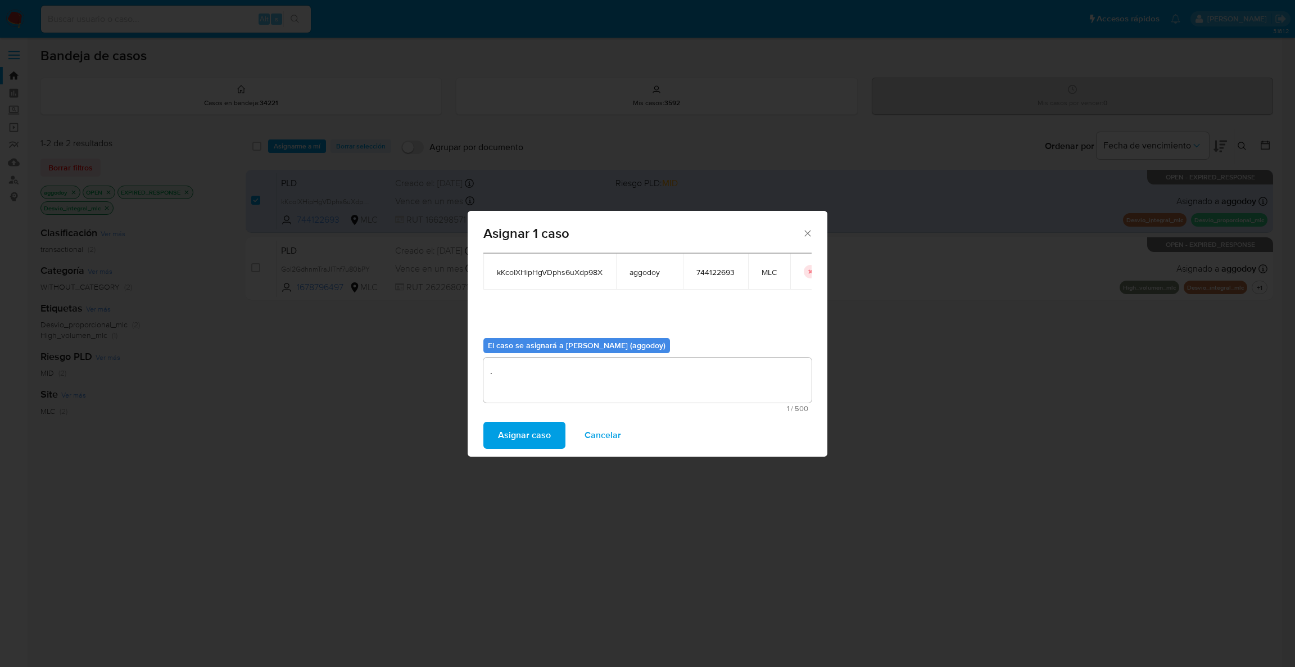
click at [535, 413] on div "Casos a asignar: ID Propietario ID de usuario Site kKcoIXHipHgVDphs6uXdp98X agg…" at bounding box center [648, 333] width 360 height 162
click at [527, 437] on span "Asignar caso" at bounding box center [524, 435] width 53 height 25
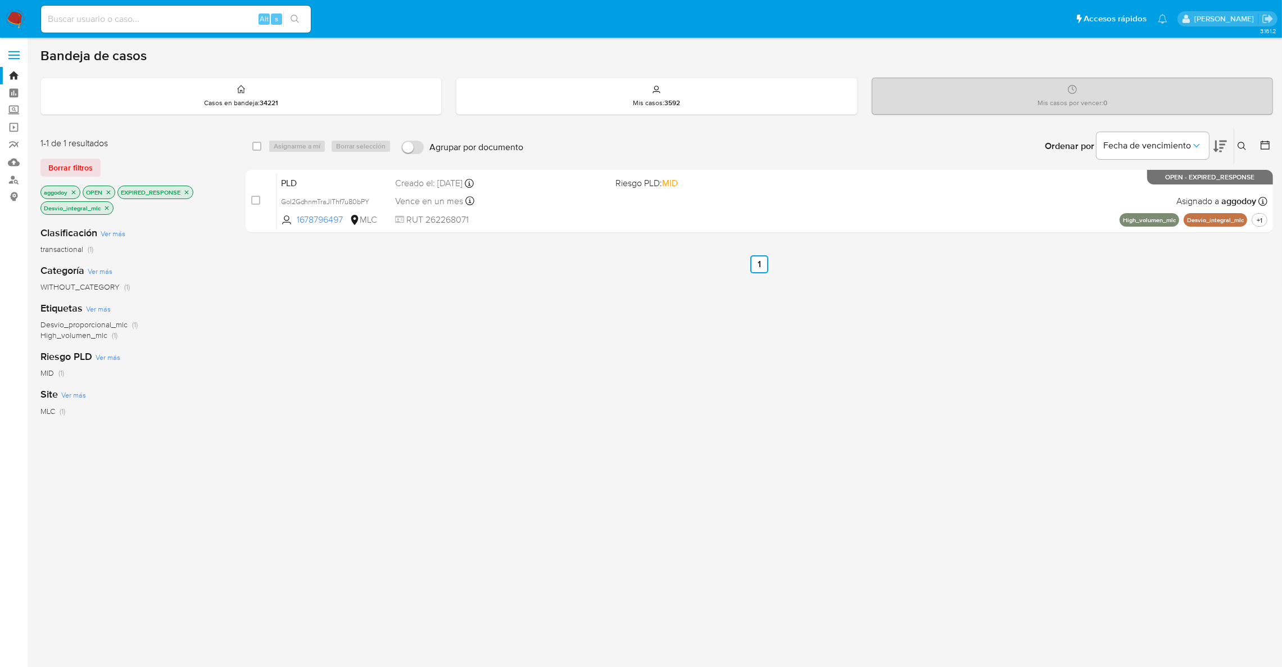
click at [186, 189] on icon "close-filter" at bounding box center [186, 192] width 7 height 7
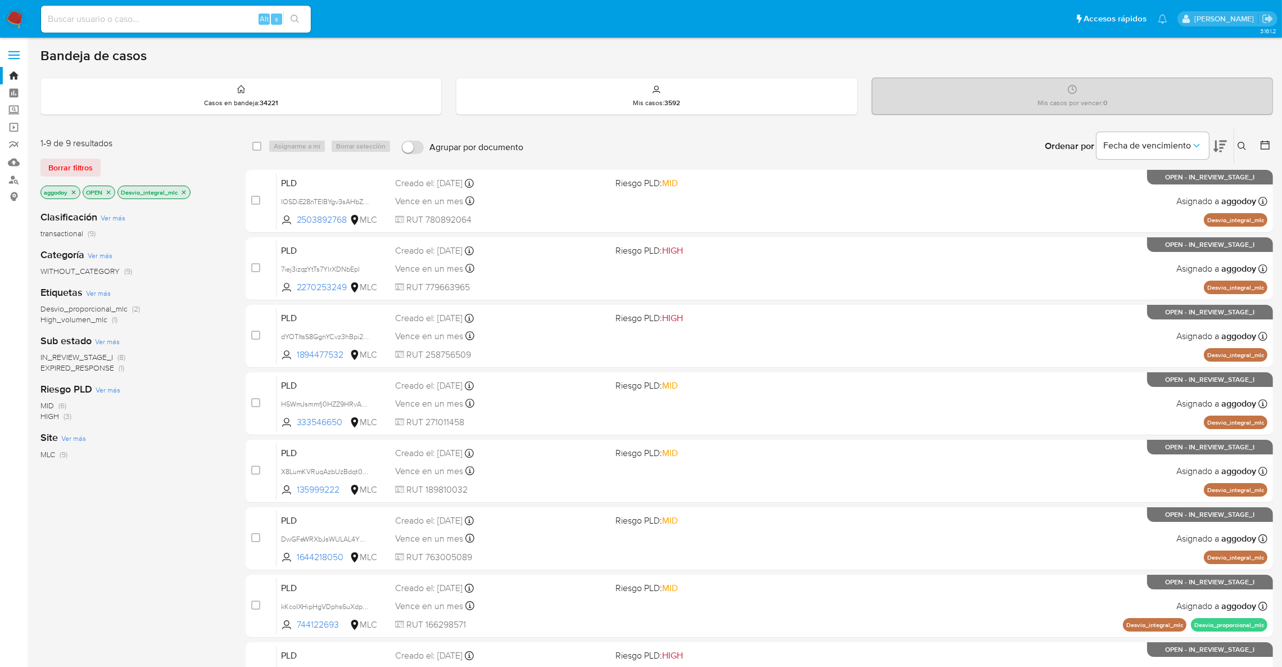
click at [187, 189] on icon "close-filter" at bounding box center [183, 192] width 7 height 7
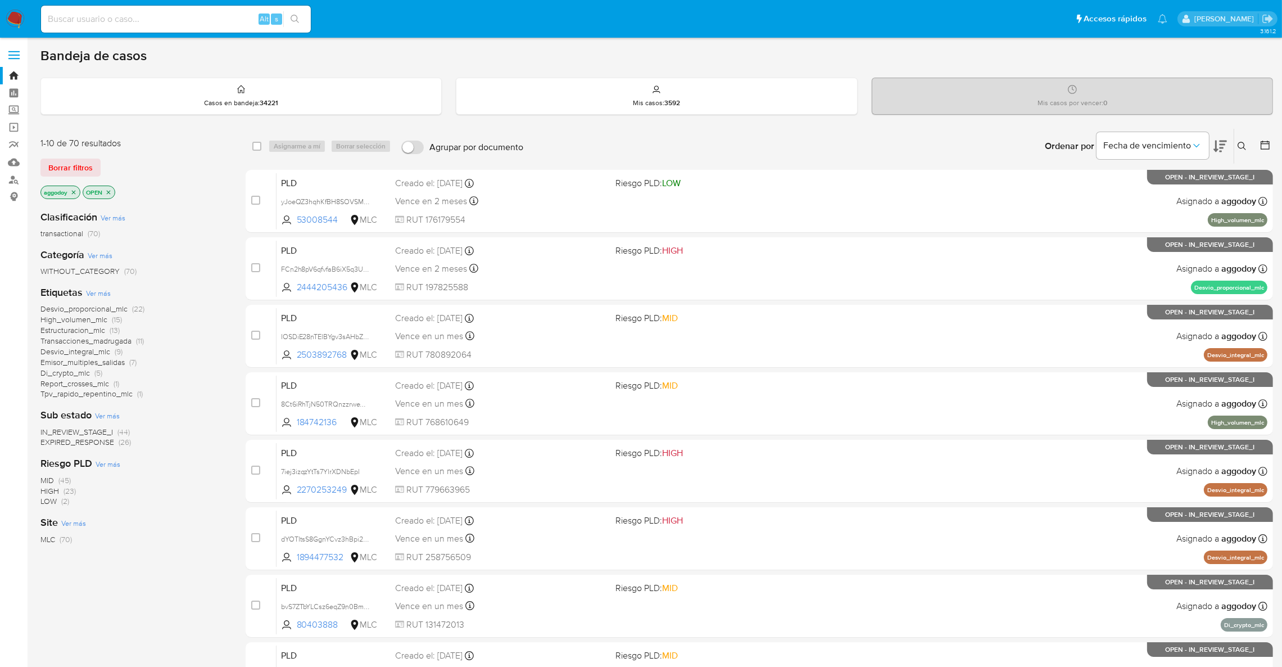
click at [89, 443] on span "EXPIRED_RESPONSE" at bounding box center [77, 441] width 74 height 11
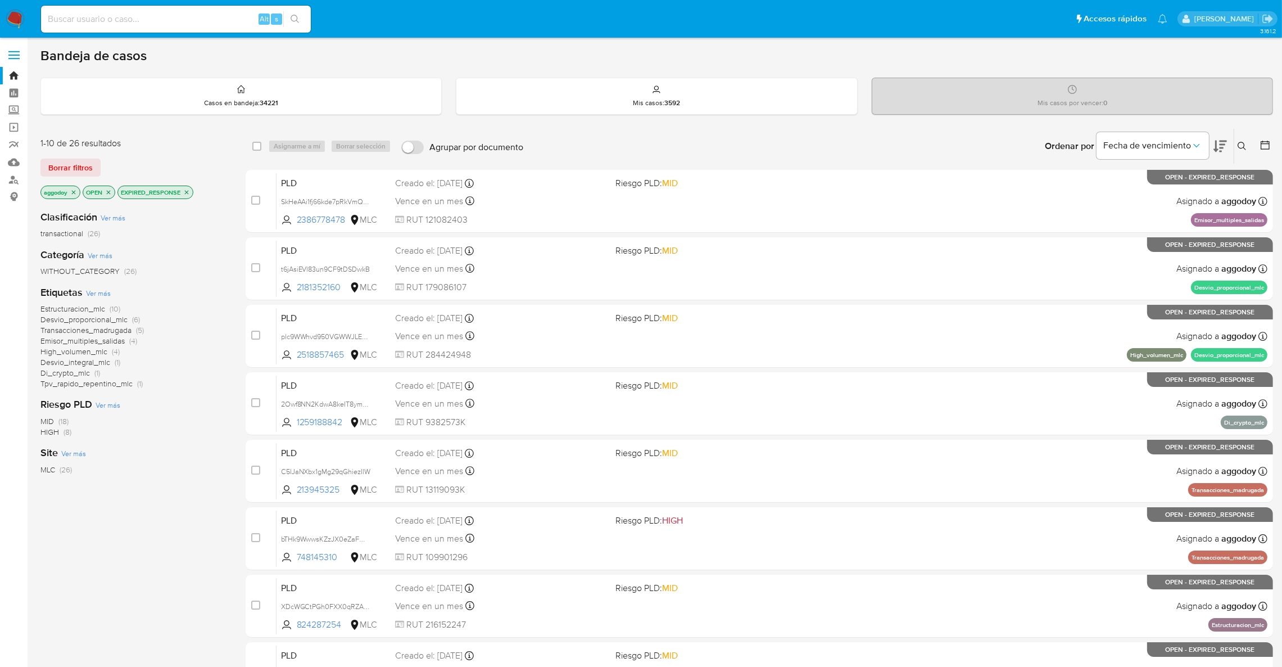
click at [94, 361] on span "Desvio_integral_mlc" at bounding box center [75, 361] width 70 height 11
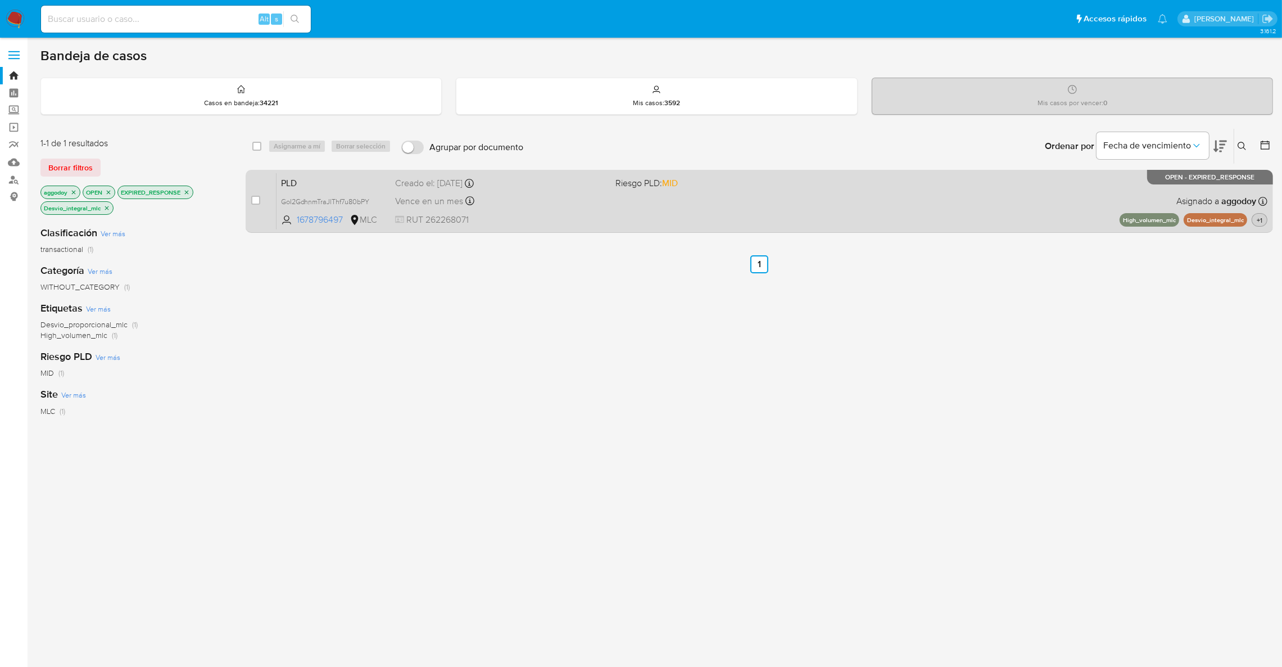
click at [1259, 221] on span "+1" at bounding box center [1260, 220] width 10 height 10
click at [645, 202] on div "PLD GoI2GdhnmTraJlThf7u80bPY 1678796497 MLC Riesgo PLD: MID Creado el: 12/08/20…" at bounding box center [772, 201] width 991 height 57
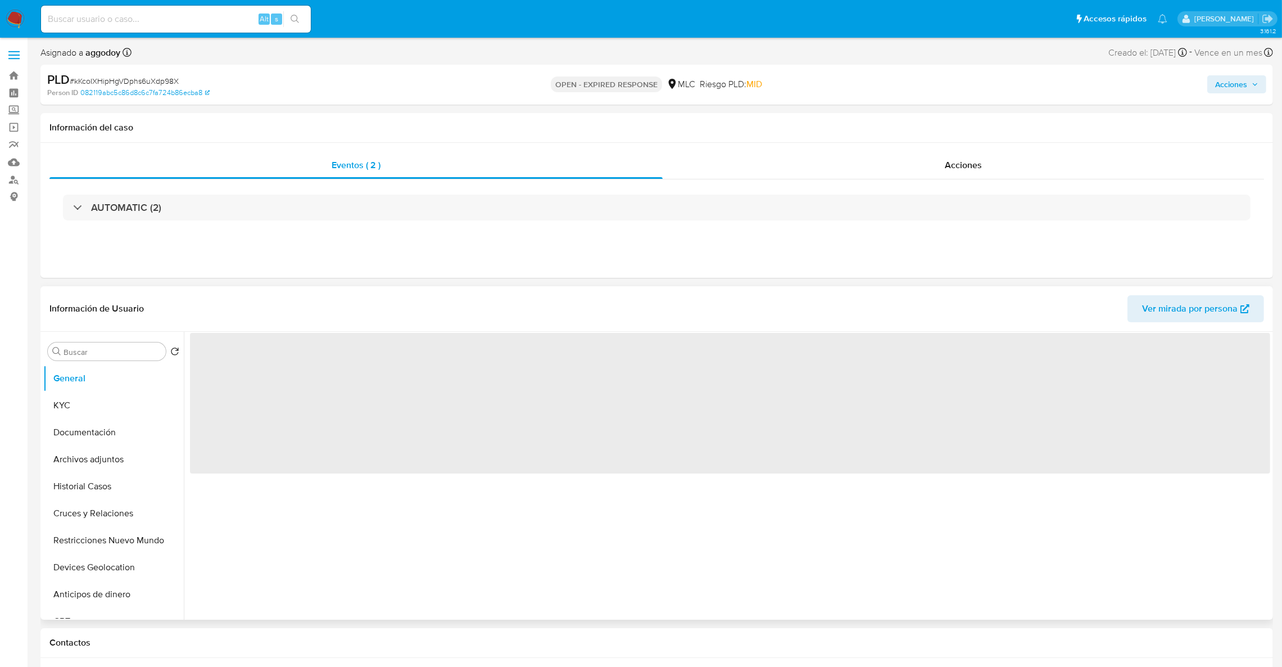
select select "10"
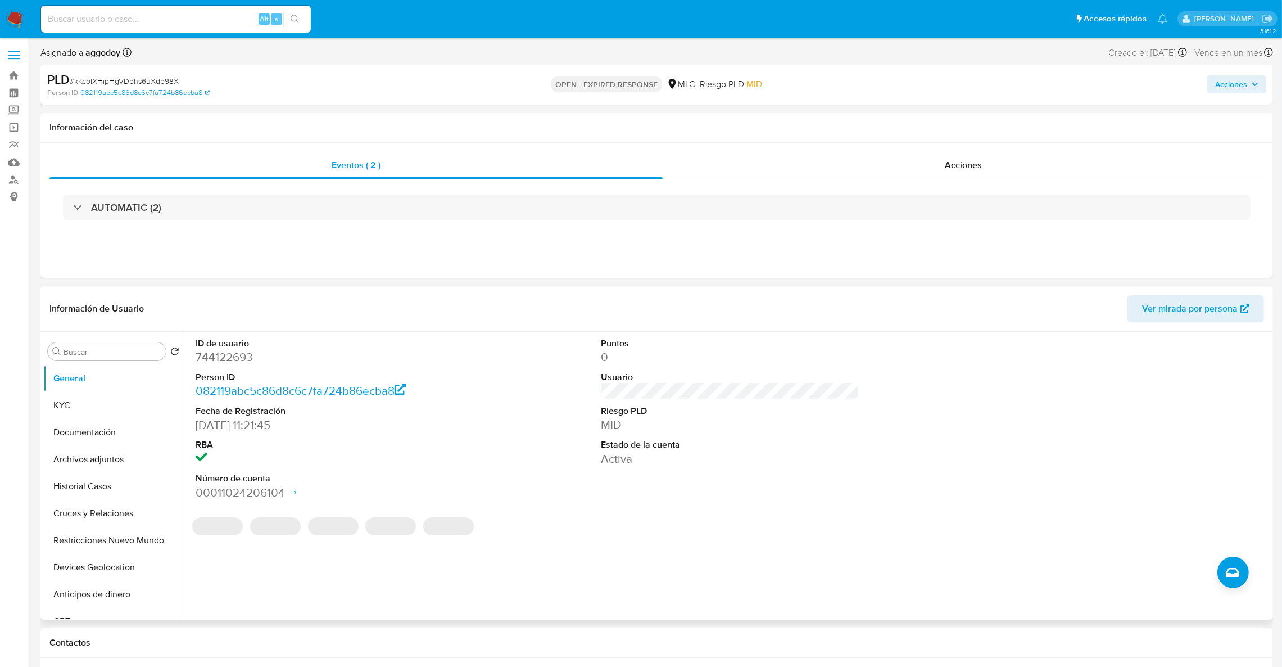
click at [231, 356] on dd "744122693" at bounding box center [325, 357] width 259 height 16
copy dd "744122693"
click at [104, 478] on button "Historial Casos" at bounding box center [109, 486] width 132 height 27
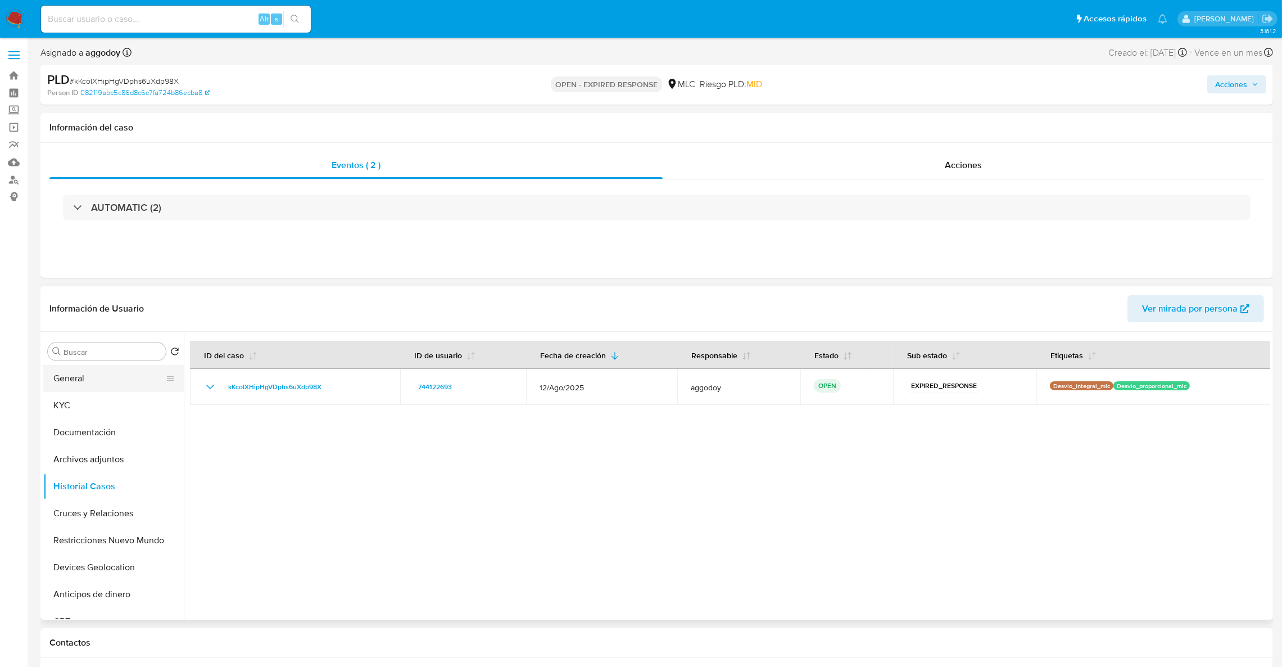
click at [130, 378] on button "General" at bounding box center [109, 378] width 132 height 27
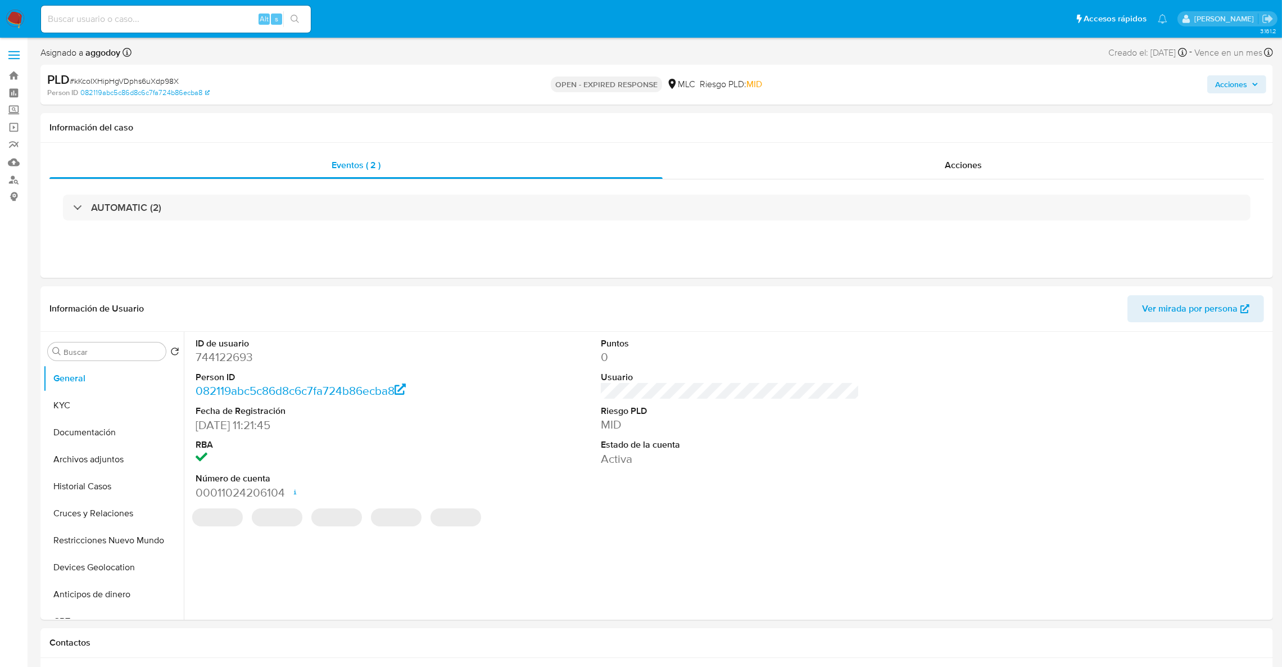
click at [117, 83] on span "# kKcoIXHipHgVDphs6uXdp98X" at bounding box center [124, 80] width 109 height 11
copy span "kKcoIXHipHgVDphs6uXdp98X"
click at [261, 353] on dd "744122693" at bounding box center [325, 357] width 259 height 16
click at [249, 350] on dd "744122693" at bounding box center [325, 357] width 259 height 16
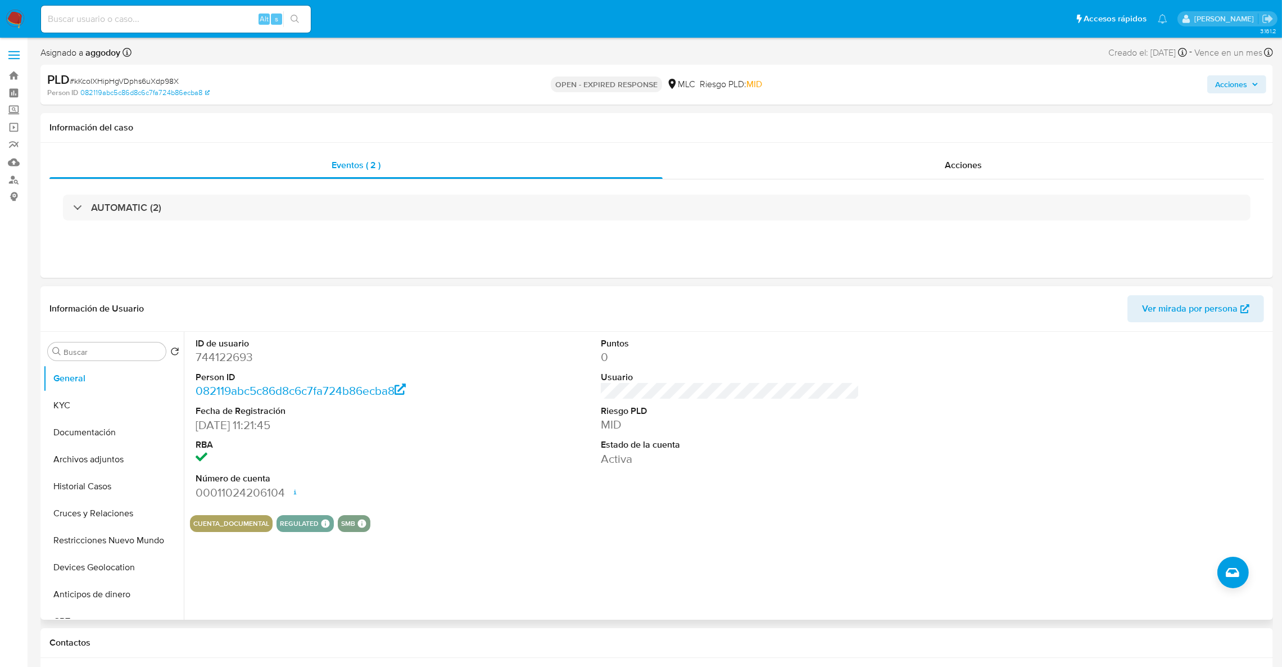
click at [249, 350] on dd "744122693" at bounding box center [325, 357] width 259 height 16
drag, startPoint x: 250, startPoint y: 350, endPoint x: 235, endPoint y: 354, distance: 15.5
click at [235, 354] on dd "744122693" at bounding box center [325, 357] width 259 height 16
copy dd "744122693"
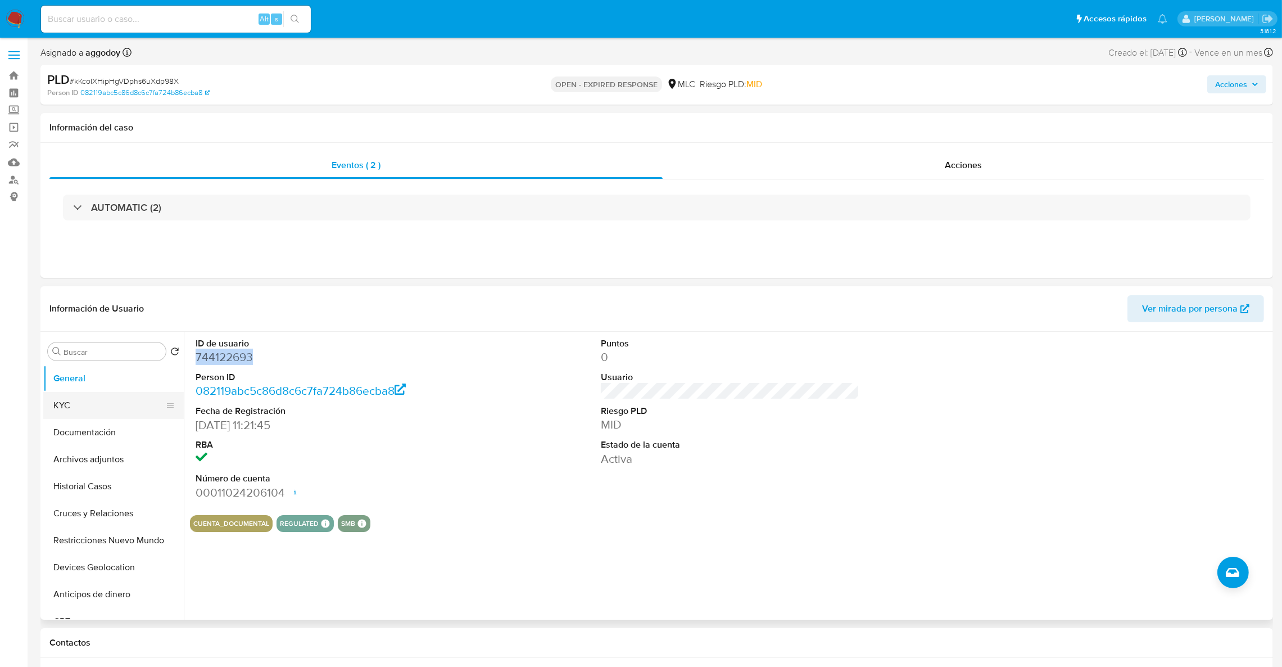
click at [112, 410] on button "KYC" at bounding box center [109, 405] width 132 height 27
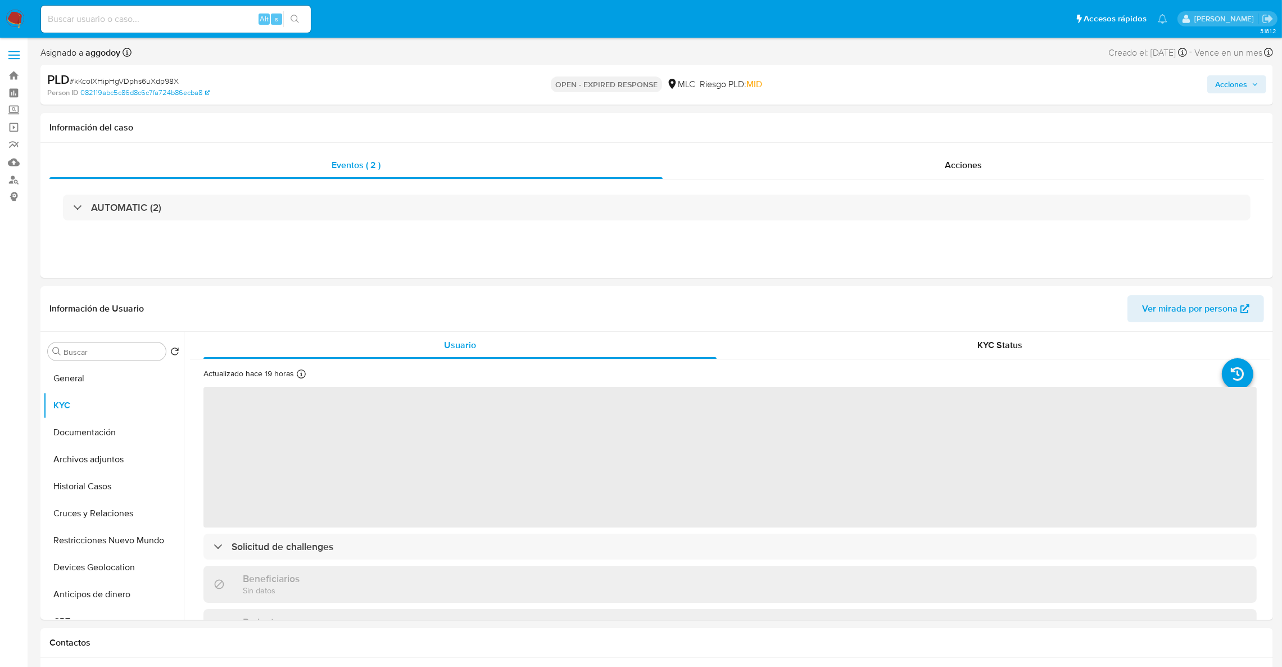
scroll to position [26, 0]
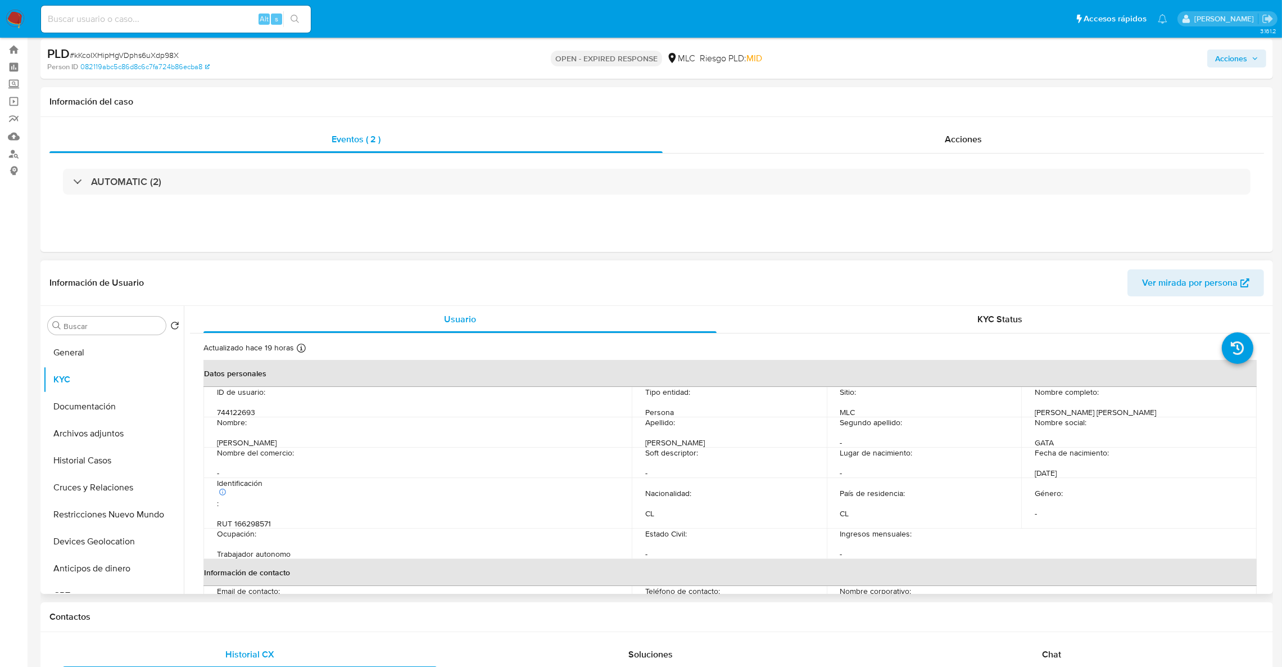
drag, startPoint x: 1271, startPoint y: 377, endPoint x: 1267, endPoint y: 392, distance: 16.2
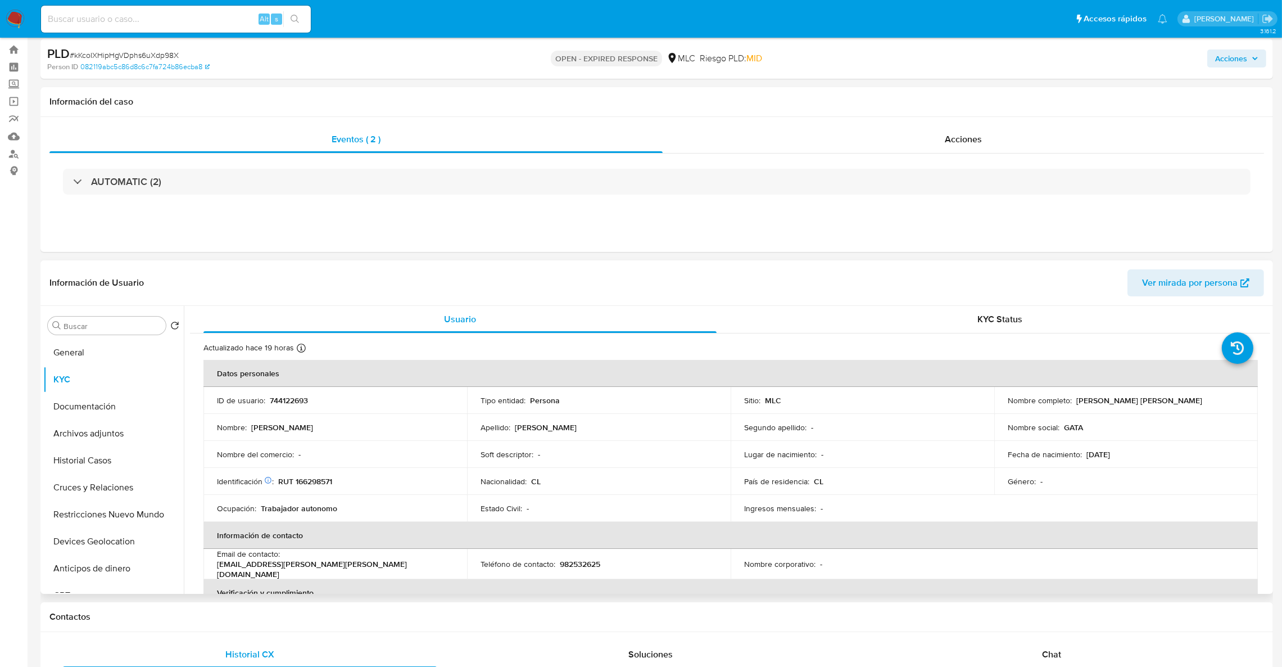
click at [1267, 393] on div "Buscar Volver al orden por defecto General KYC Documentación Archivos adjuntos …" at bounding box center [656, 450] width 1233 height 288
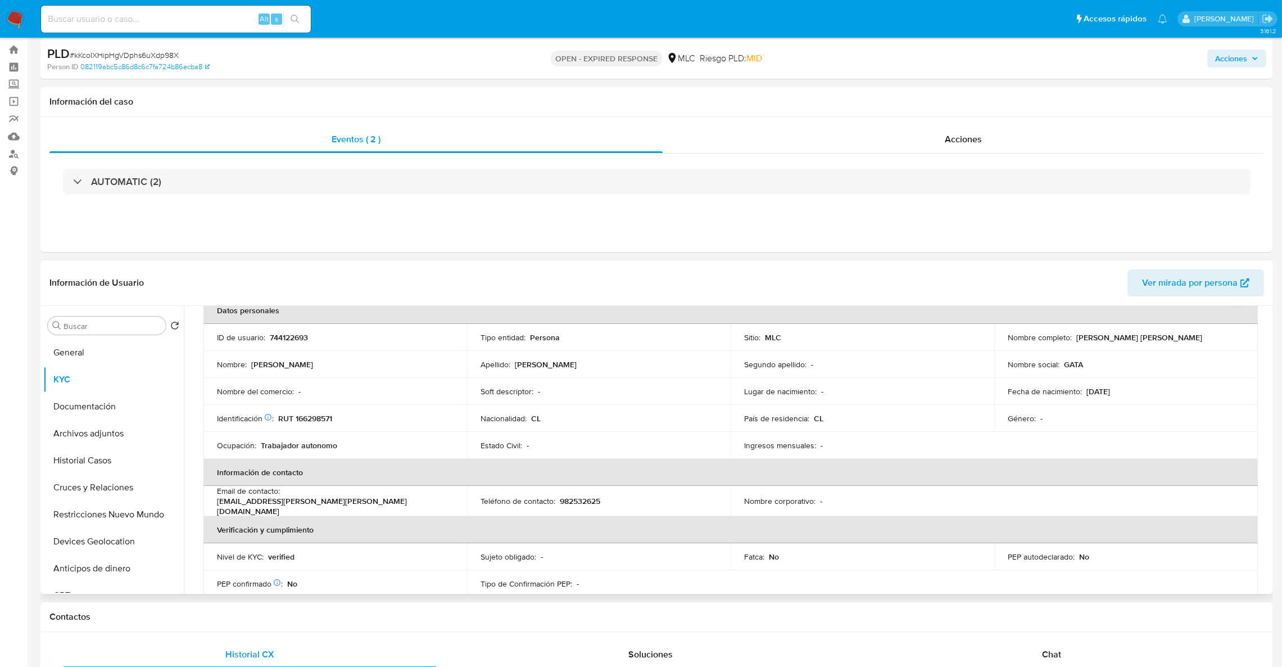
scroll to position [52, 0]
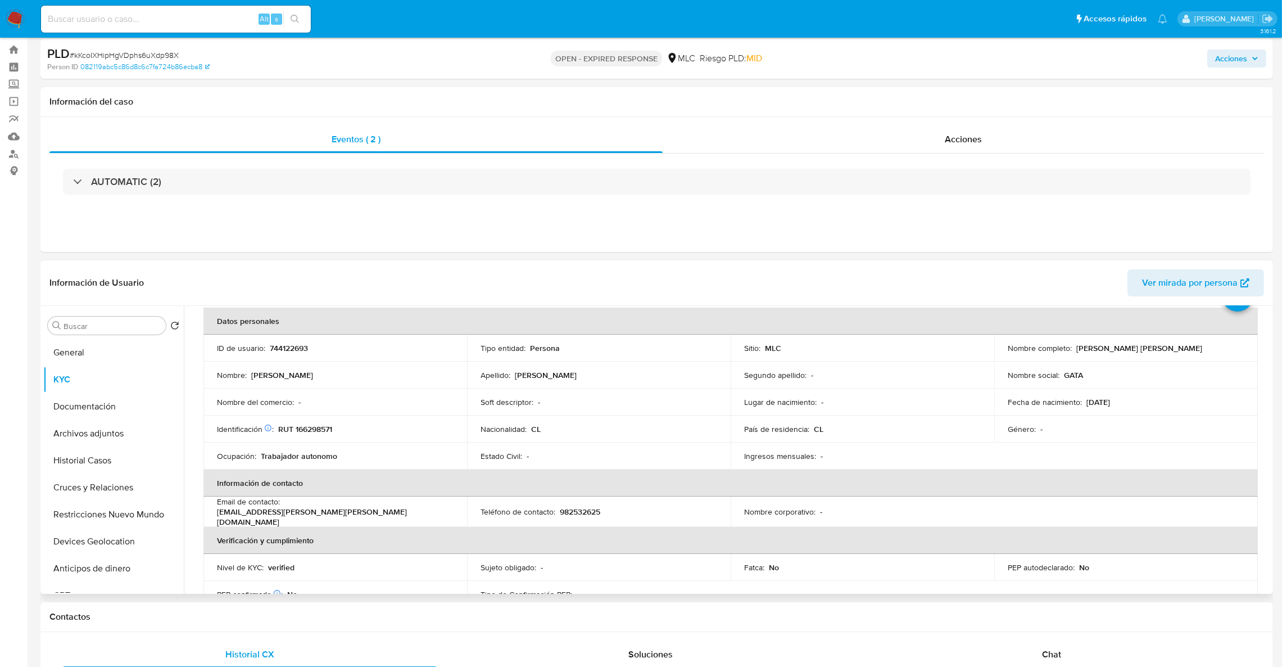
click at [1000, 408] on td "Fecha de nacimiento : 06/03/1988" at bounding box center [1126, 401] width 264 height 27
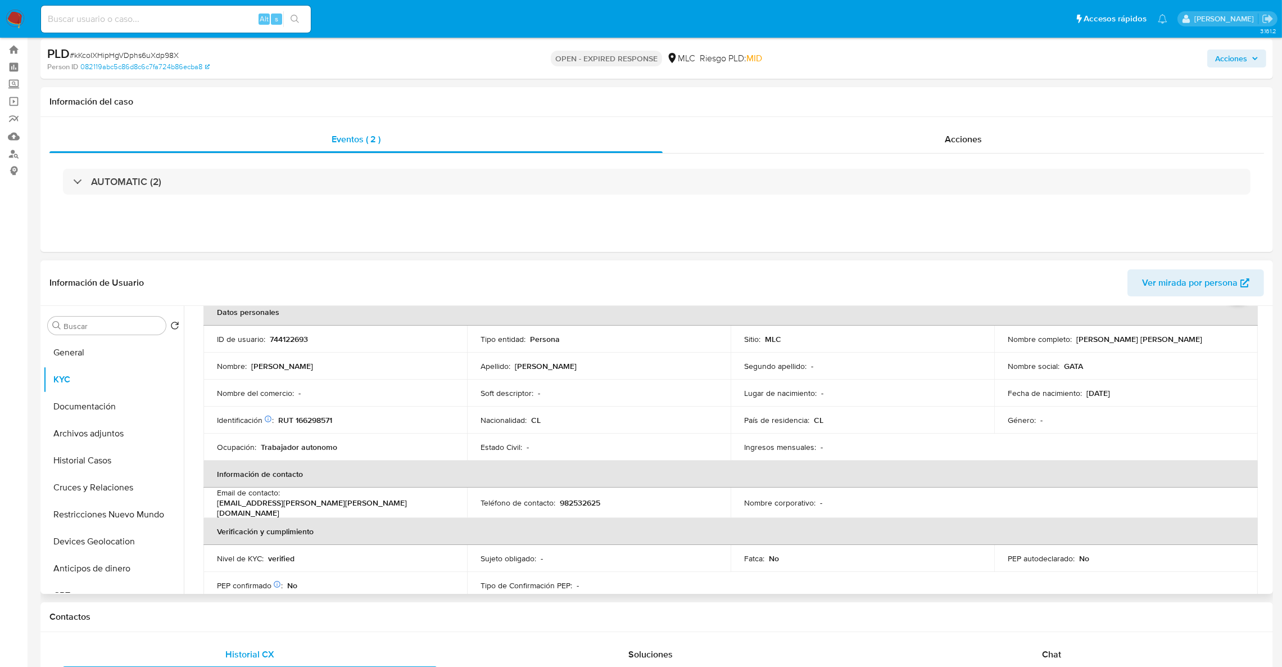
scroll to position [58, 0]
click at [946, 454] on div "Ingresos mensuales : -" at bounding box center [862, 450] width 237 height 10
click at [576, 508] on p "982532625" at bounding box center [580, 505] width 40 height 10
click at [327, 420] on p "RUT 166298571" at bounding box center [305, 423] width 54 height 10
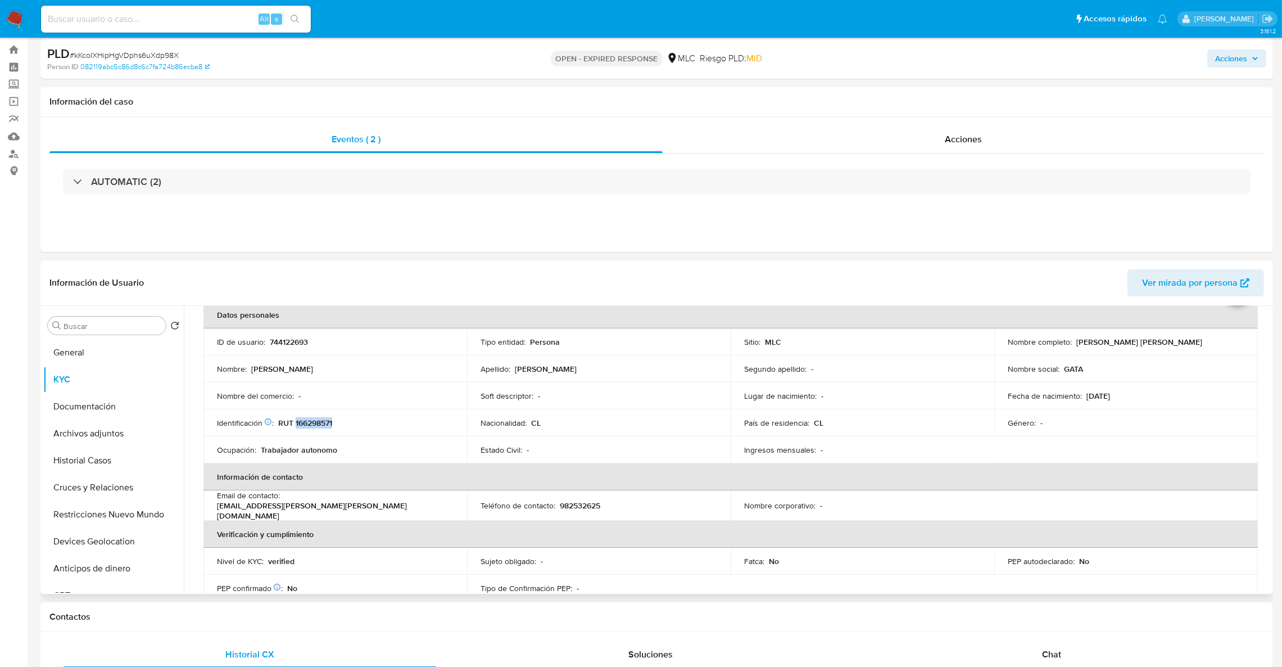
copy p "166298571"
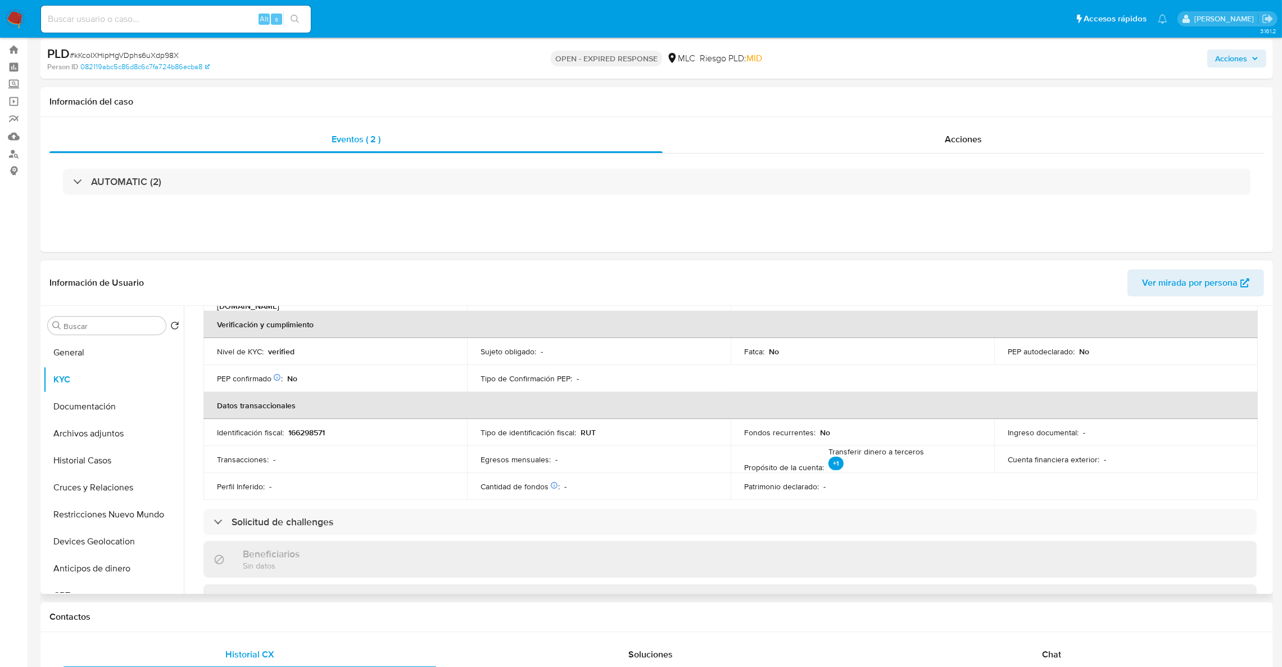
scroll to position [311, 0]
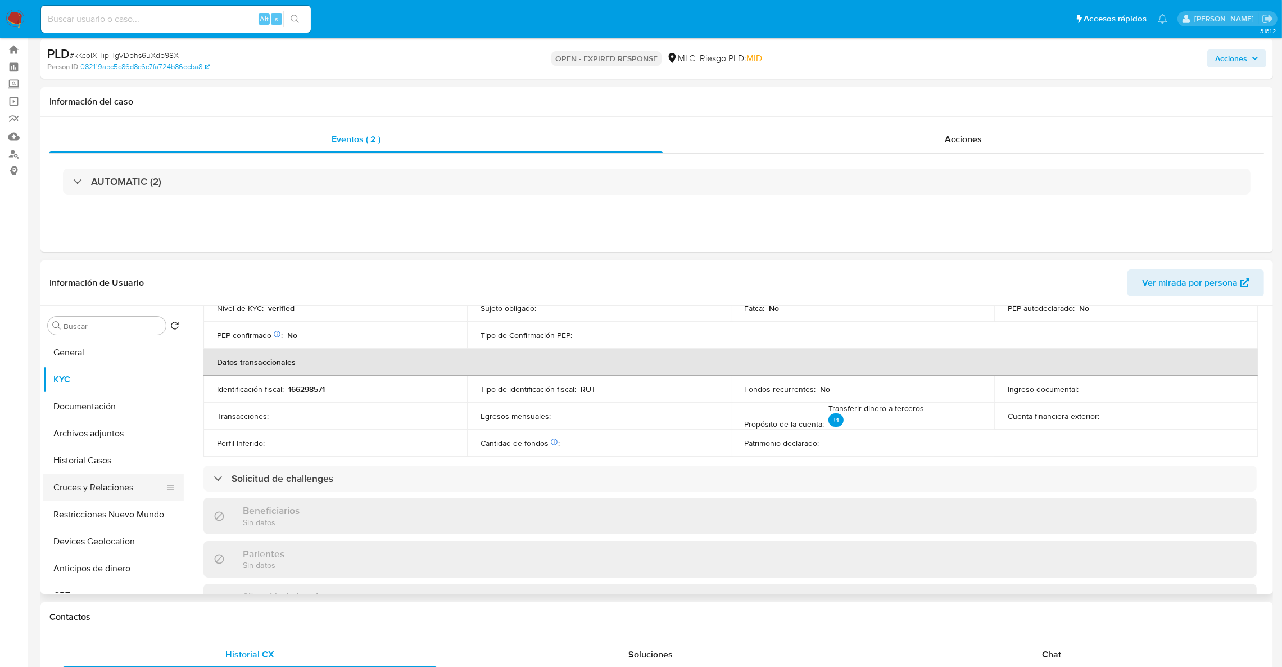
click at [124, 489] on button "Cruces y Relaciones" at bounding box center [109, 487] width 132 height 27
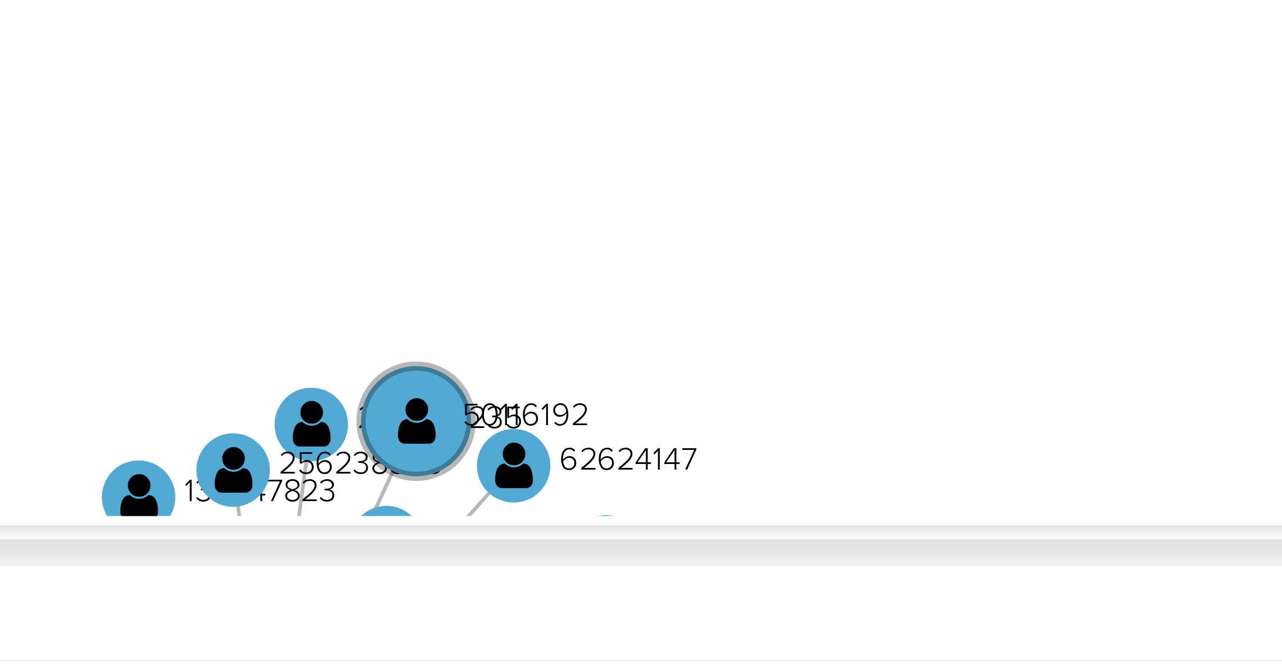
scroll to position [195, 0]
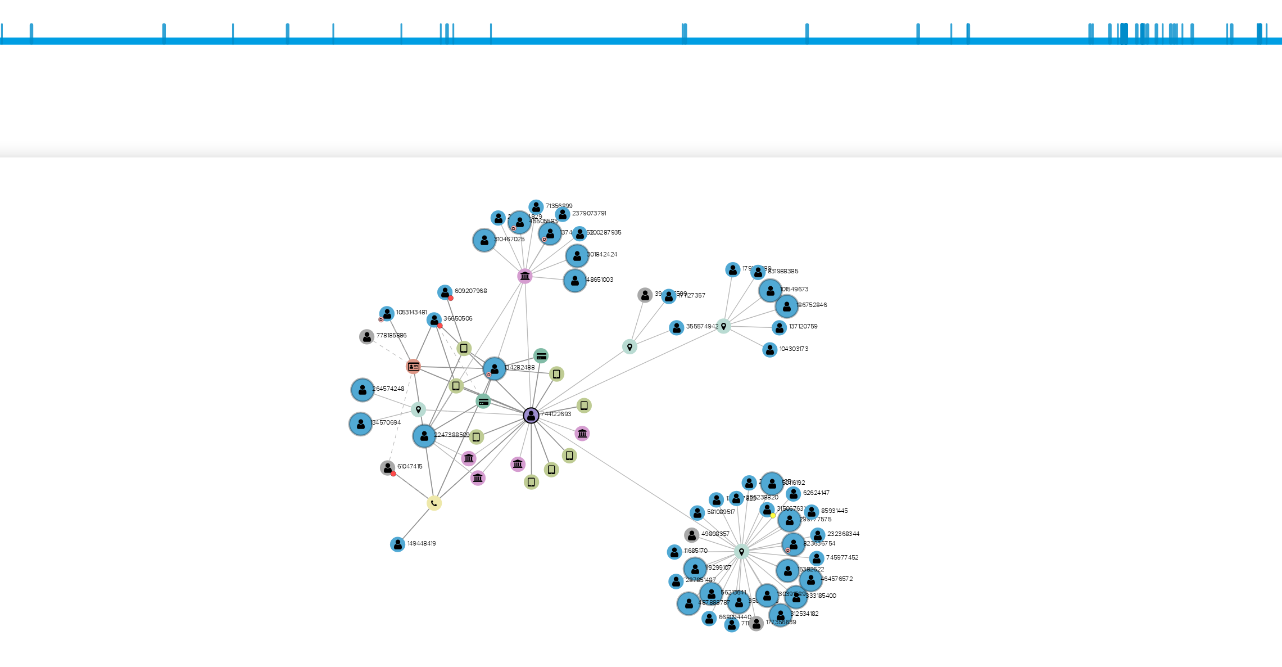
drag, startPoint x: 1088, startPoint y: 309, endPoint x: 1089, endPoint y: 315, distance: 5.7
click at [1089, 315] on icon "user-744122693  744122693 device-67a2043511221dac74d2617f  device-6828d5d73aa…" at bounding box center [738, 296] width 1064 height 163
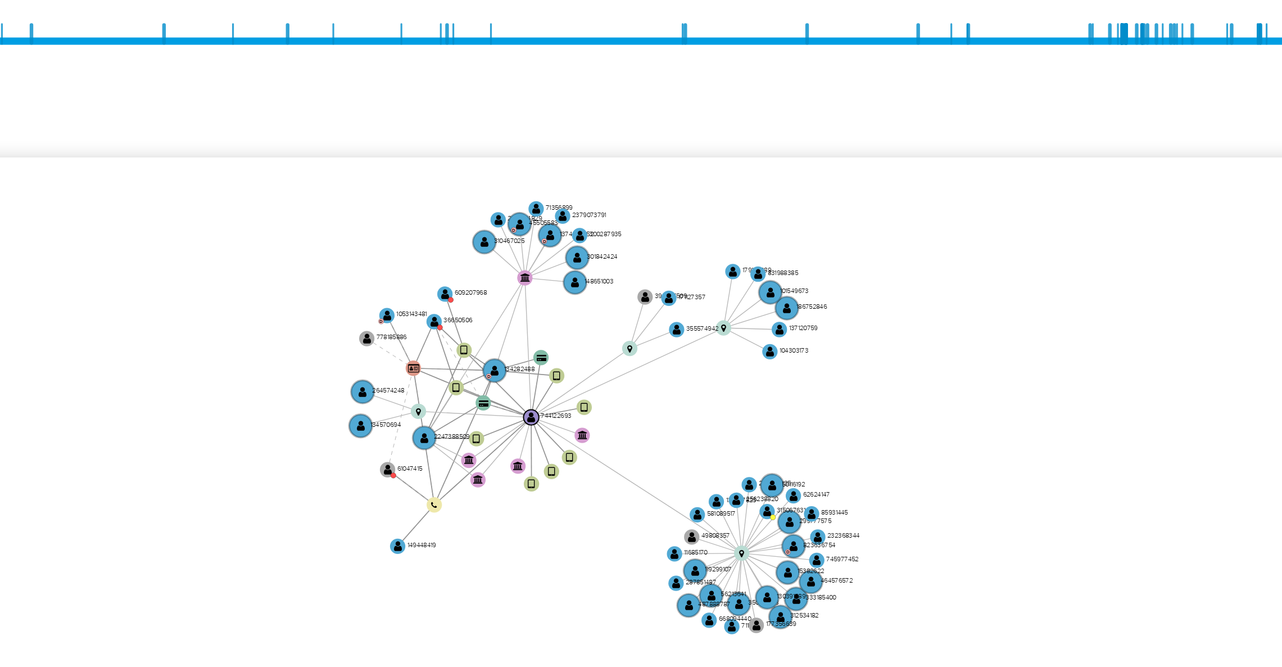
click at [1102, 274] on icon "user-744122693  744122693 device-67a2043511221dac74d2617f  device-6828d5d73aa…" at bounding box center [738, 296] width 1064 height 163
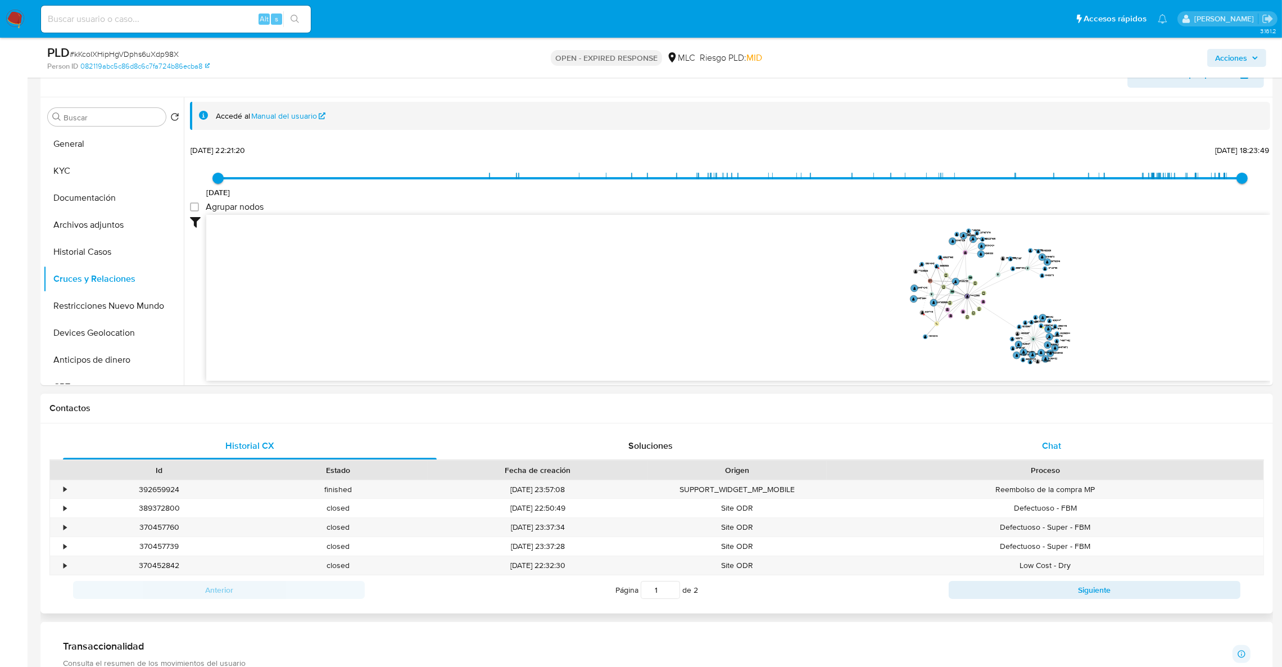
click at [1051, 447] on span "Chat" at bounding box center [1051, 445] width 19 height 13
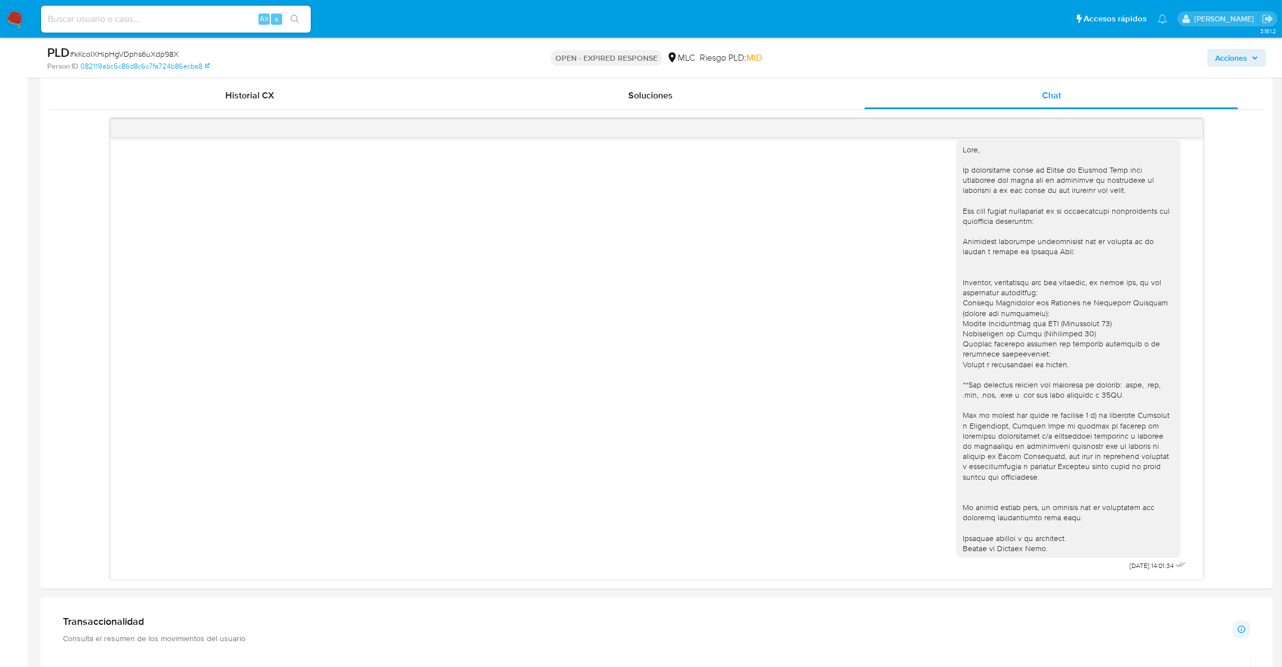
scroll to position [555, 0]
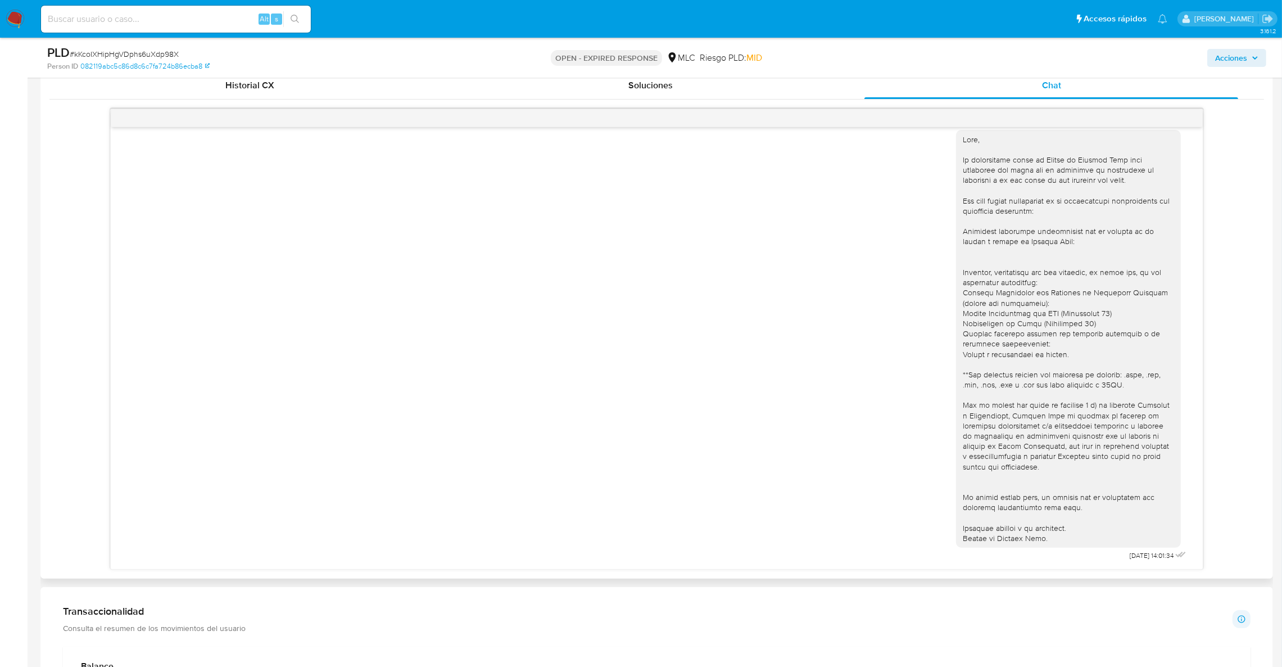
click at [966, 319] on div at bounding box center [1068, 338] width 211 height 409
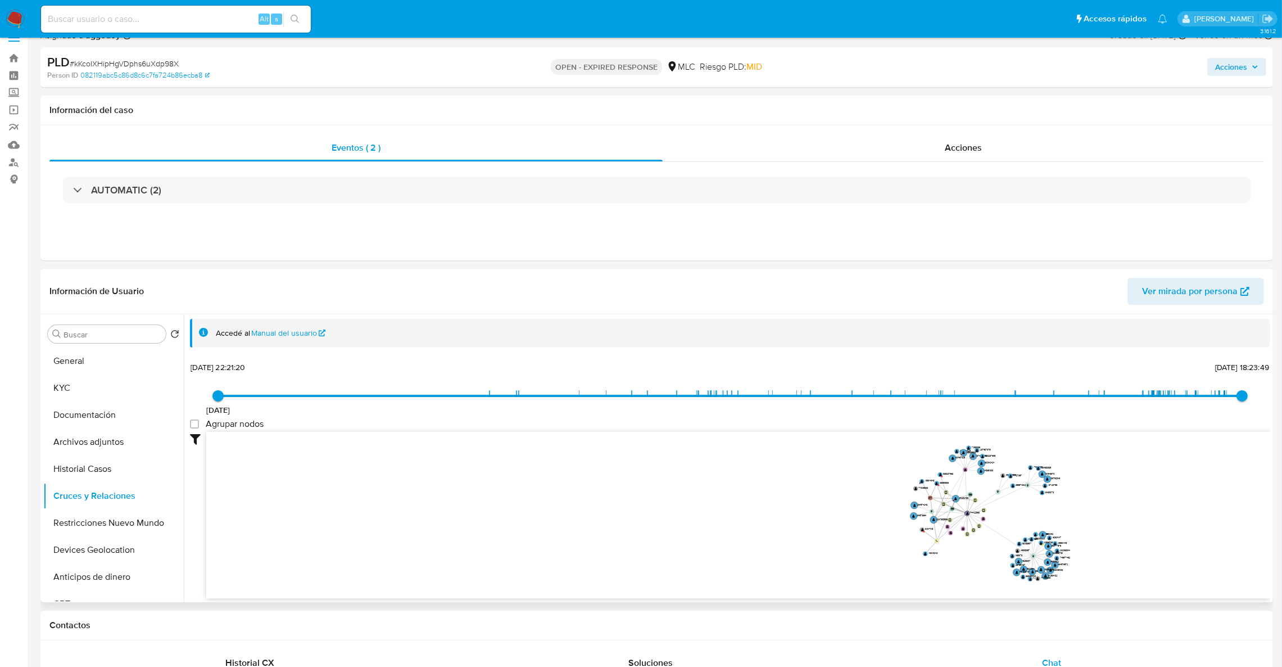
scroll to position [0, 0]
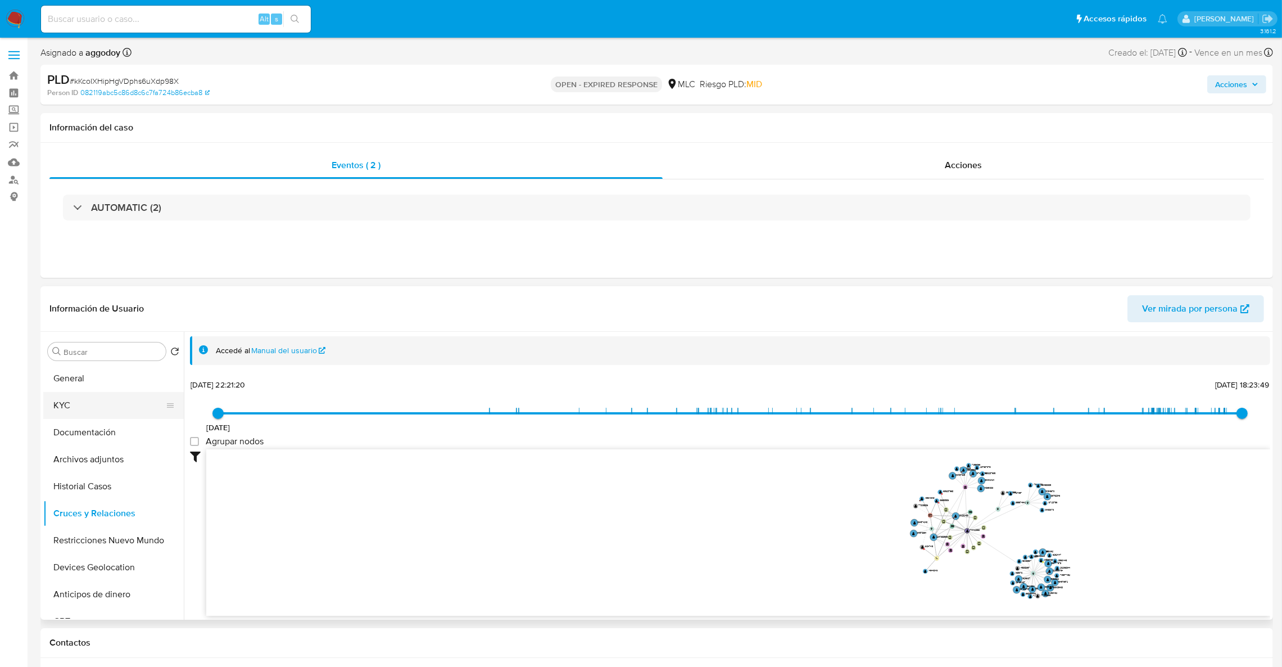
click at [102, 413] on button "KYC" at bounding box center [109, 405] width 132 height 27
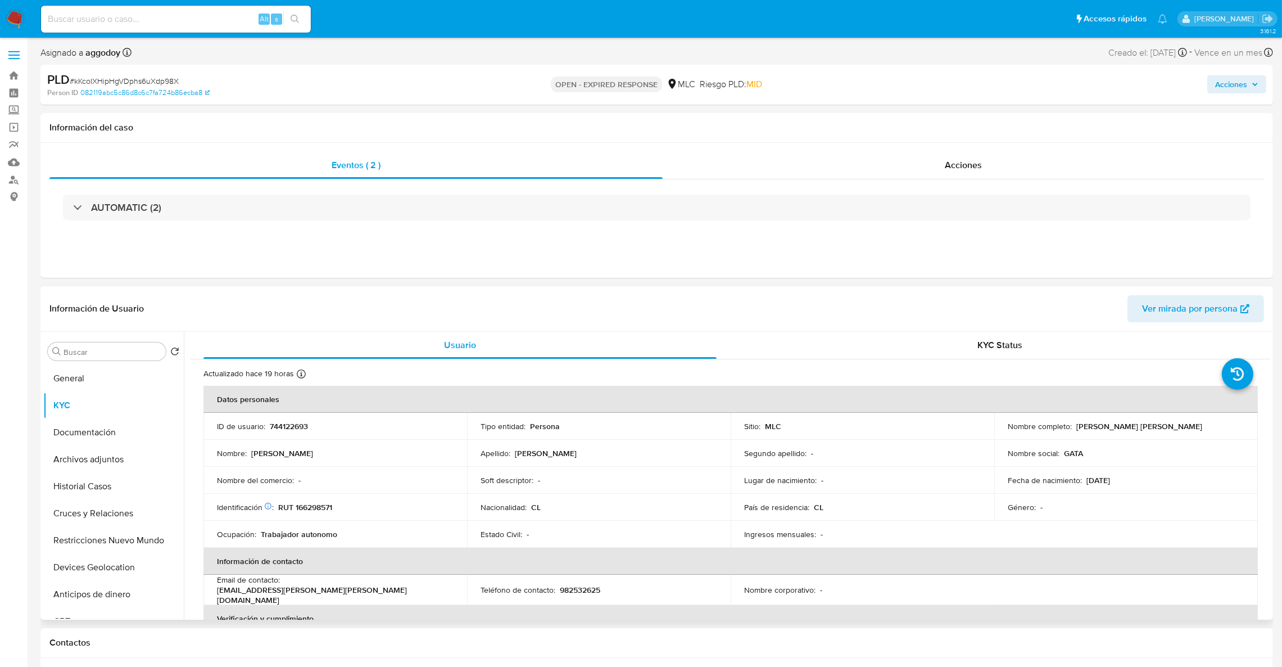
drag, startPoint x: 1074, startPoint y: 427, endPoint x: 1204, endPoint y: 424, distance: 129.9
click at [1204, 424] on div "Nombre completo : Nicolo Andrés Morales Sepúlveda" at bounding box center [1126, 426] width 237 height 10
copy p "Nicolo Andrés Morales Sepúlveda"
click at [94, 432] on button "Documentación" at bounding box center [109, 432] width 132 height 27
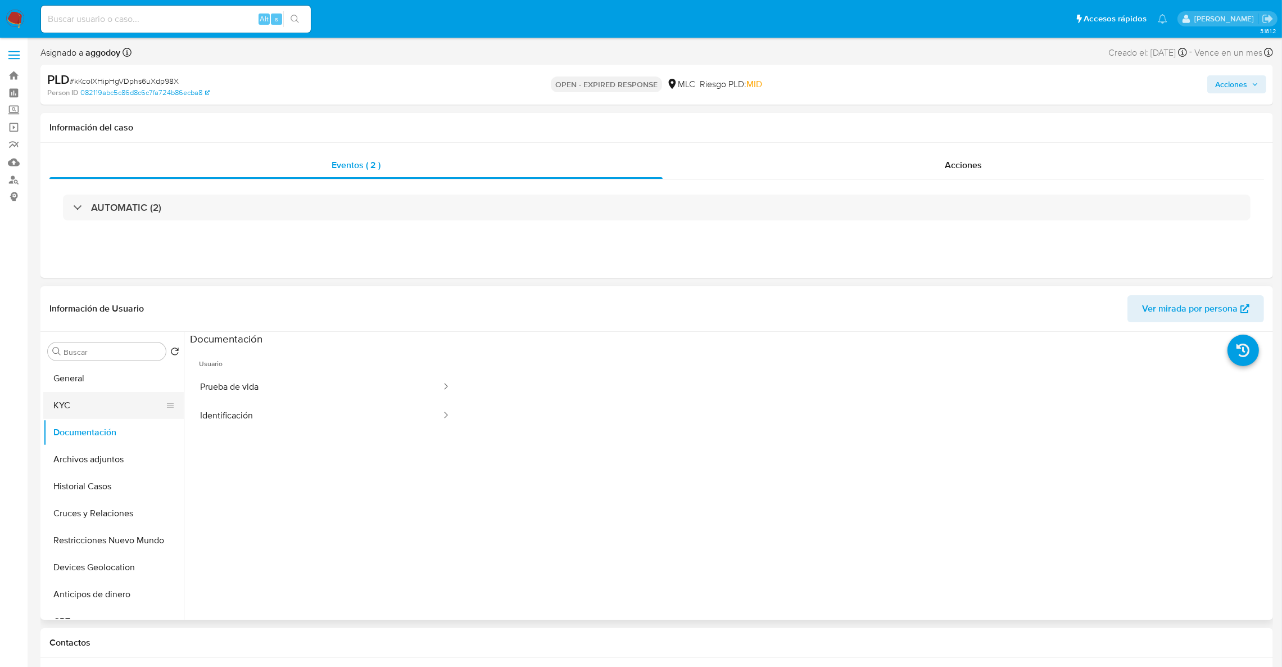
click at [63, 401] on button "KYC" at bounding box center [109, 405] width 132 height 27
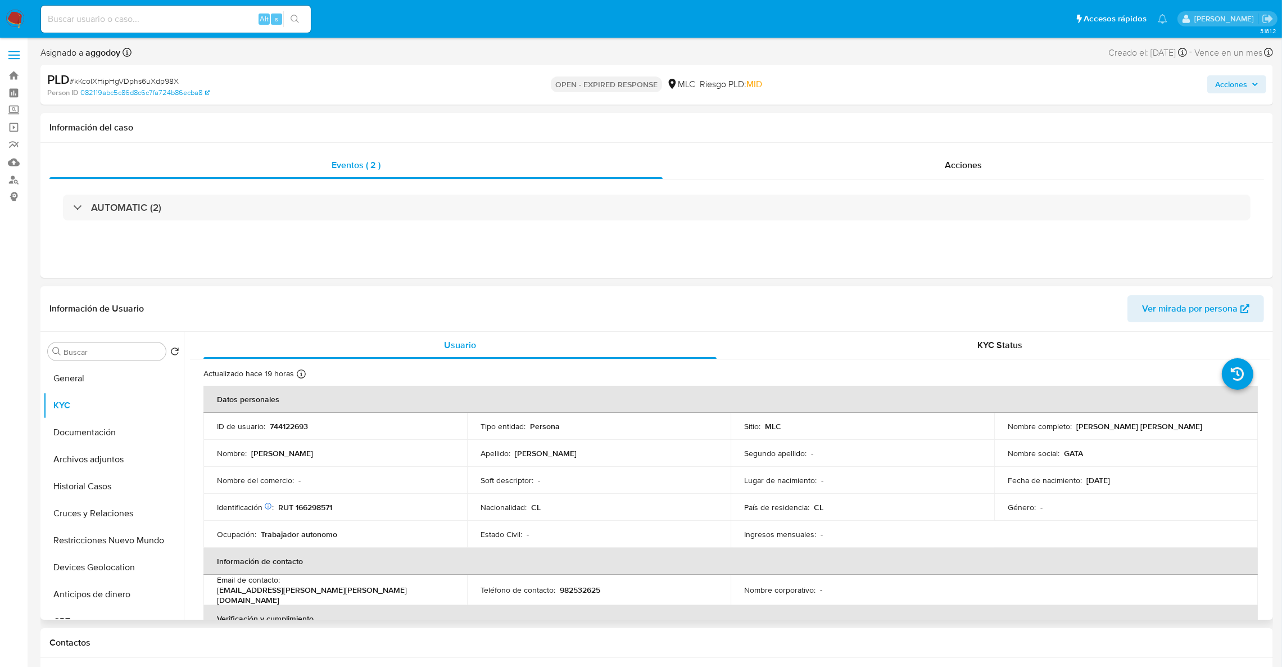
click at [302, 505] on p "RUT 166298571" at bounding box center [305, 507] width 54 height 10
copy p "166298571"
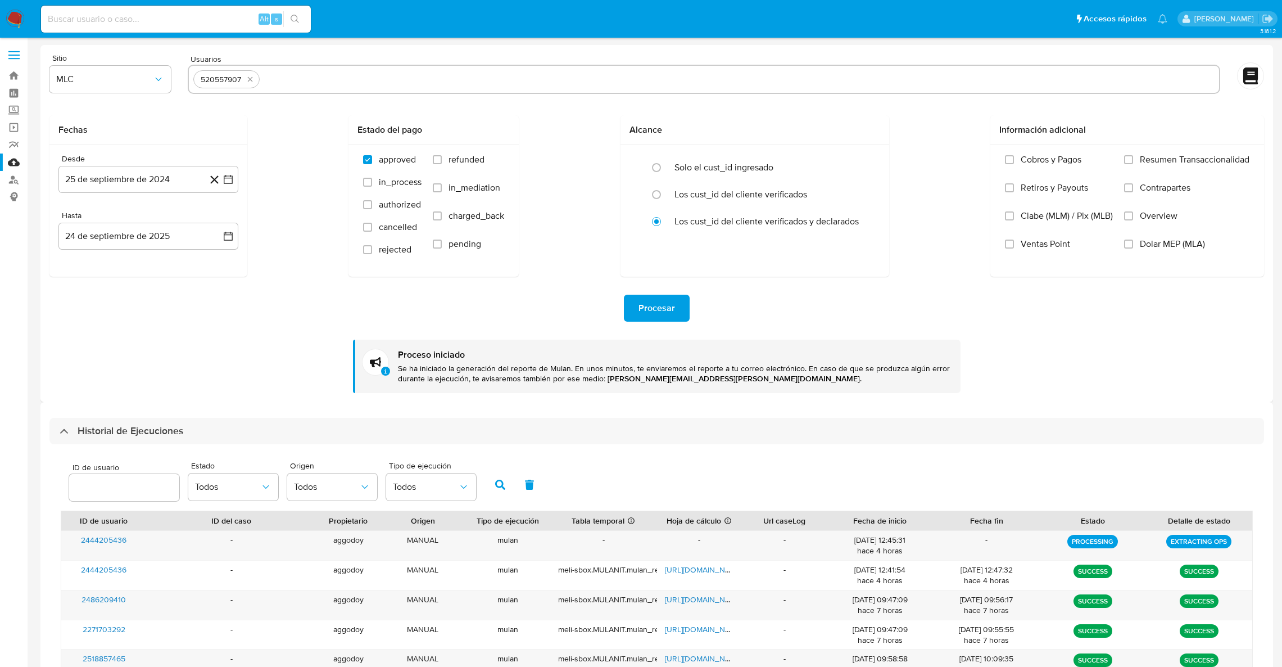
select select "10"
click at [248, 84] on button "quitar 520557907" at bounding box center [249, 79] width 13 height 13
click at [248, 83] on input "text" at bounding box center [703, 79] width 1021 height 18
paste input "744122693"
type input "744122693"
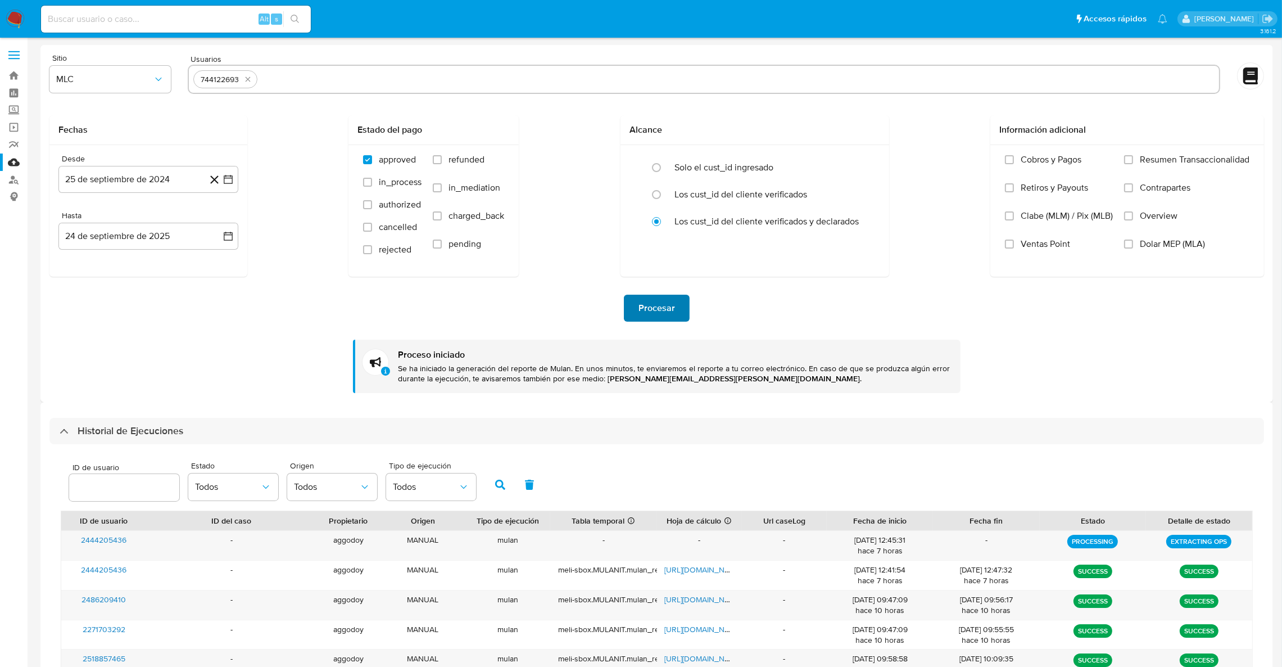
click at [649, 305] on span "Procesar" at bounding box center [657, 308] width 37 height 25
drag, startPoint x: 285, startPoint y: 77, endPoint x: 595, endPoint y: 278, distance: 369.9
click at [303, 85] on input "text" at bounding box center [738, 79] width 953 height 18
click at [649, 305] on span "Procesar" at bounding box center [657, 308] width 37 height 25
click at [664, 300] on span "Procesar" at bounding box center [657, 308] width 37 height 25
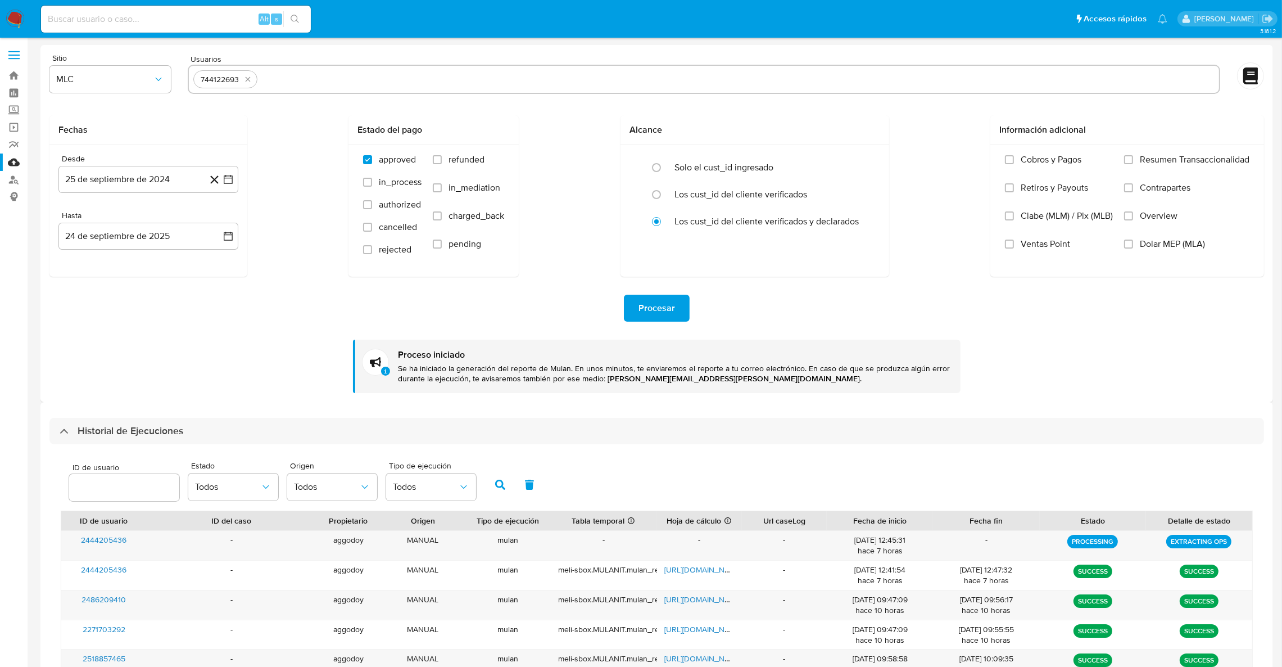
click at [338, 67] on div "744122693" at bounding box center [704, 79] width 1033 height 29
click at [338, 76] on input "text" at bounding box center [738, 79] width 953 height 18
paste input "1678796497"
type input "1678796497"
click at [642, 313] on span "Procesar" at bounding box center [657, 308] width 37 height 25
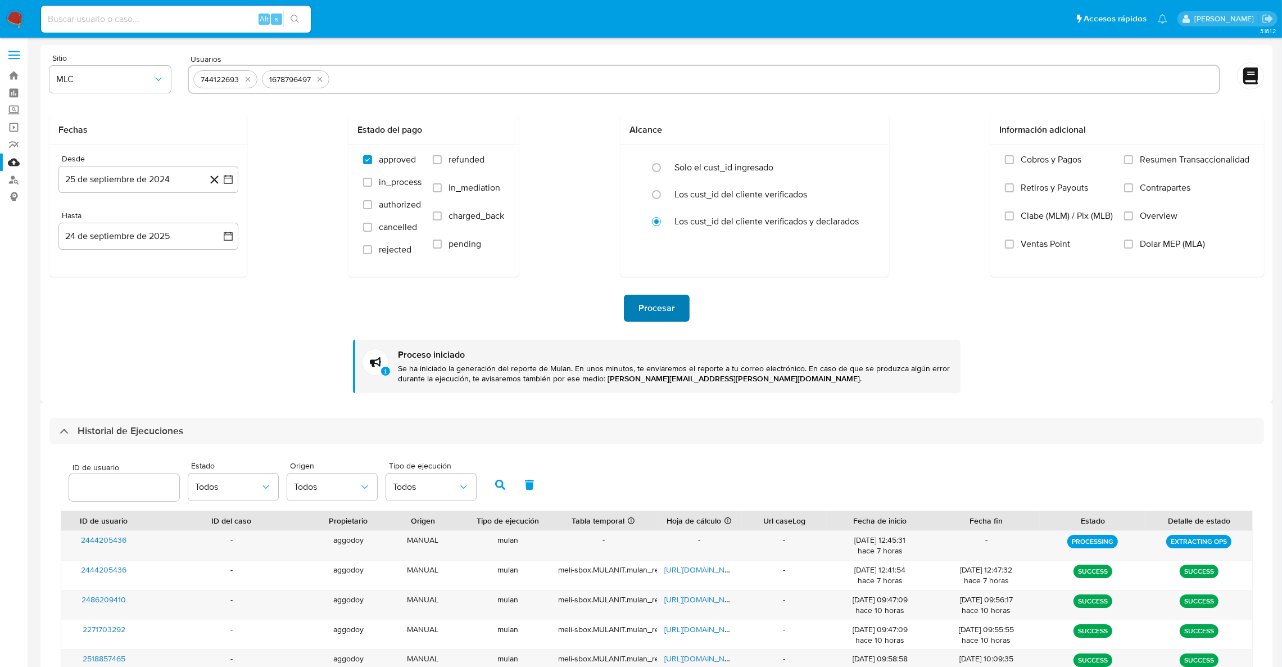
click at [644, 307] on span "Procesar" at bounding box center [657, 308] width 37 height 25
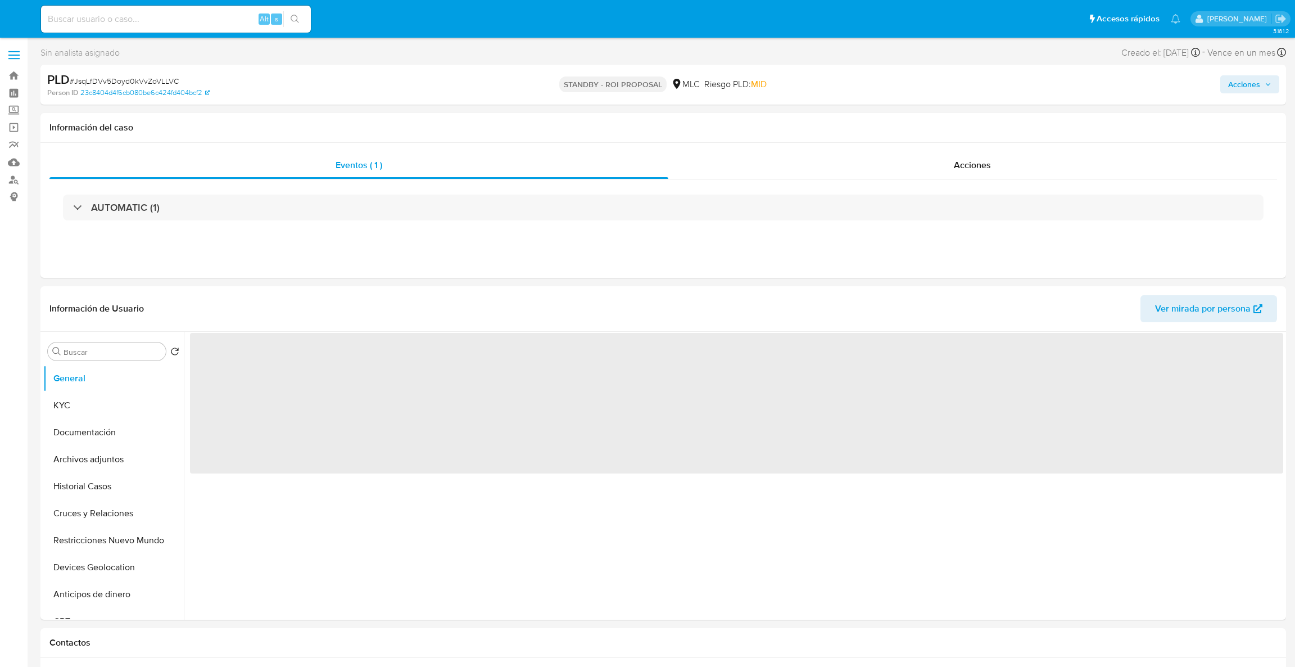
select select "10"
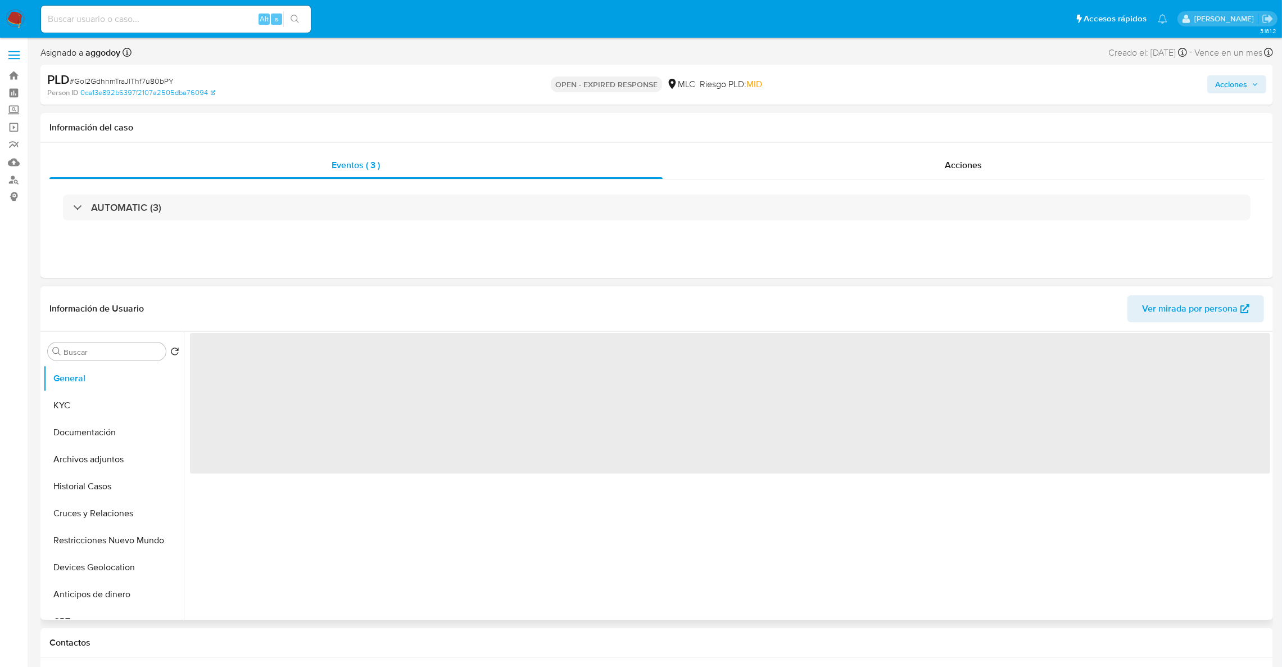
select select "10"
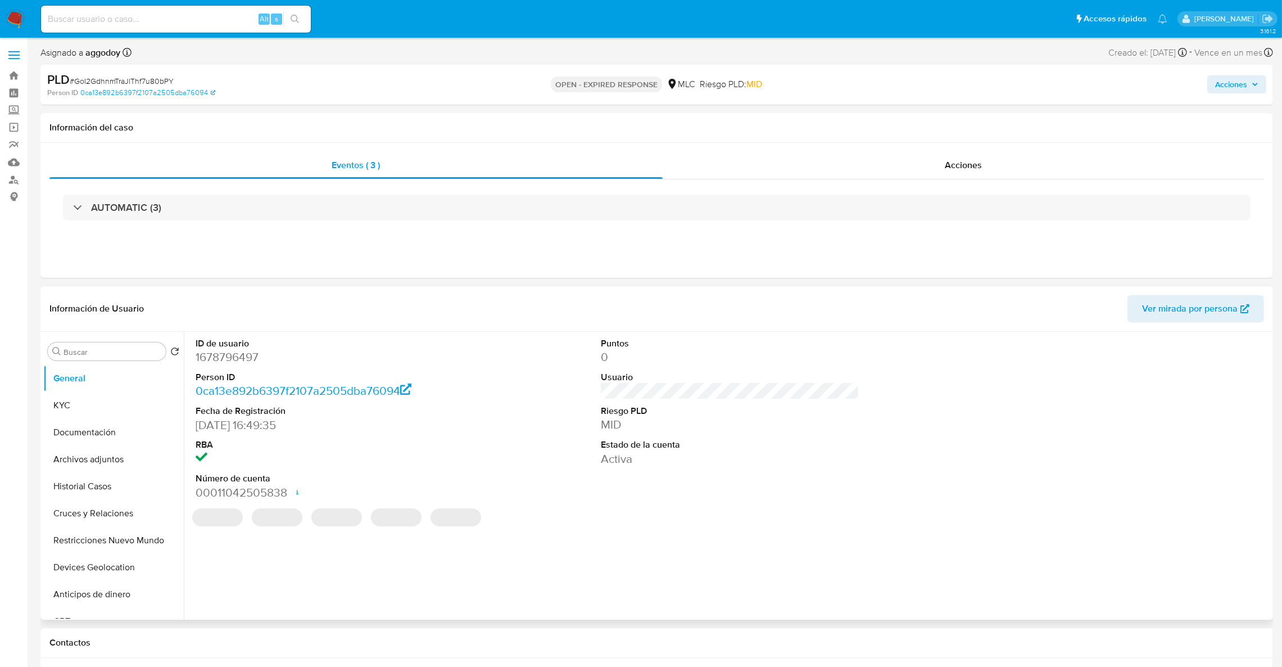
click at [215, 364] on dd "1678796497" at bounding box center [325, 357] width 259 height 16
copy dd "1678796497"
